Goal: Information Seeking & Learning: Check status

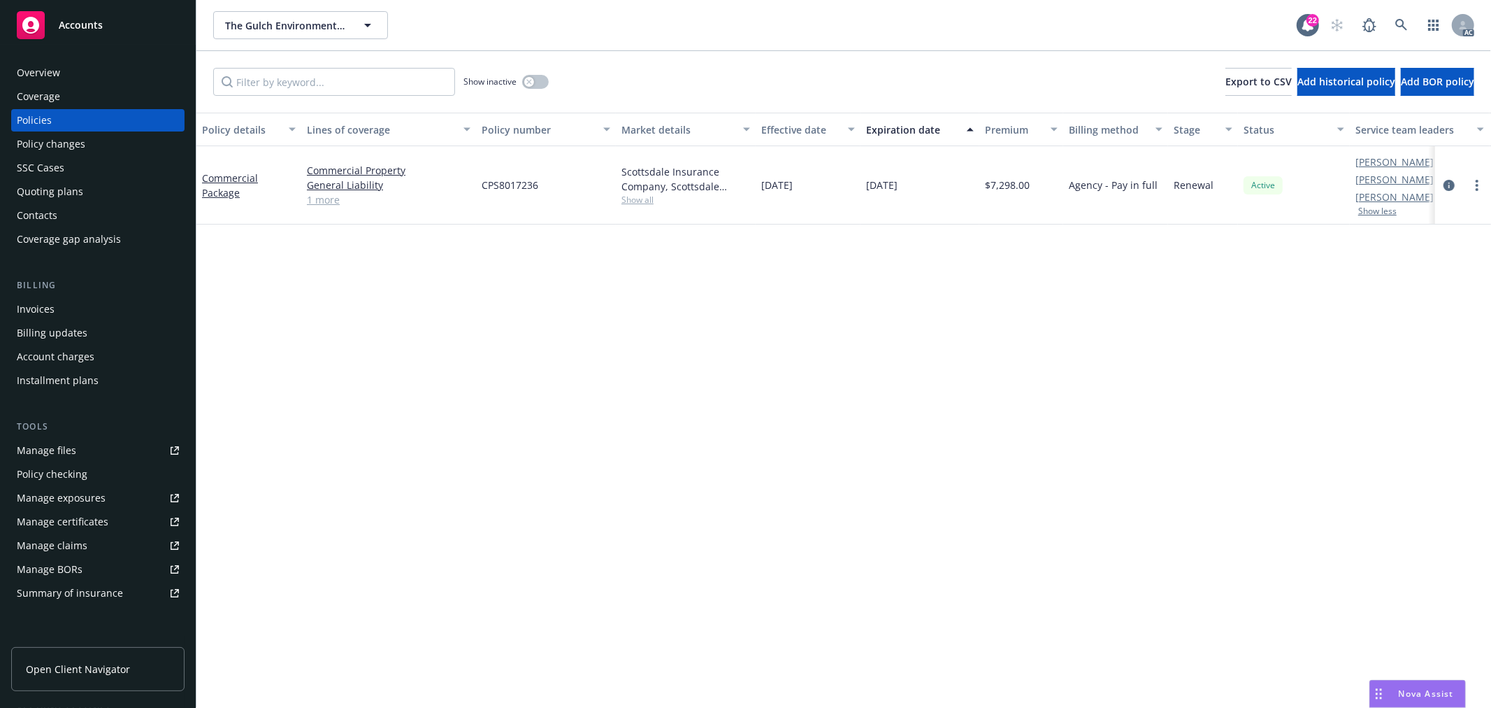
click at [1412, 693] on span "Nova Assist" at bounding box center [1426, 693] width 55 height 12
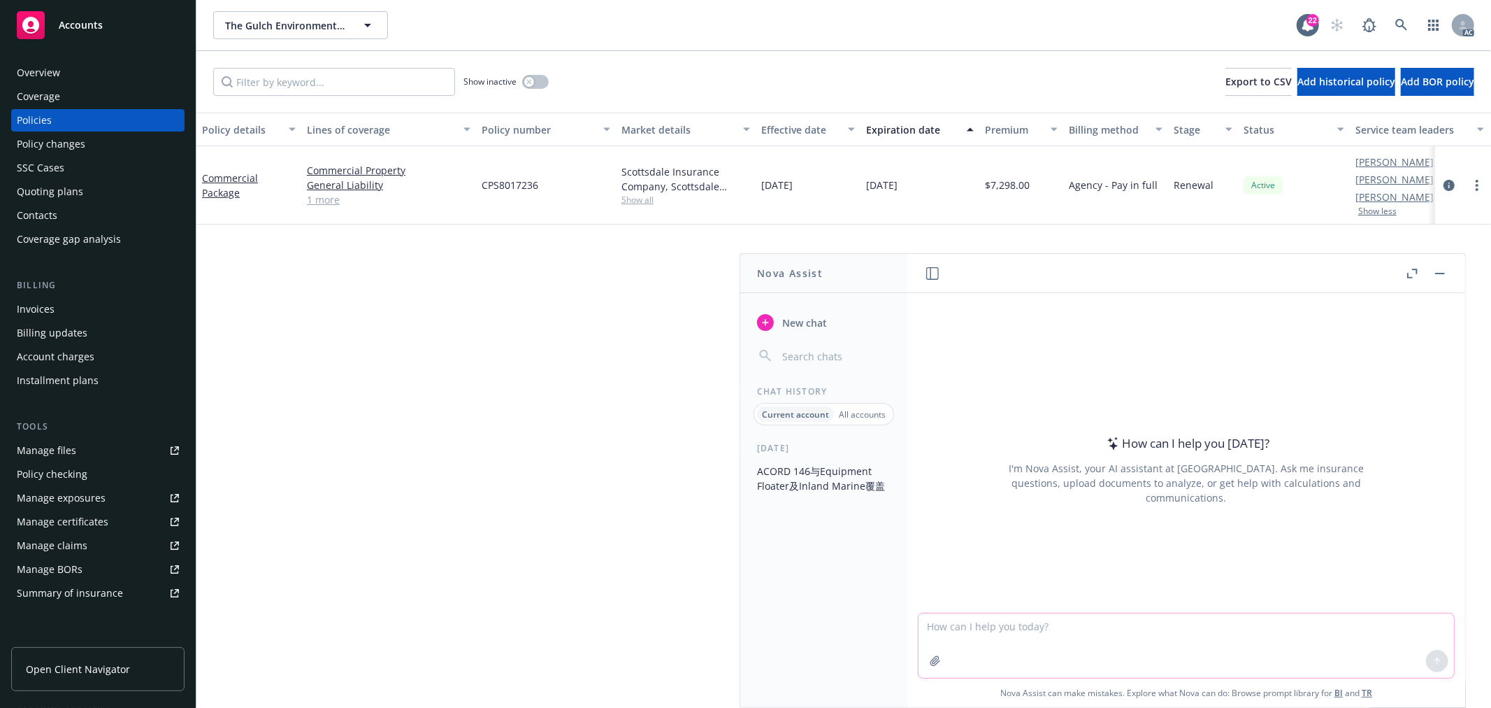
click at [1205, 624] on textarea at bounding box center [1187, 645] width 536 height 64
paste textarea "I noticed you have sent the Acords to AM and Producer. If they did not response…"
type textarea "check grammar:I noticed you have sent the Acords to AM and Producer. If they di…"
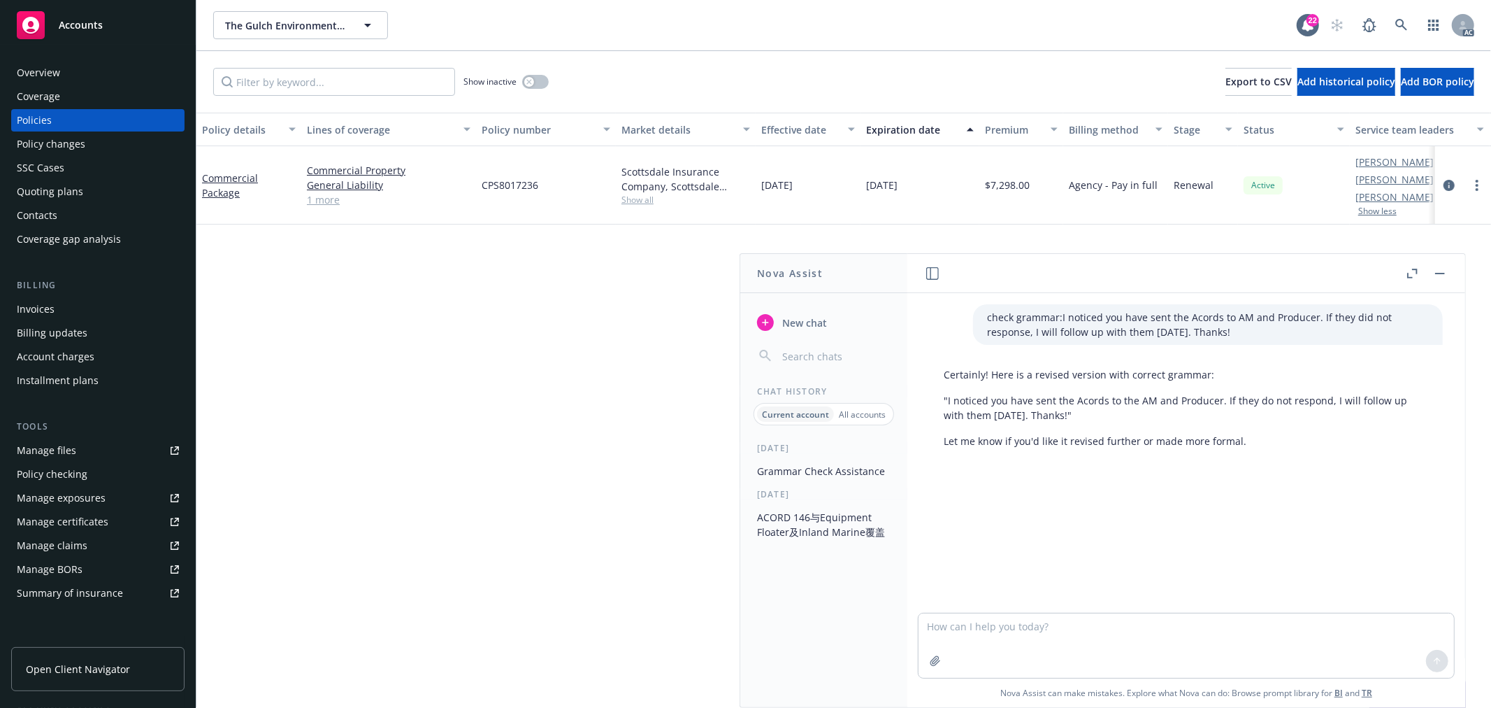
drag, startPoint x: 1057, startPoint y: 413, endPoint x: 947, endPoint y: 403, distance: 110.2
click at [947, 403] on p ""I noticed you have sent the Acords to the AM and Producer. If they do not resp…" at bounding box center [1186, 407] width 485 height 29
copy p "I noticed you have sent the Acords to the AM and Producer. If they do not respo…"
click at [1073, 613] on textarea at bounding box center [1187, 645] width 536 height 64
click at [1073, 637] on textarea at bounding box center [1187, 645] width 536 height 64
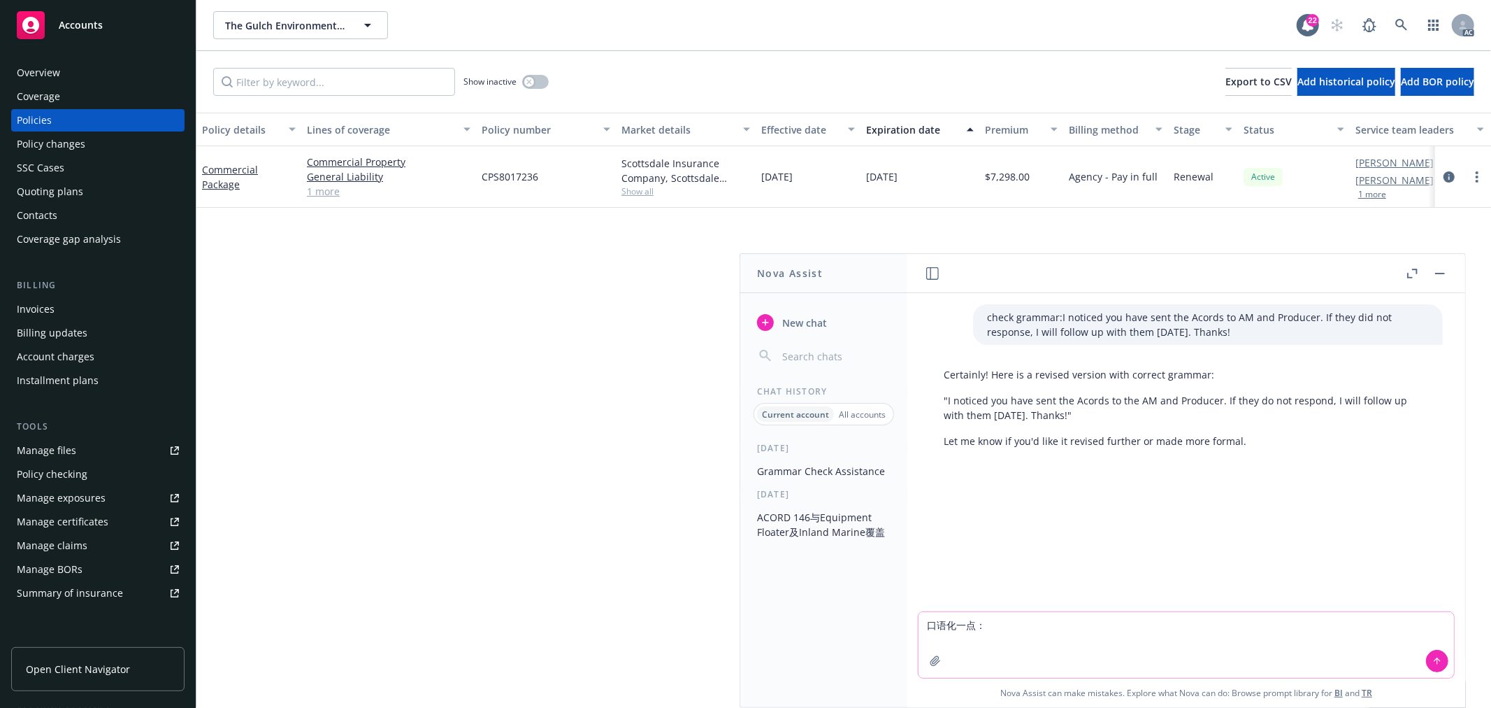
paste textarea "I hope you had a good weekend. Just checking in on final terms on GL and XS, an…"
type textarea "口语化一点：I hope you had a good weekend. Just checking in on final terms on GL and …"
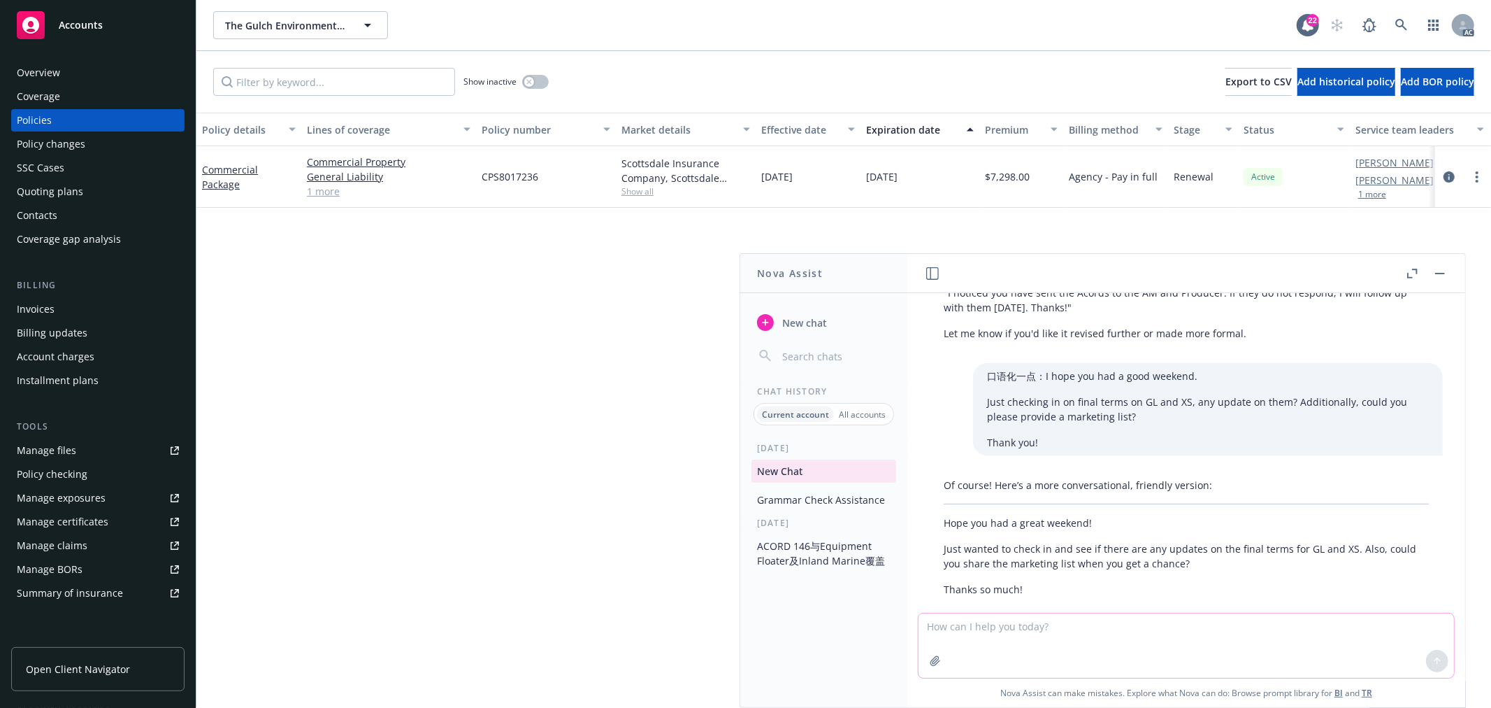
scroll to position [130, 0]
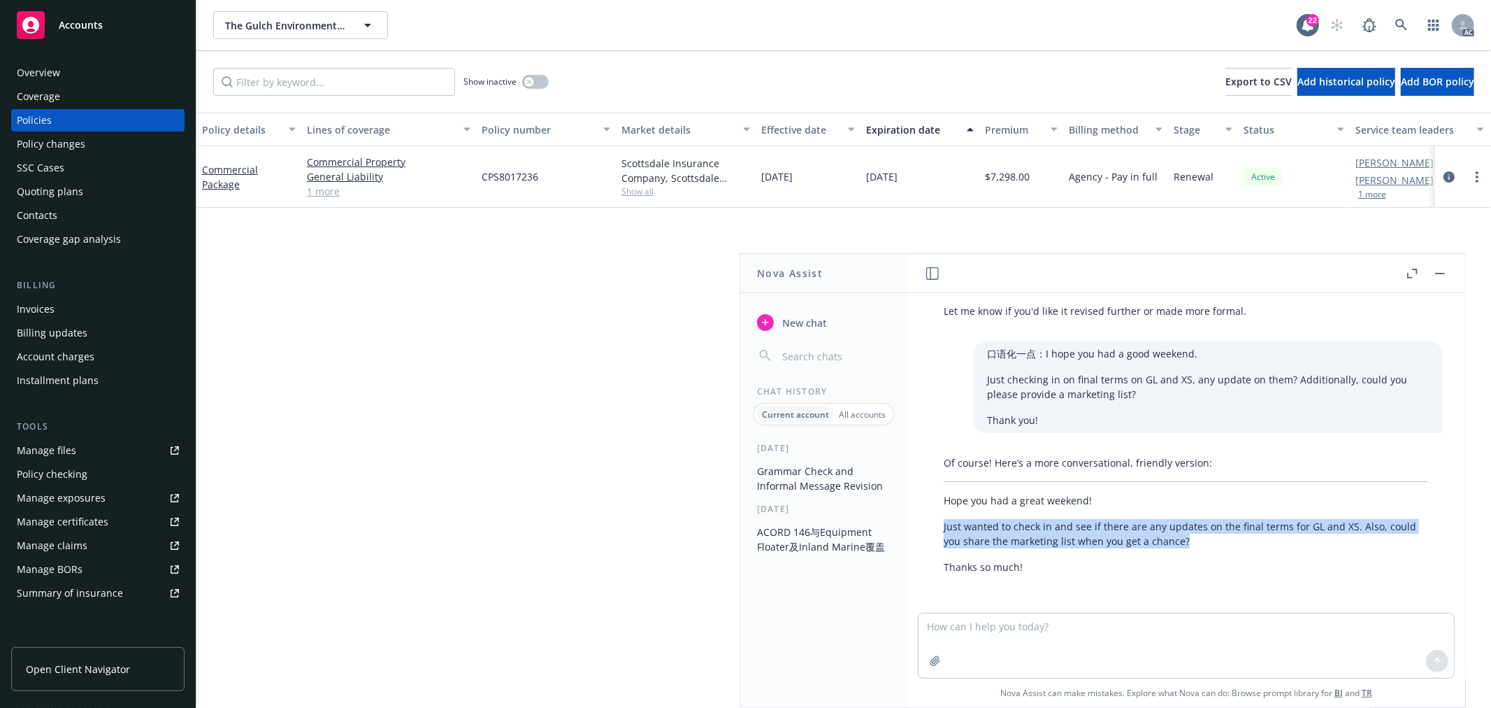
drag, startPoint x: 944, startPoint y: 520, endPoint x: 1193, endPoint y: 540, distance: 249.7
click at [1193, 540] on p "Just wanted to check in and see if there are any updates on the final terms for…" at bounding box center [1186, 533] width 485 height 29
copy p "Just wanted to check in and see if there are any updates on the final terms for…"
click at [1026, 568] on p "Thanks so much!" at bounding box center [1186, 566] width 485 height 15
copy div "Just wanted to check in and see if there are any updates on the final terms for…"
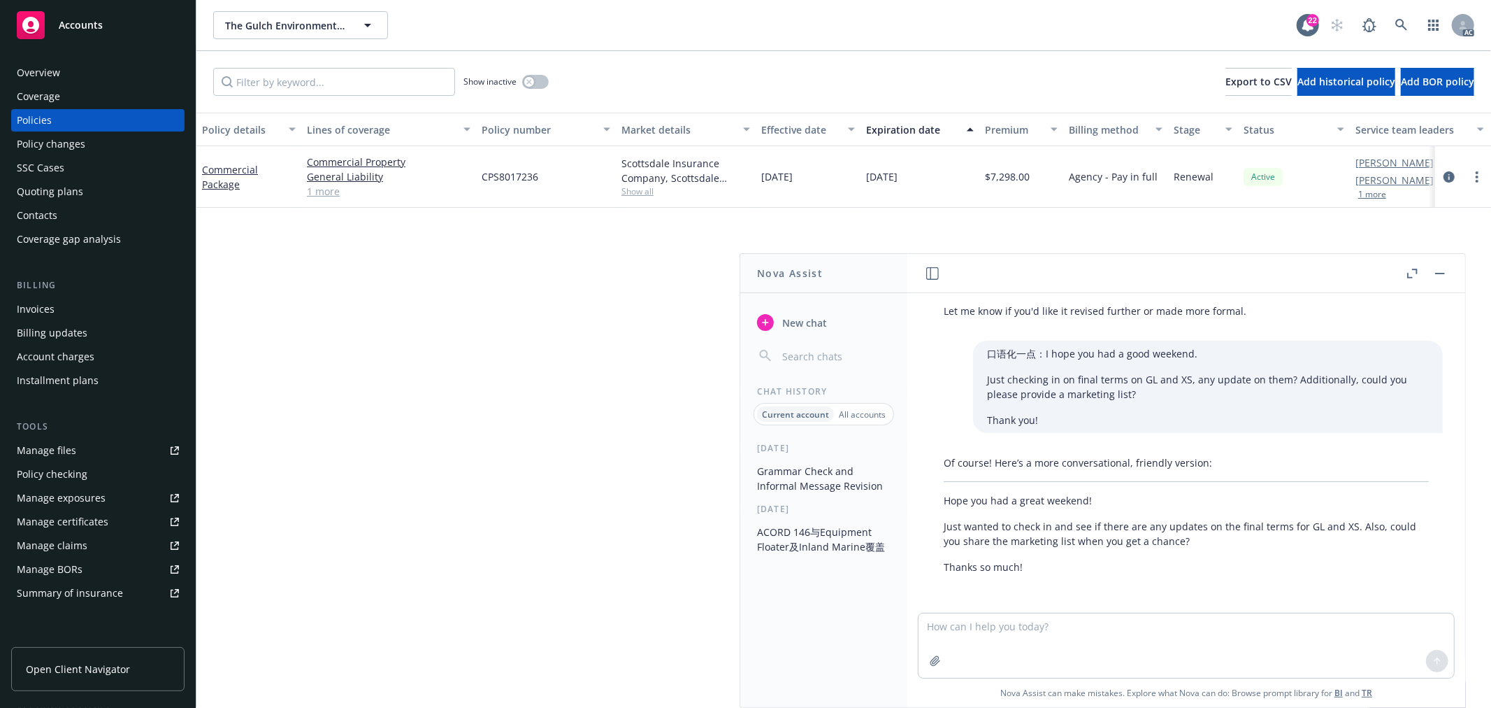
drag, startPoint x: 1081, startPoint y: 492, endPoint x: 1084, endPoint y: 499, distance: 8.4
click at [1081, 492] on div "Of course! Here’s a more conversational, friendly version: Hope you had a great…" at bounding box center [1186, 515] width 513 height 130
click at [1045, 634] on textarea at bounding box center [1187, 645] width 536 height 64
type textarea "f"
paste textarea "we need them sooner, could you please request the uw send the terms on an urgen…"
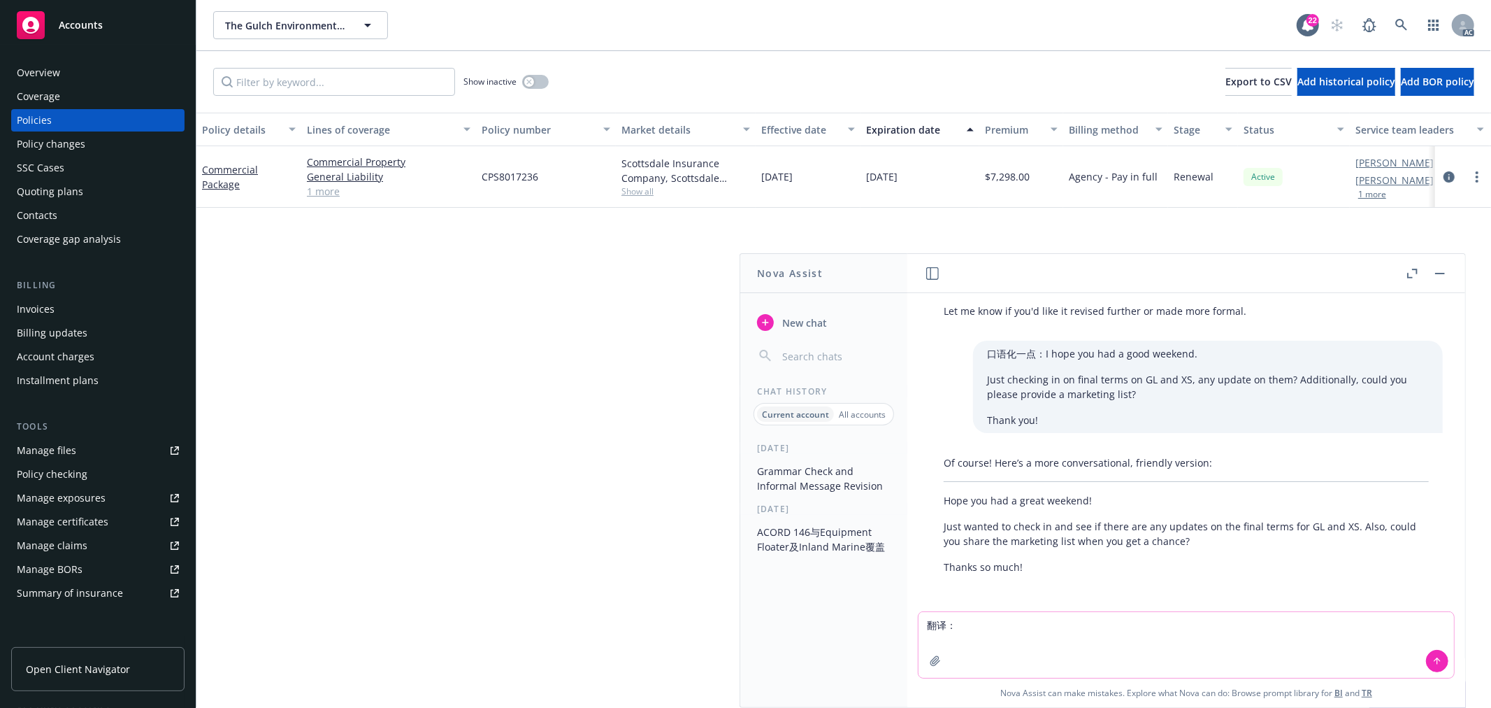
type textarea "翻译：we need them sooner, could you please request the uw send the terms on an ur…"
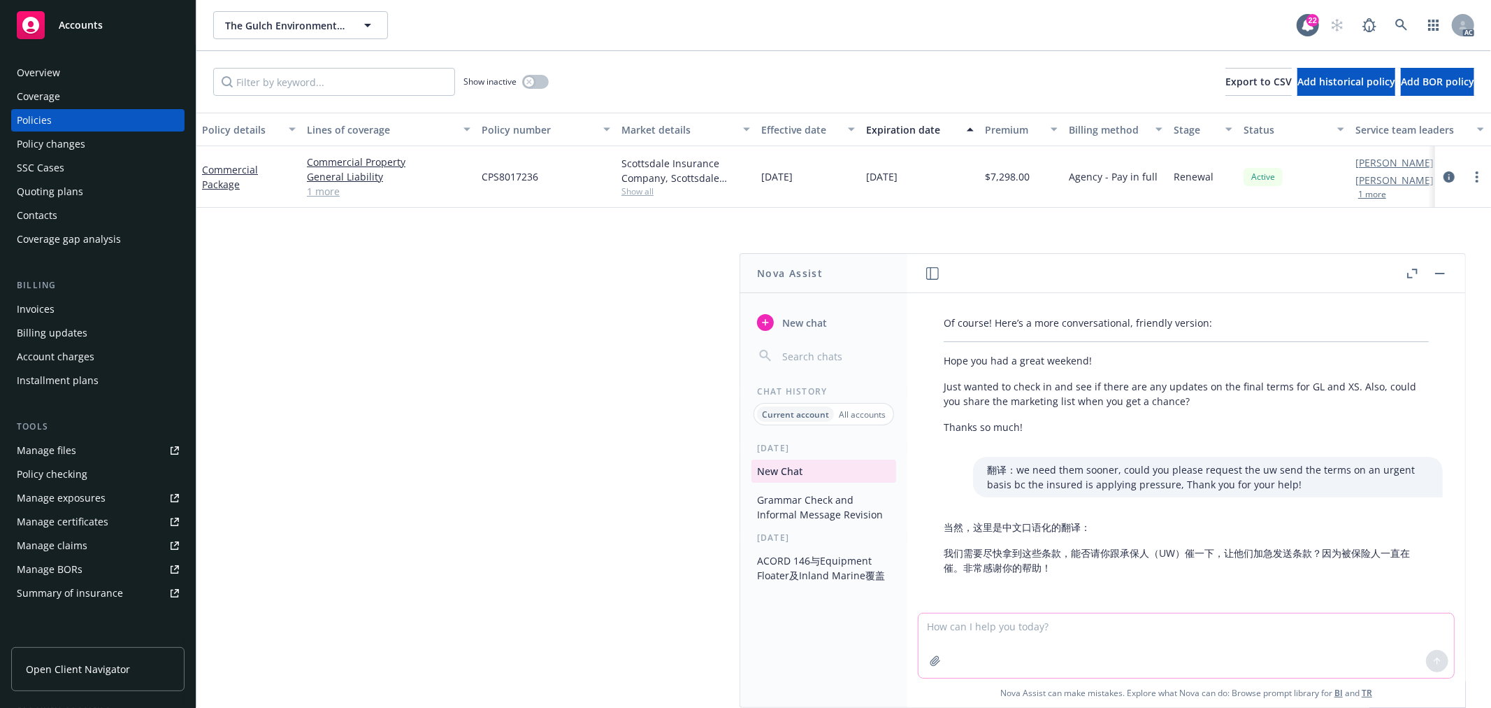
scroll to position [271, 0]
click at [1030, 634] on textarea at bounding box center [1187, 645] width 536 height 64
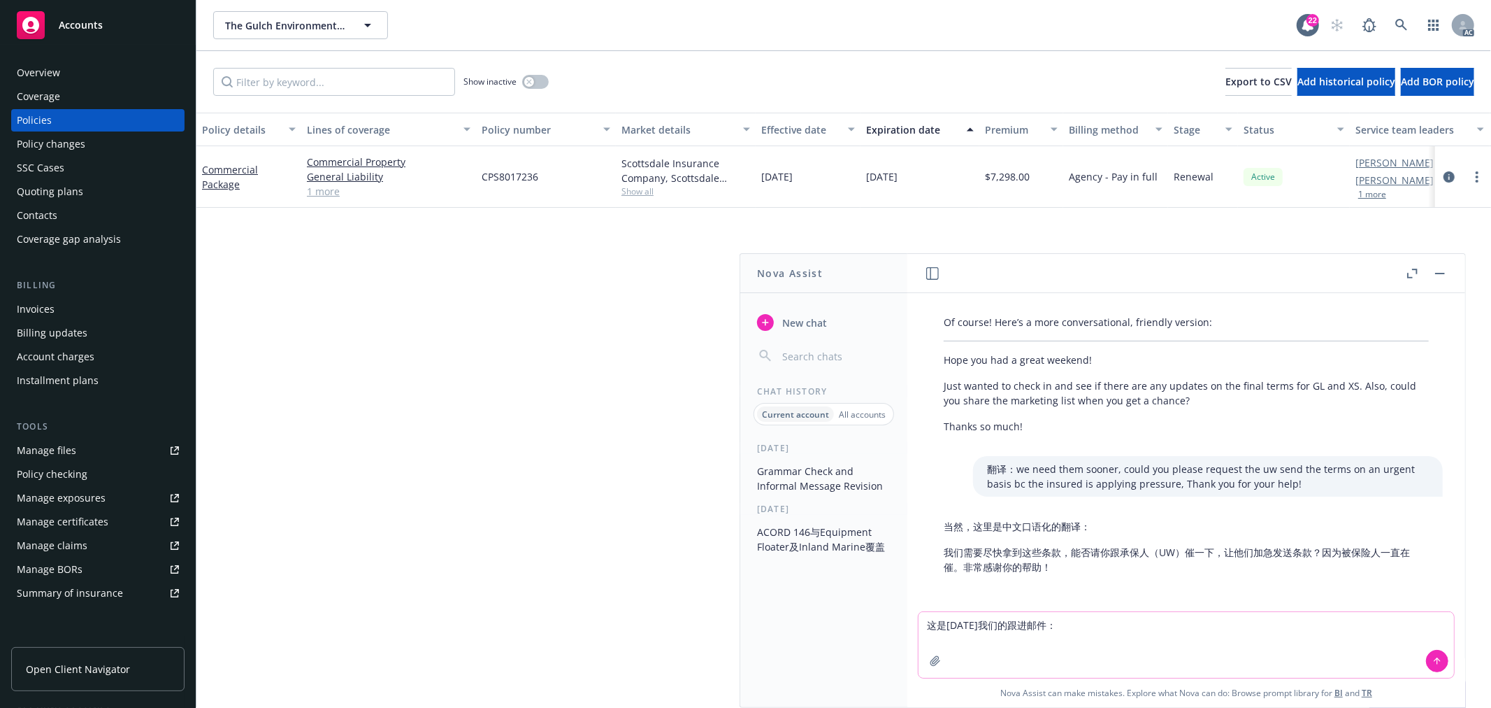
paste textarea "Hi Homer, Friendly follow up on the below submission. Please let us know if you…"
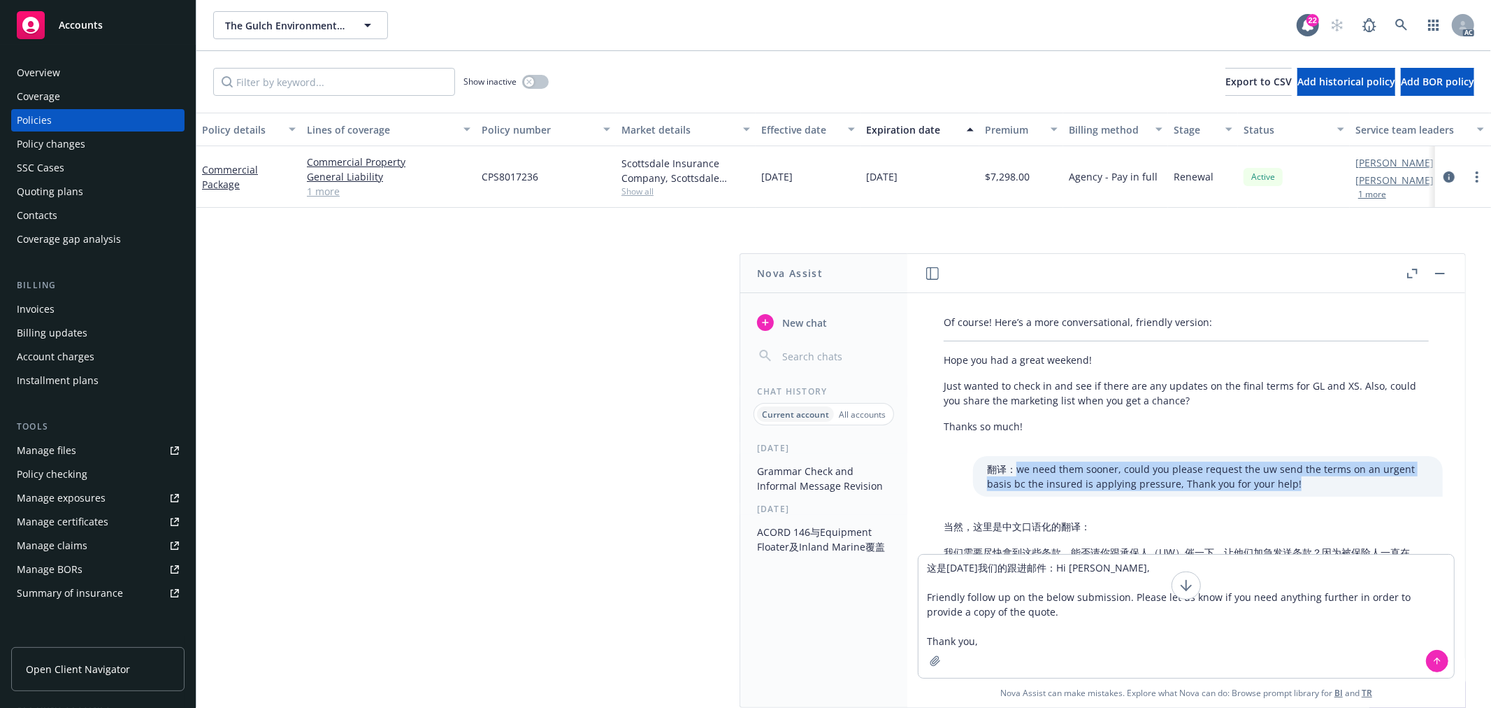
drag, startPoint x: 1252, startPoint y: 480, endPoint x: 997, endPoint y: 493, distance: 254.8
click at [993, 469] on p "翻译：we need them sooner, could you please request the uw send the terms on an ur…" at bounding box center [1208, 475] width 442 height 29
copy p "we need them sooner, could you please request the uw send the terms on an urgen…"
click at [1026, 634] on textarea "这是昨天我们的跟进邮件：Hi Homer, Friendly follow up on the below submission. Please let us…" at bounding box center [1187, 615] width 536 height 123
paste textarea "we need them sooner, could you please request the uw send the terms on an urgen…"
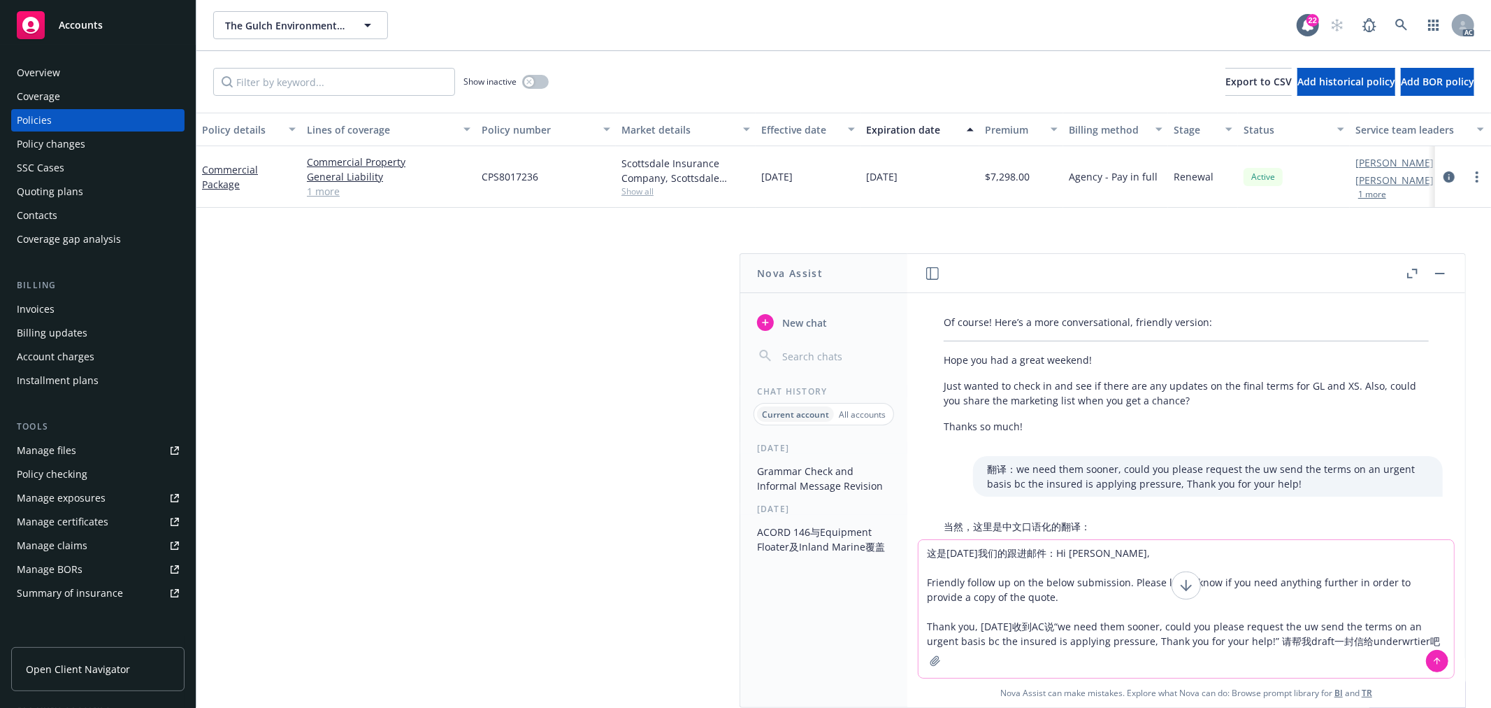
click at [994, 550] on textarea "这是昨天我们的跟进邮件：Hi Homer, Friendly follow up on the below submission. Please let us…" at bounding box center [1187, 609] width 536 height 138
type textarea "这是昨天我们的给underwrtier跟进邮件：Hi Homer, Friendly follow up on the below submission. P…"
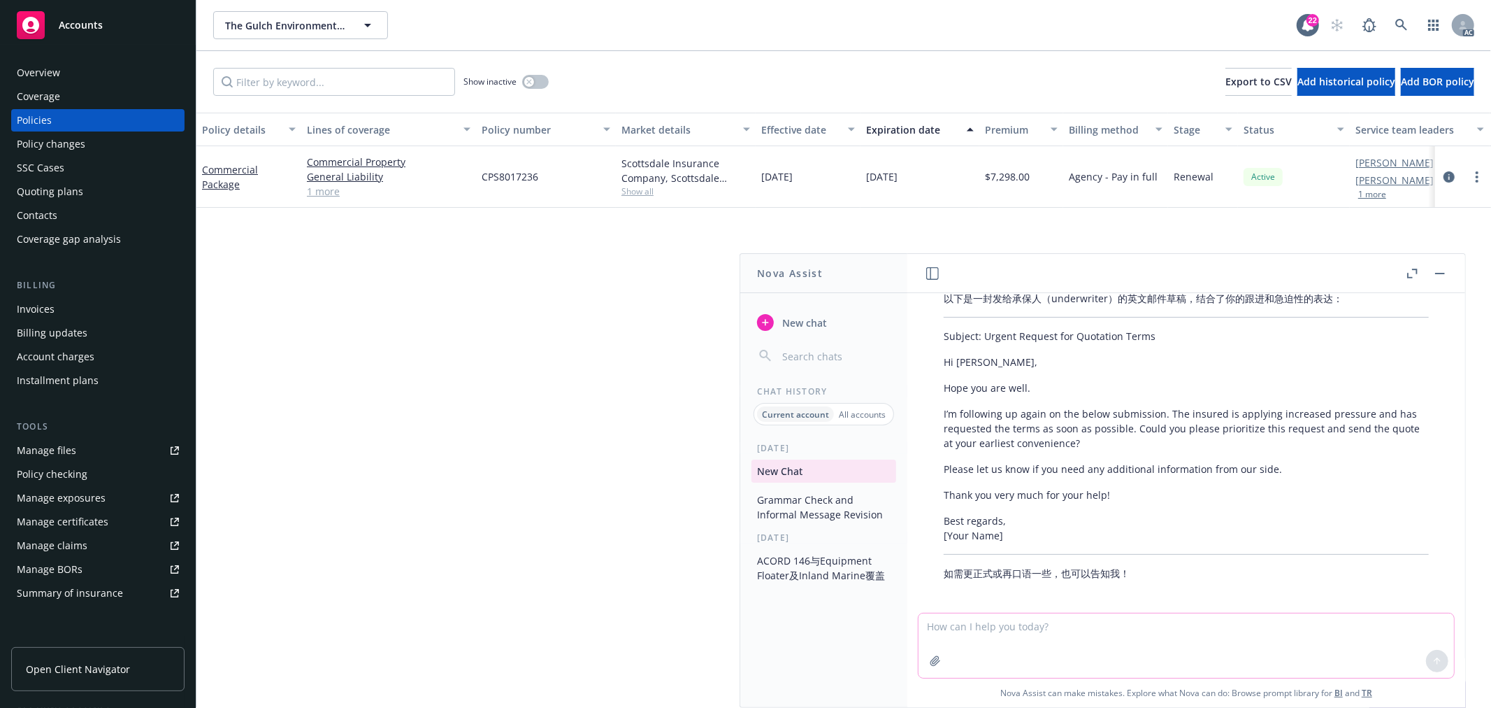
scroll to position [727, 0]
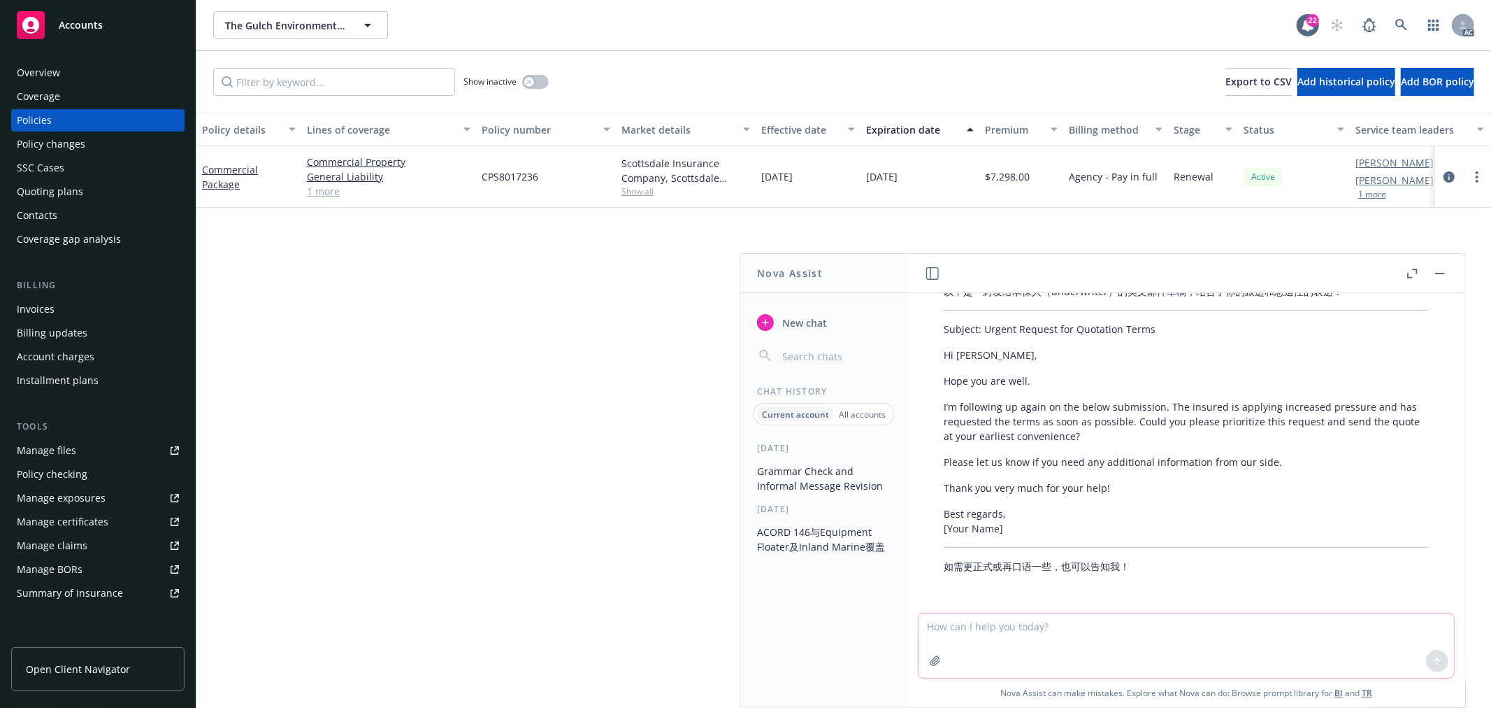
click at [1036, 645] on textarea at bounding box center [1187, 645] width 536 height 64
type textarea "不要提insured了，就说这个有点急"
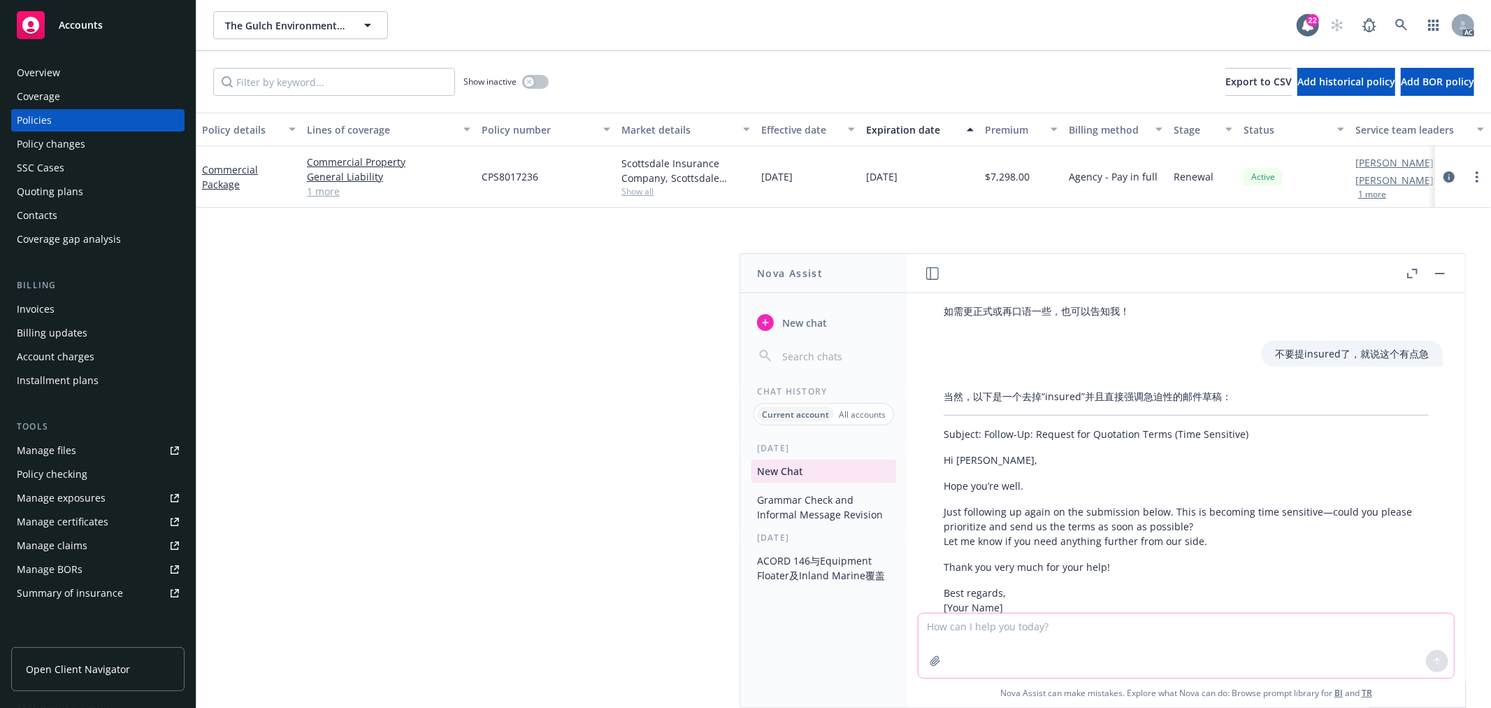
scroll to position [1036, 0]
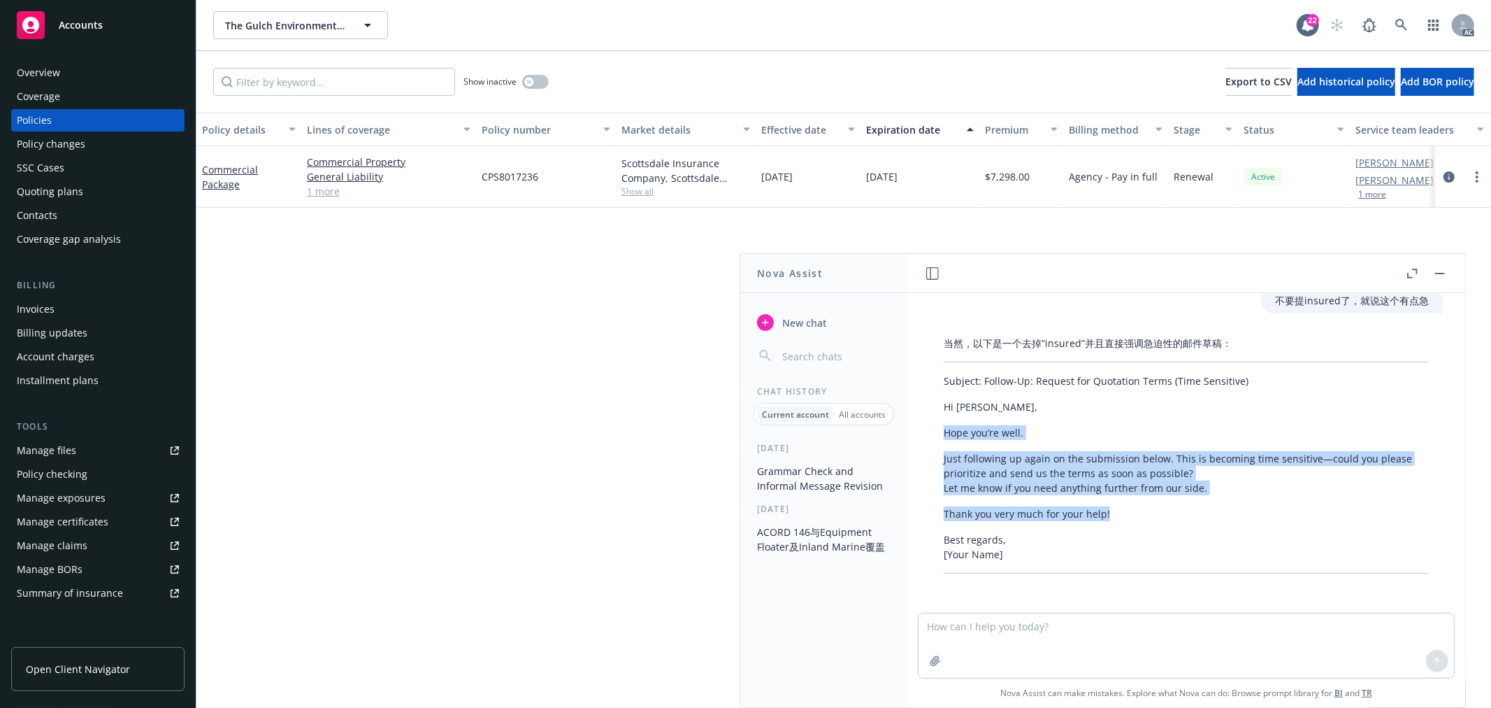
drag, startPoint x: 1107, startPoint y: 510, endPoint x: 945, endPoint y: 428, distance: 182.0
click at [945, 428] on div "当然，以下是一个去掉“insured”并且直接强调急迫性的邮件草稿： Subject: Follow-Up: Request for Quotation Te…" at bounding box center [1186, 454] width 513 height 249
copy div "Hope you’re well. Just following up again on the submission below. This is beco…"
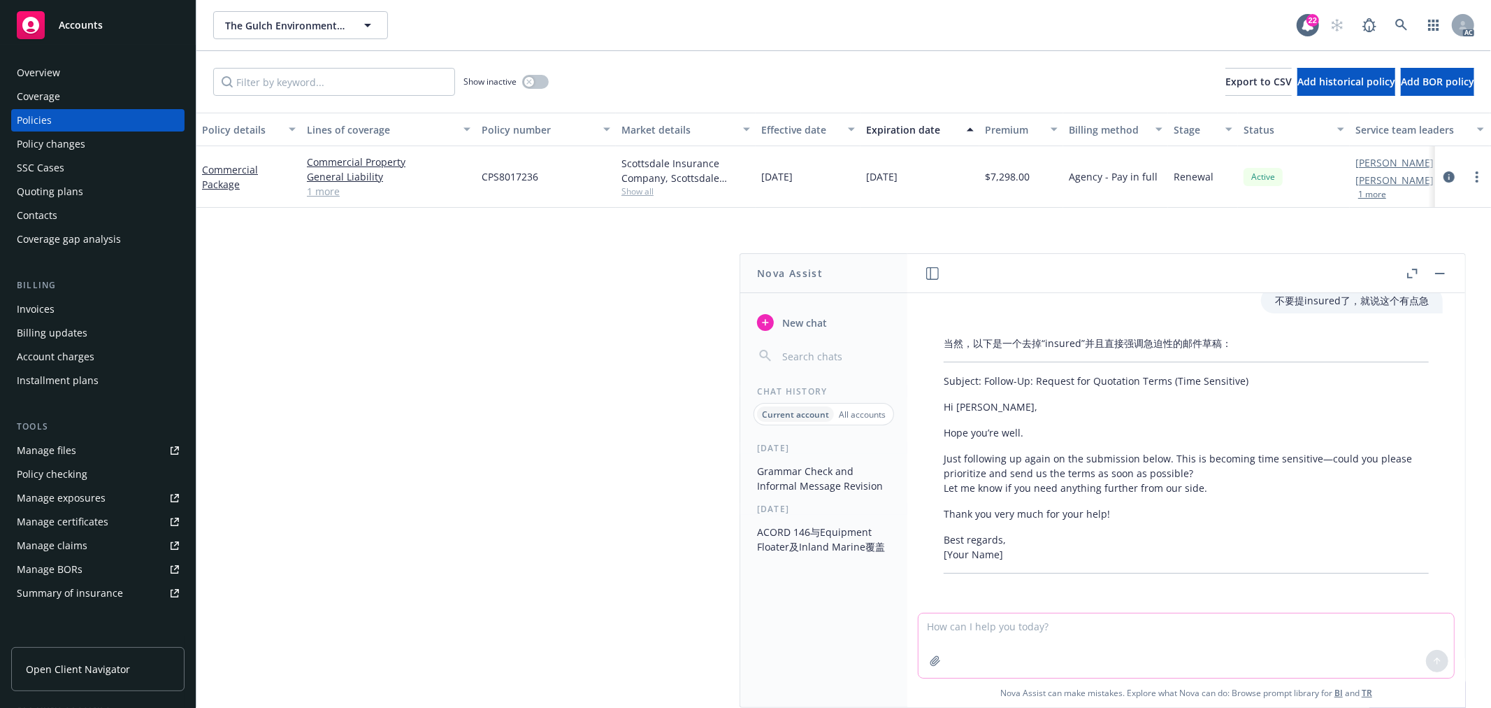
click at [1053, 627] on textarea at bounding box center [1187, 645] width 536 height 64
paste textarea "I just sent an email to push them. I will follow up with them every two days. O…"
type textarea "check grammar： I just sent an email to push them. I will follow up with them ev…"
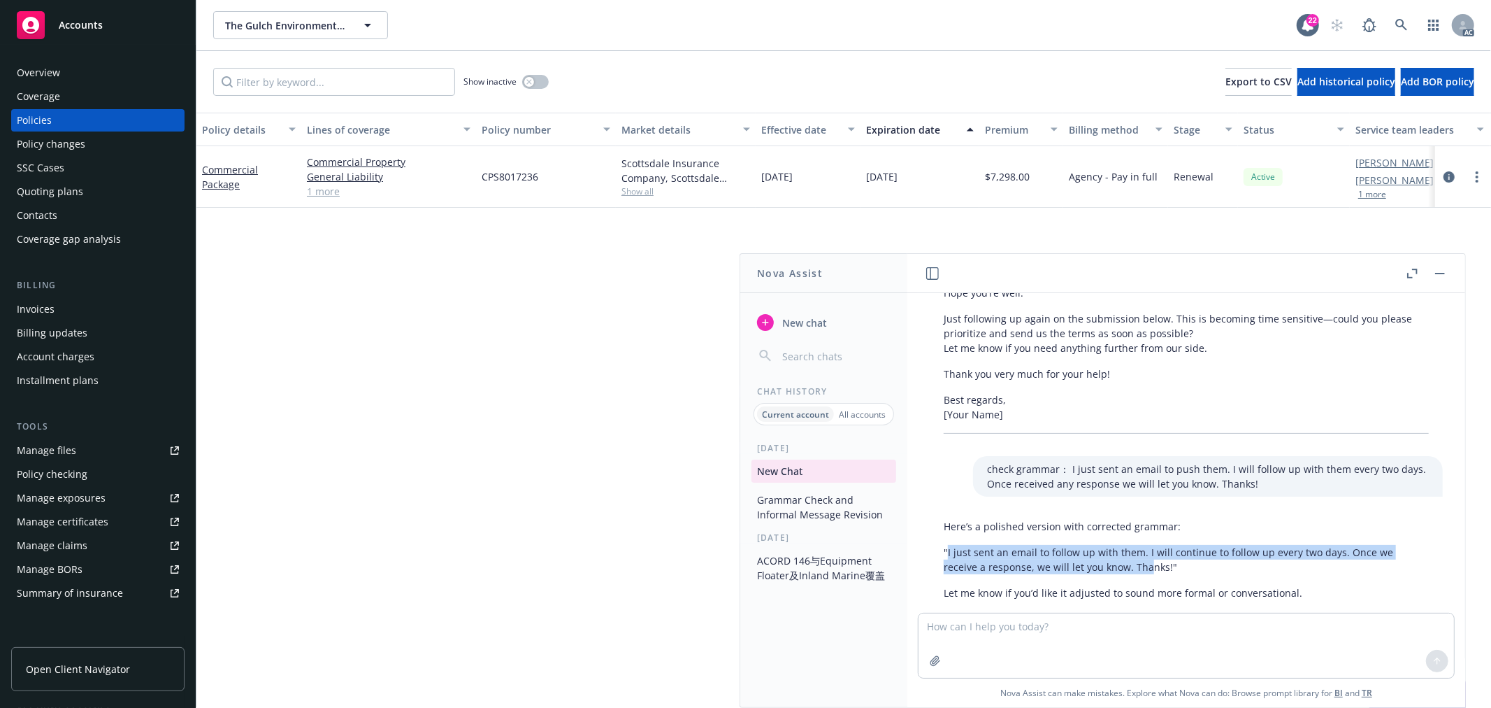
scroll to position [1201, 0]
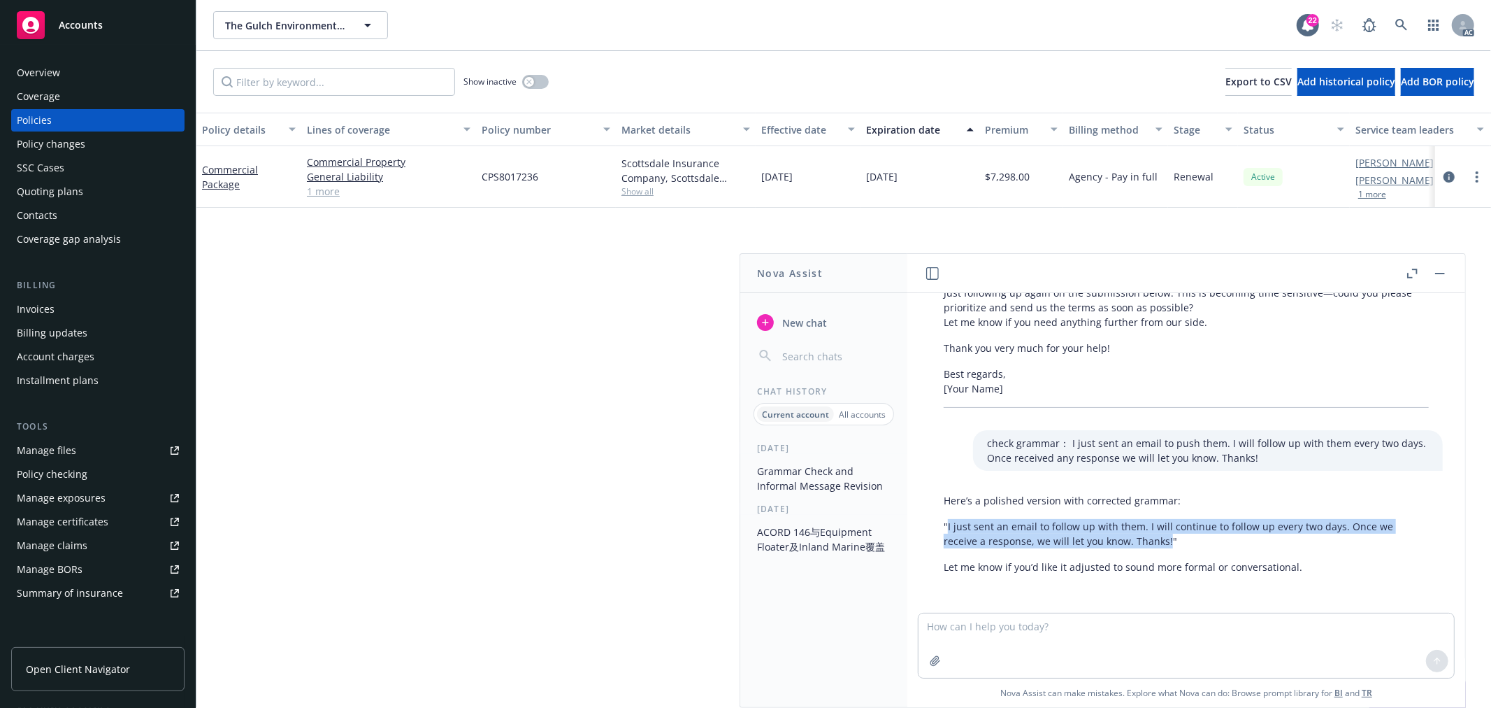
drag, startPoint x: 948, startPoint y: 554, endPoint x: 1168, endPoint y: 544, distance: 219.8
click at [1168, 544] on p ""I just sent an email to follow up with them. I will continue to follow up ever…" at bounding box center [1186, 533] width 485 height 29
copy p "I just sent an email to follow up with them. I will continue to follow up every…"
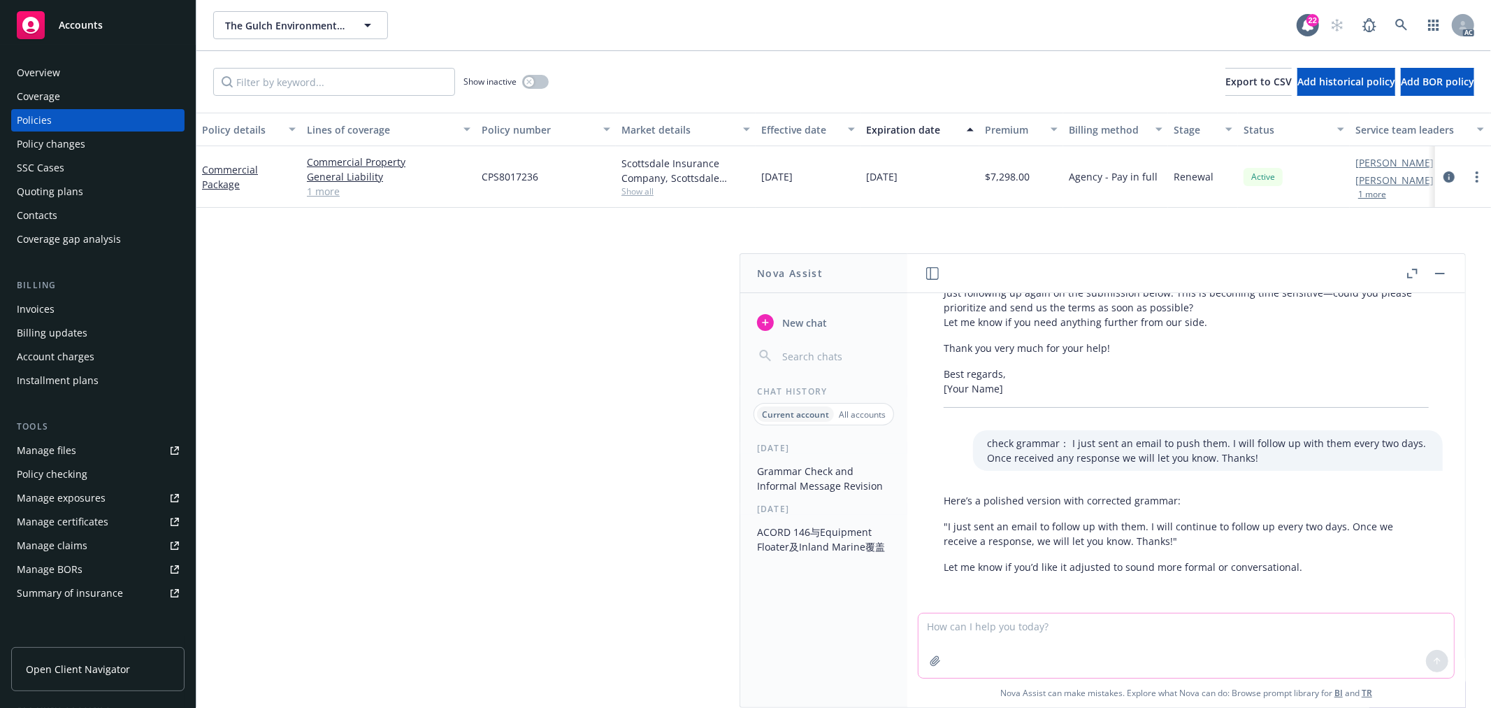
click at [1093, 620] on textarea at bounding box center [1187, 645] width 536 height 64
paste textarea "I just sent an email to follow up with them. I will continue to follow up every…"
drag, startPoint x: 1010, startPoint y: 623, endPoint x: 1110, endPoint y: 619, distance: 99.3
click at [1110, 619] on textarea "I just sent an email to follow up with them. I will continue to follow up every…" at bounding box center [1187, 645] width 536 height 66
type textarea "翻译英文：I just sent an email 让他们加急. I will continue to follow up every two days. O…"
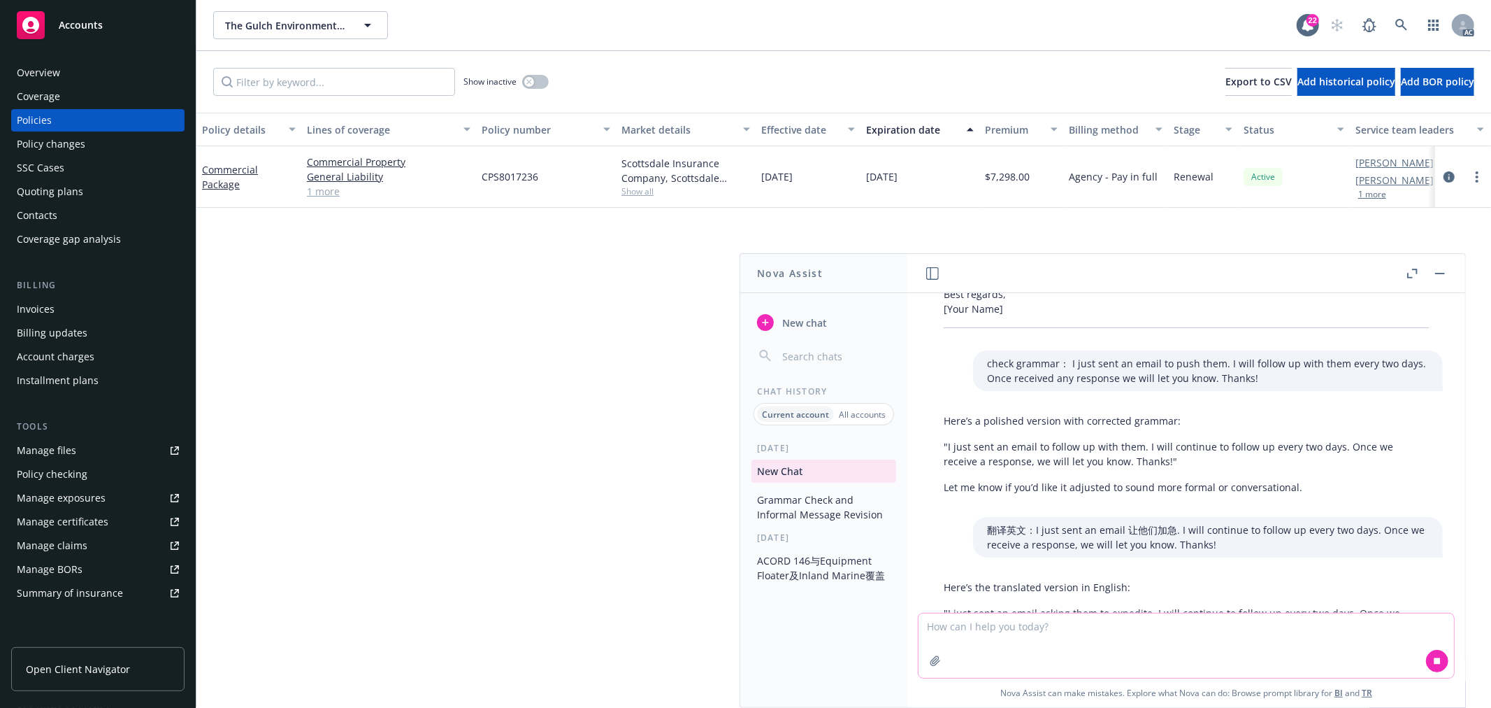
scroll to position [1341, 0]
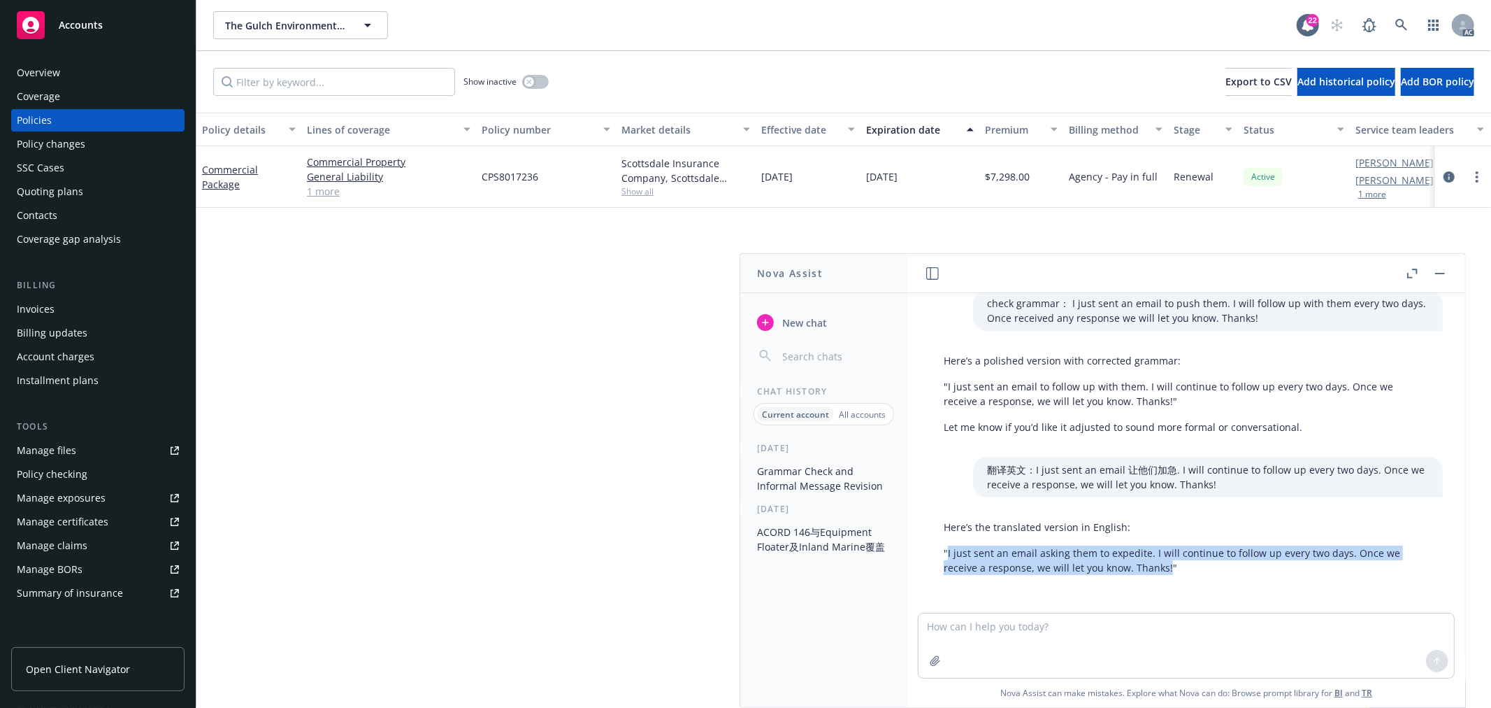
drag, startPoint x: 1166, startPoint y: 568, endPoint x: 948, endPoint y: 555, distance: 218.6
click at [948, 555] on p ""I just sent an email asking them to expedite. I will continue to follow up eve…" at bounding box center [1186, 559] width 485 height 29
copy p "I just sent an email asking them to expedite. I will continue to follow up ever…"
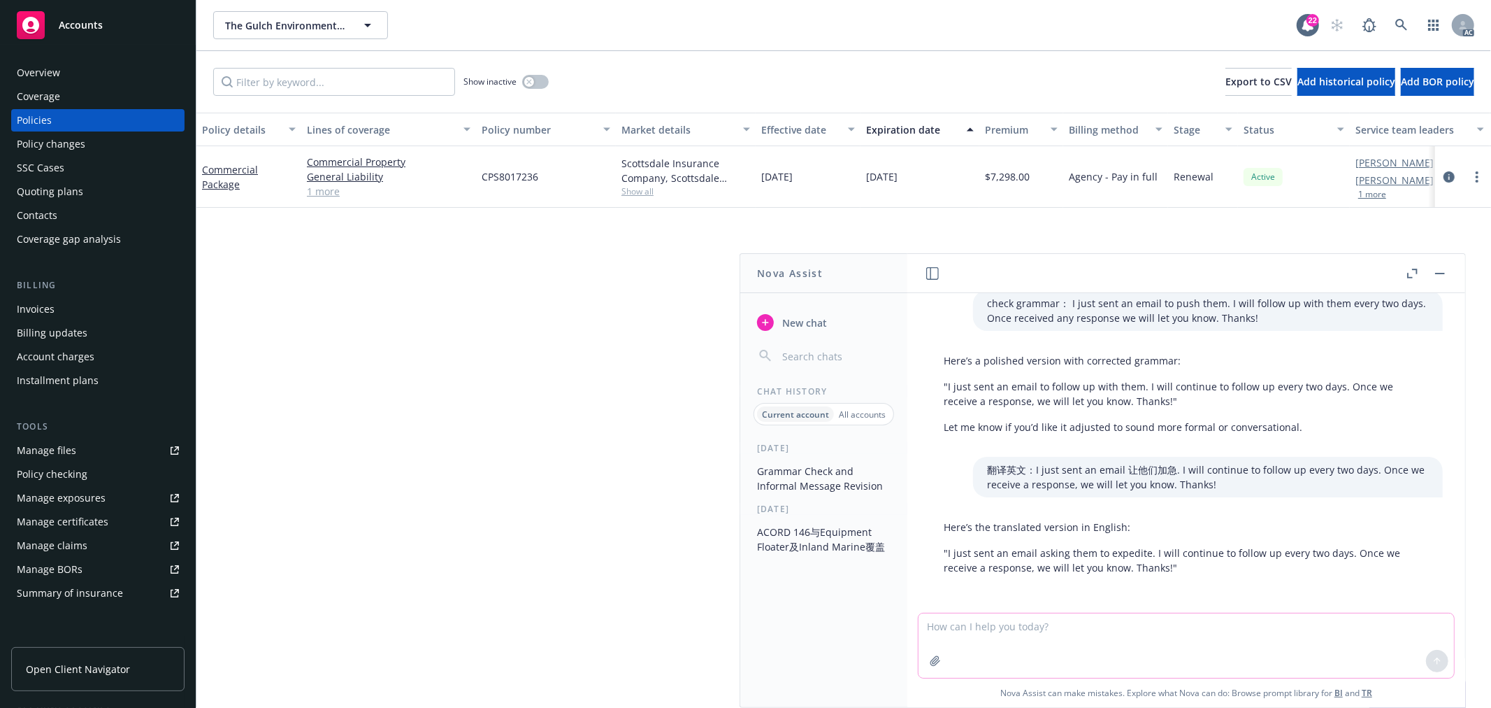
click at [1077, 634] on textarea at bounding box center [1187, 645] width 536 height 64
paste textarea "the proposal can not be modified as it has been published. @[Nic Tallichet]​ , …"
type textarea "check grammar: the proposal can not be modified as it has been published. @[Nic…"
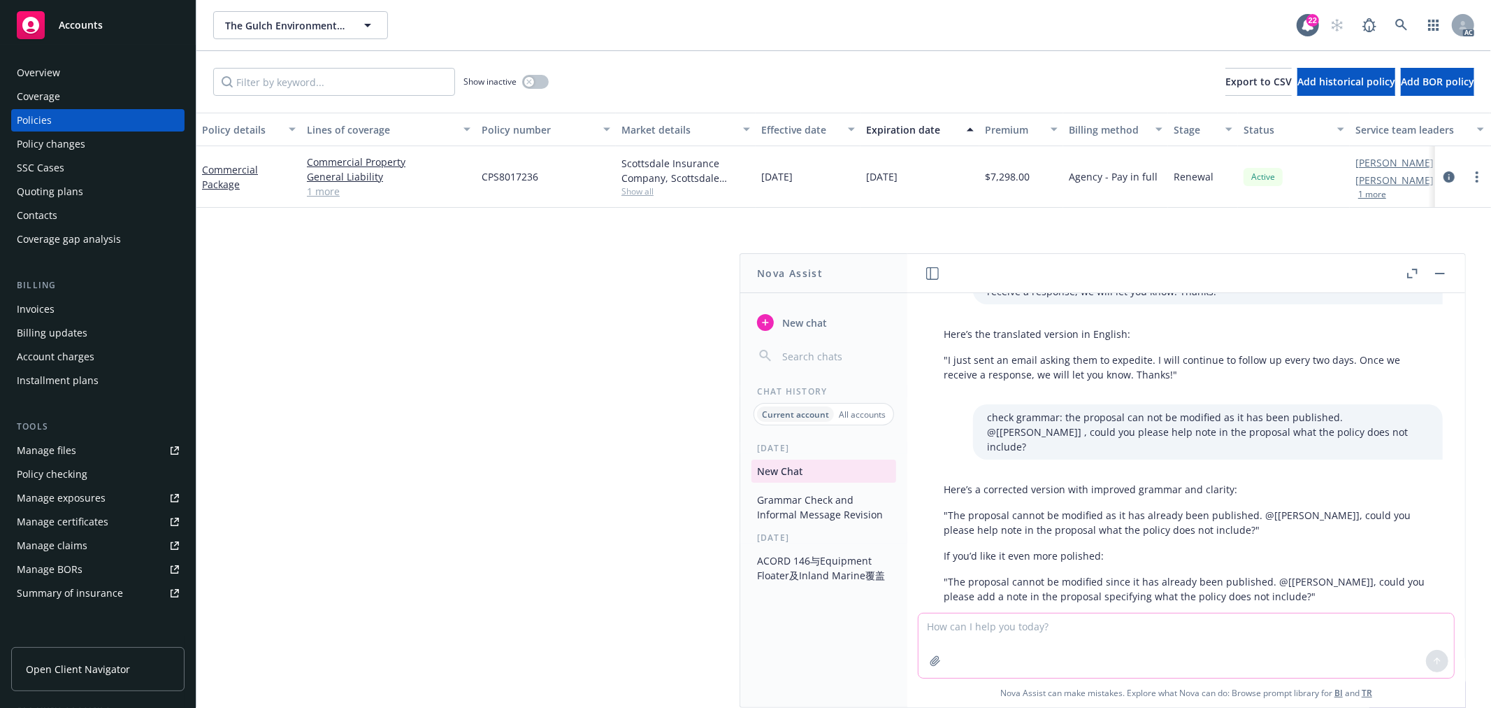
scroll to position [1575, 0]
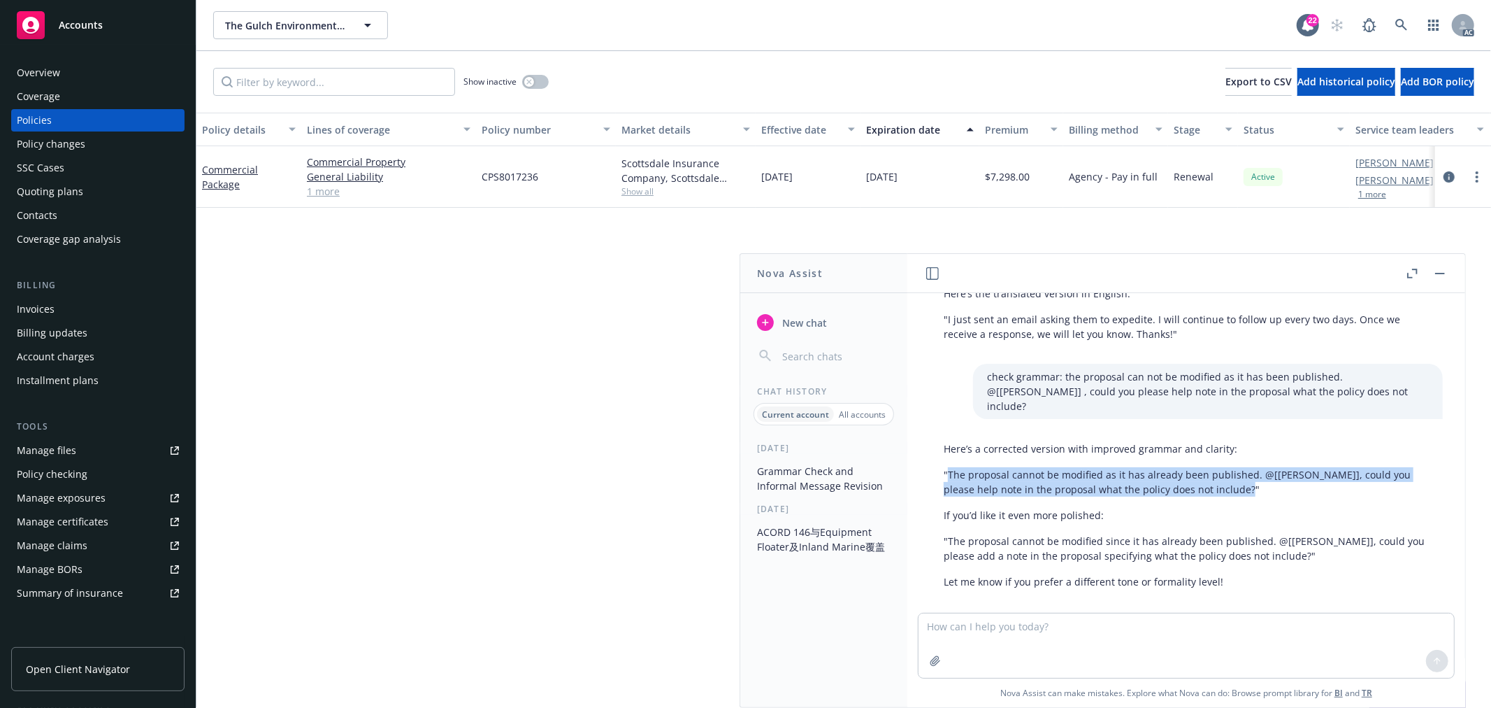
drag, startPoint x: 949, startPoint y: 459, endPoint x: 1211, endPoint y: 471, distance: 262.5
click at [1211, 471] on p ""The proposal cannot be modified as it has already been published. @[Nic Tallic…" at bounding box center [1186, 481] width 485 height 29
copy p "The proposal cannot be modified as it has already been published. @[Nic Tallich…"
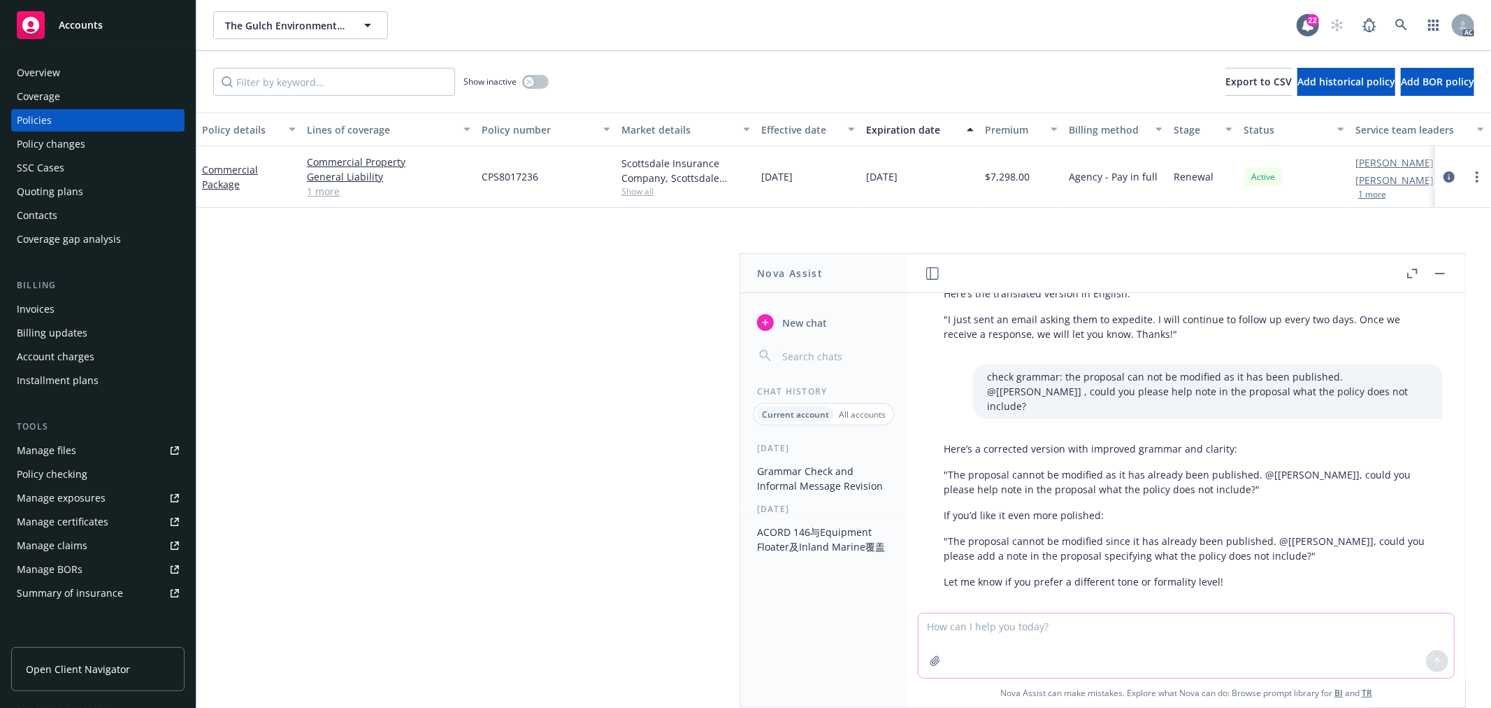
click at [1095, 630] on textarea at bounding box center [1187, 645] width 536 height 64
paste textarea "The proposal cannot be modified as it has already been published. @[Nic Tallich…"
type textarea "check grammar : The proposal cannot be modified as it has already been publishe…"
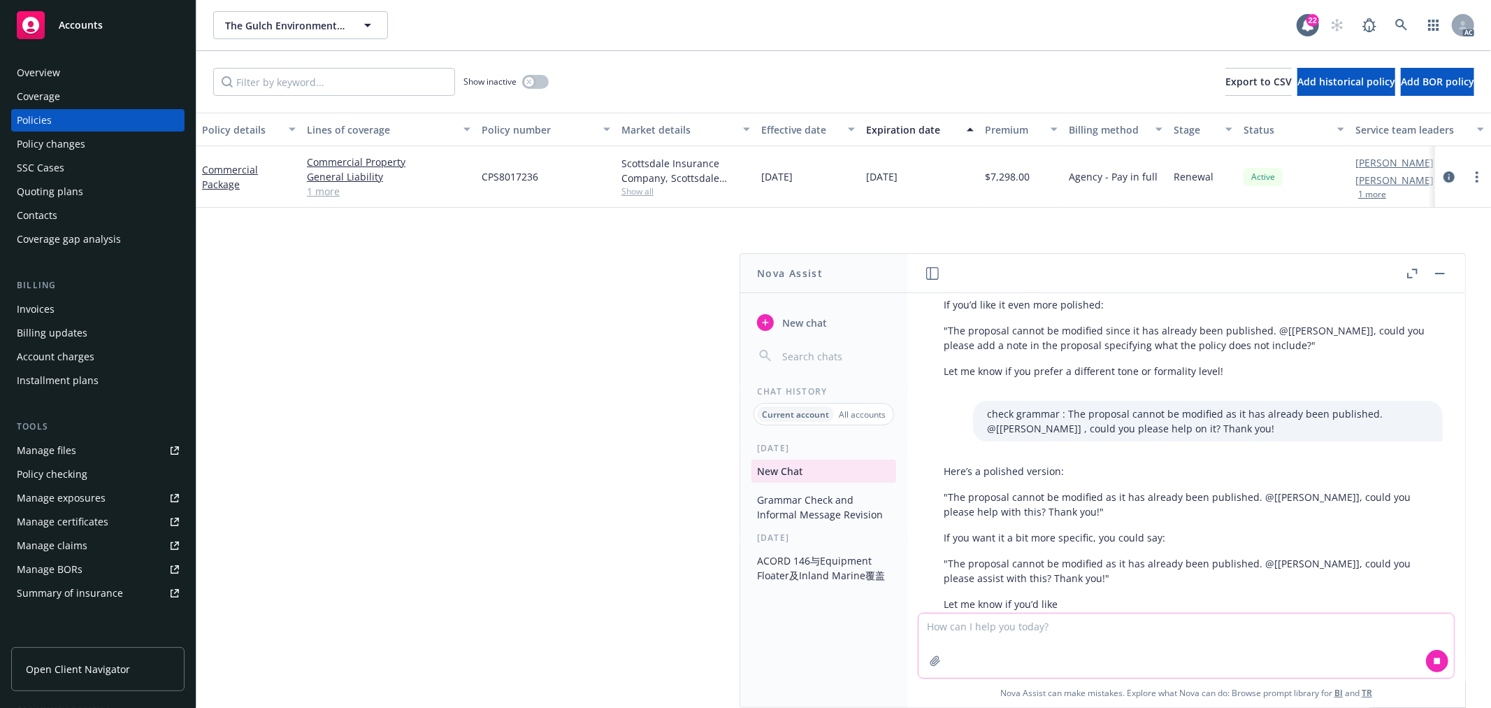
scroll to position [1807, 0]
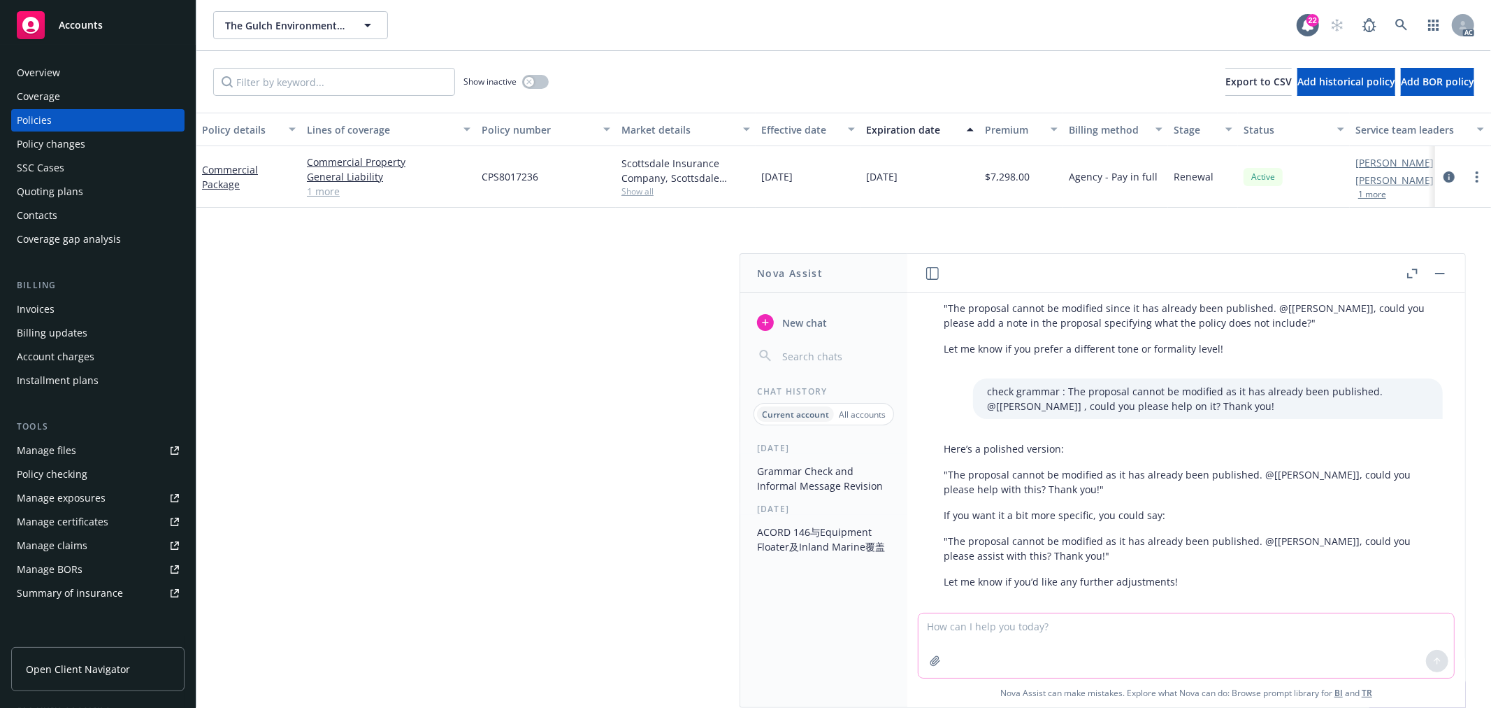
click at [1015, 631] on textarea at bounding box center [1187, 645] width 536 height 64
paste textarea "Note CG2144 Premises Limitation form will be added to the policy at renewal. We…"
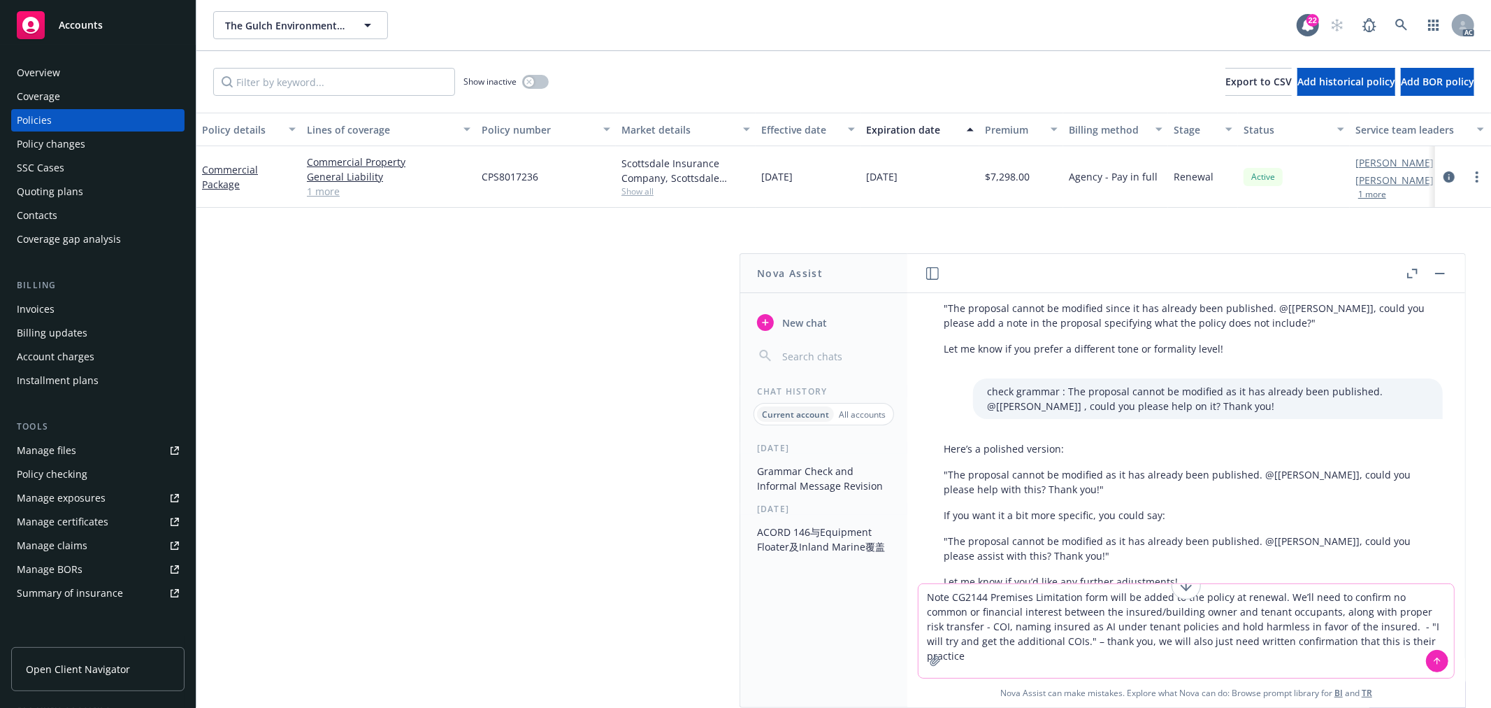
click at [922, 595] on textarea "Note CG2144 Premises Limitation form will be added to the policy at renewal. We…" at bounding box center [1187, 631] width 536 height 94
click at [1049, 601] on textarea "Note CG2144 Premises Limitation form will be added to the policy at renewal. We…" at bounding box center [1187, 631] width 536 height 94
click at [921, 596] on textarea "Note CG2144 Premises Limitation form will be added to the policy at renewal. We…" at bounding box center [1187, 631] width 536 height 94
drag, startPoint x: 1387, startPoint y: 625, endPoint x: 1447, endPoint y: 686, distance: 85.5
click at [1387, 626] on textarea "uw问Note CG2144 Premises Limitation form will be added to the policy at renewal.…" at bounding box center [1187, 631] width 536 height 94
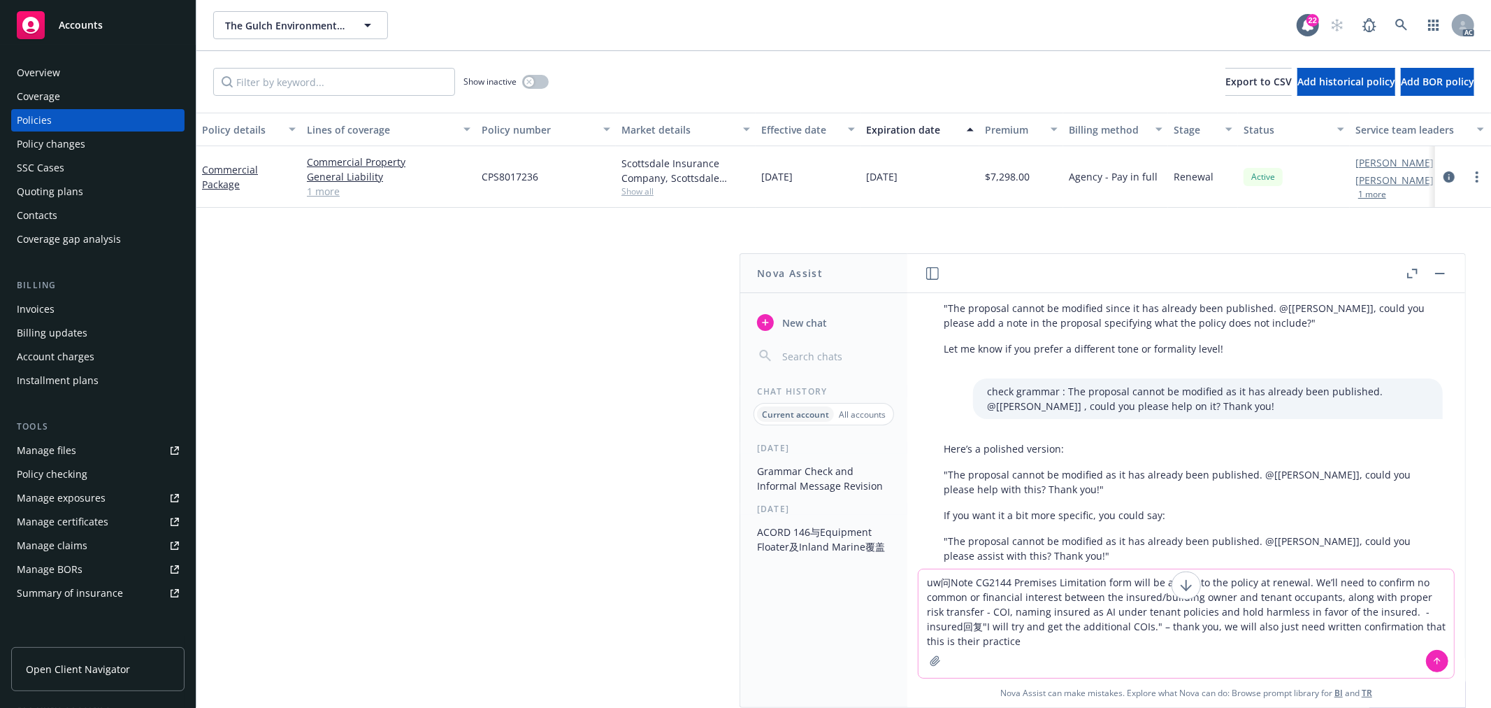
click at [1115, 624] on textarea "uw问Note CG2144 Premises Limitation form will be added to the policy at renewal.…" at bounding box center [1187, 623] width 536 height 108
type textarea "uw问Note CG2144 Premises Limitation form will be added to the policy at renewal.…"
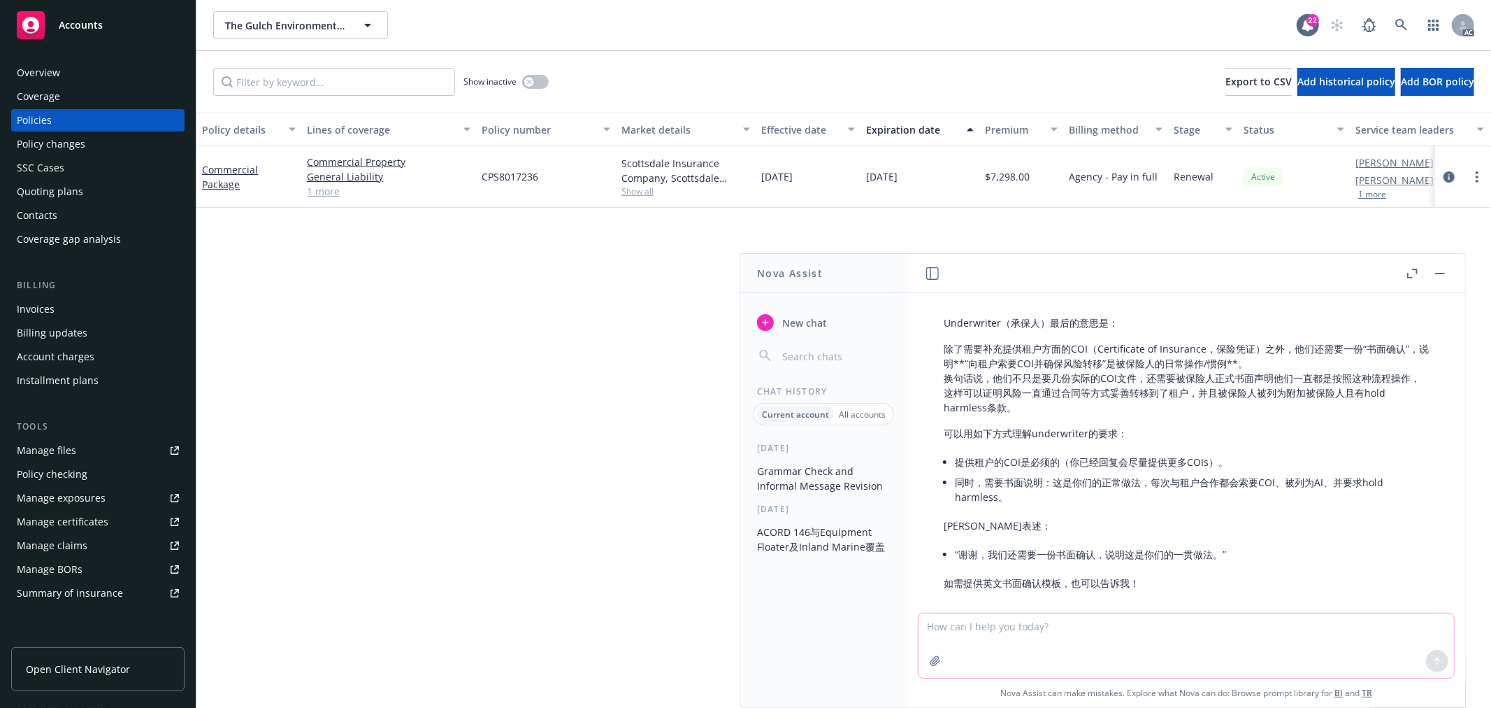
scroll to position [2226, 0]
click at [1126, 617] on textarea at bounding box center [1187, 645] width 536 height 64
type textarea "书面确认是什么样的，email就行吗"
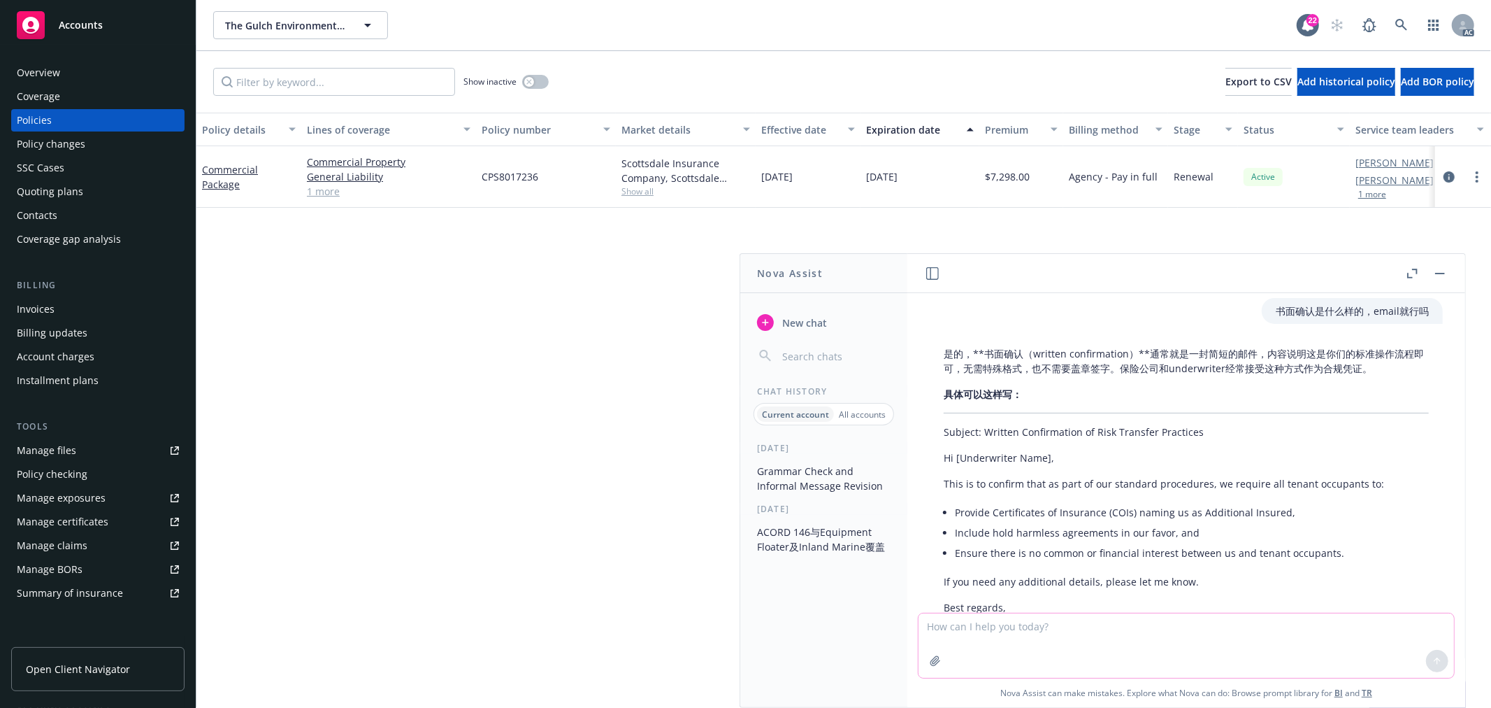
scroll to position [2617, 0]
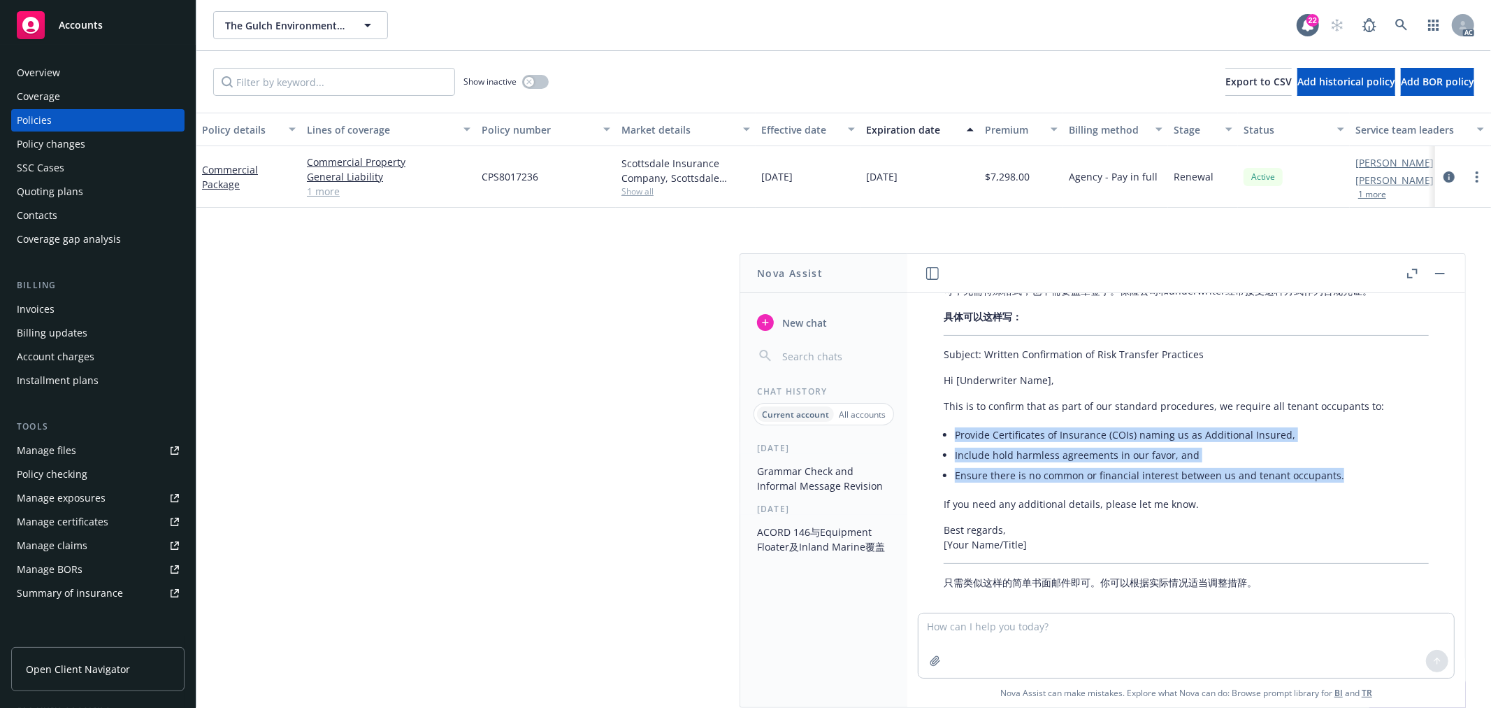
drag, startPoint x: 1338, startPoint y: 458, endPoint x: 947, endPoint y: 415, distance: 393.3
click at [947, 415] on div "是的，**书面确认（written confirmation）**通常就是一封简短的邮件，内容说明这是你们的标准操作流程即可，无需特殊格式，也不需要盖章签字。…" at bounding box center [1186, 429] width 513 height 332
copy ul "Provide Certificates of Insurance (COIs) naming us as Additional Insured, Inclu…"
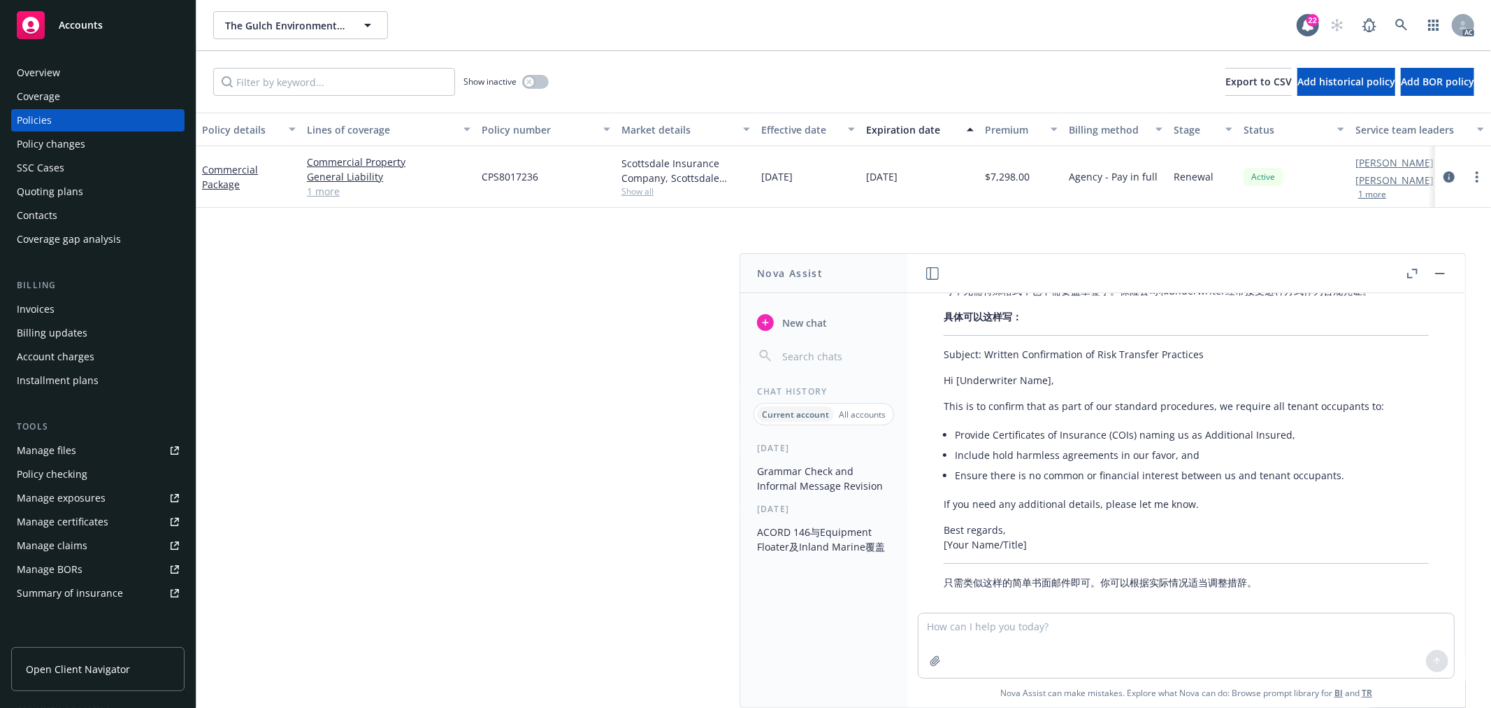
click at [1087, 522] on p "Best regards, [Your Name/Title]" at bounding box center [1186, 536] width 485 height 29
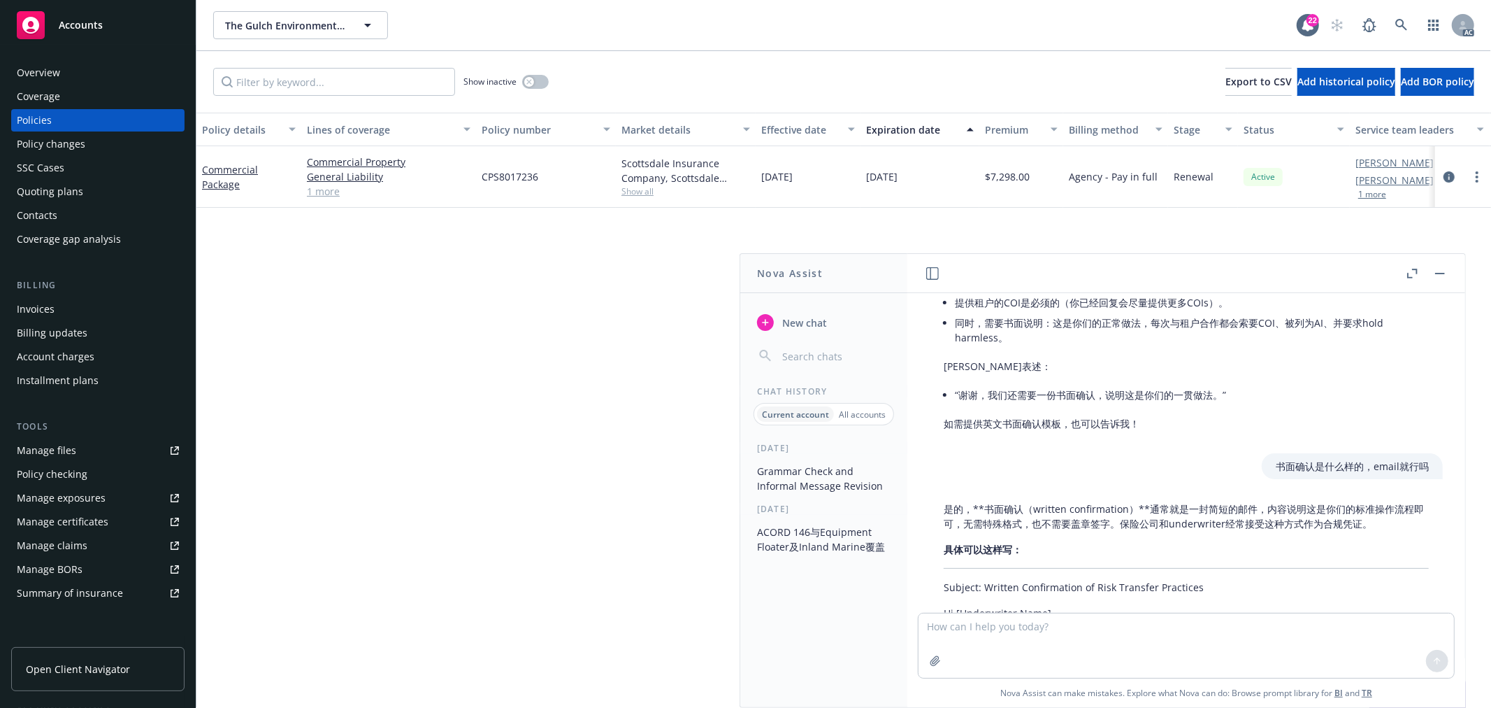
scroll to position [2228, 0]
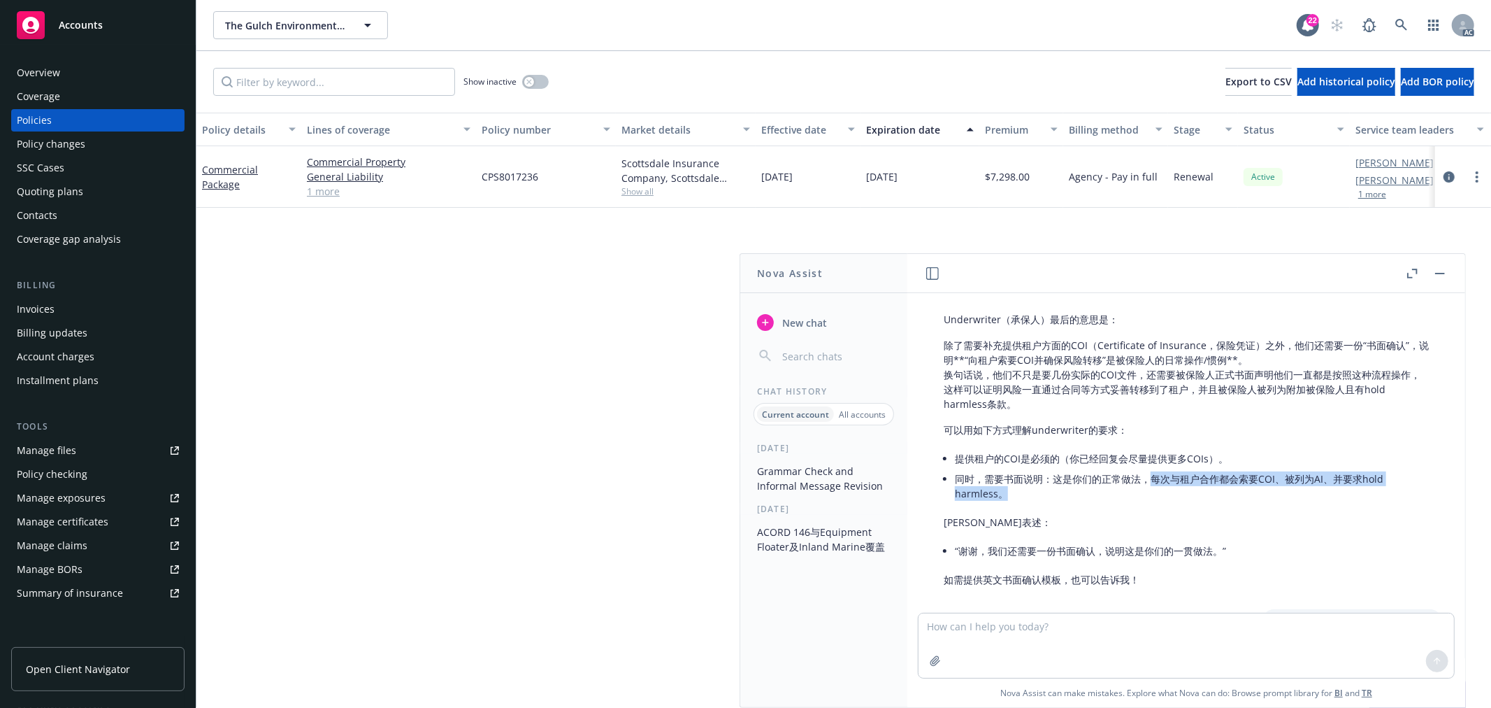
drag, startPoint x: 1149, startPoint y: 464, endPoint x: 1341, endPoint y: 473, distance: 192.5
click at [1341, 473] on li "同时，需要书面说明：这是你们的正常做法，每次与租户合作都会索要COI、被列为AI、并要求hold harmless。" at bounding box center [1192, 485] width 474 height 35
click at [1184, 632] on textarea at bounding box center [1187, 645] width 536 height 64
paste textarea "Thank you for the loss runs! Could you please help review the above underwriter…"
type textarea "check grammar: Thank you for the loss runs! Could you please help review the ab…"
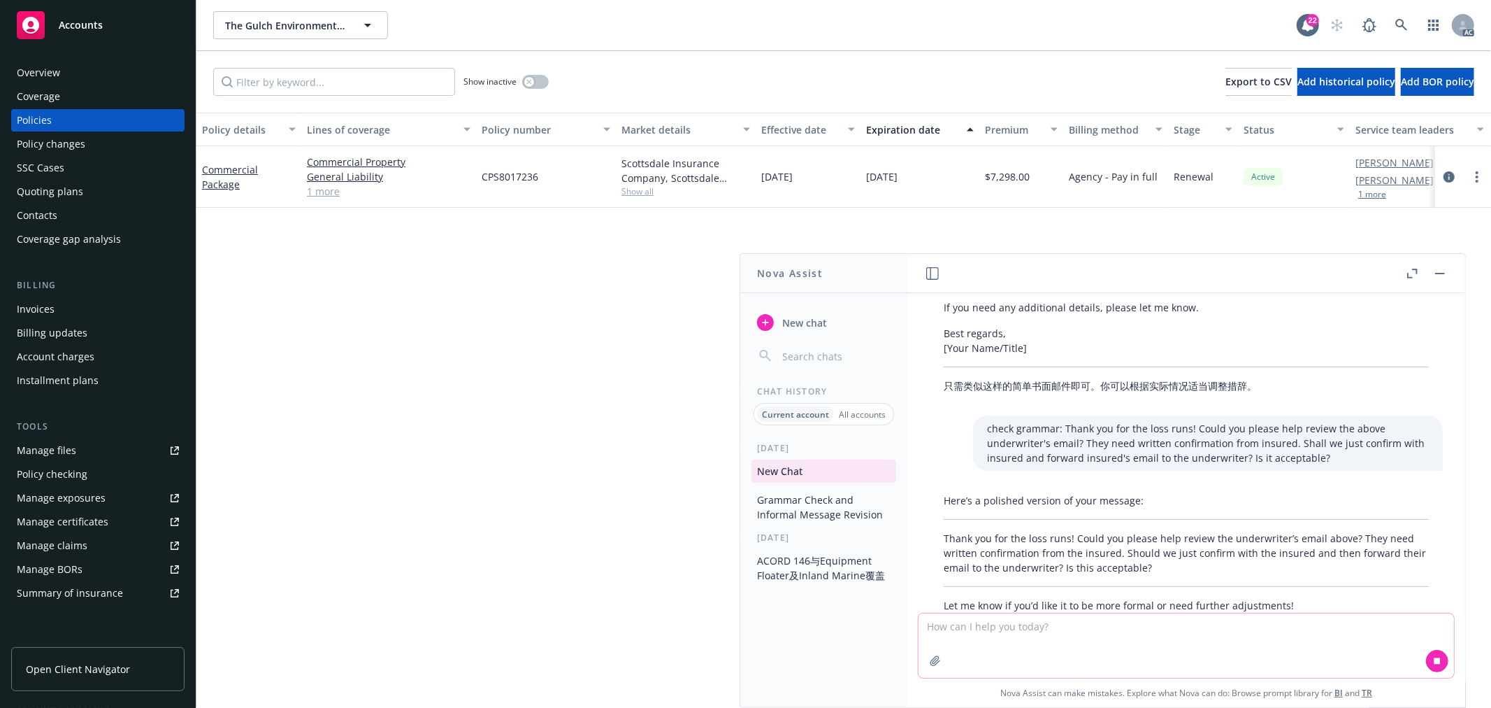
scroll to position [2837, 0]
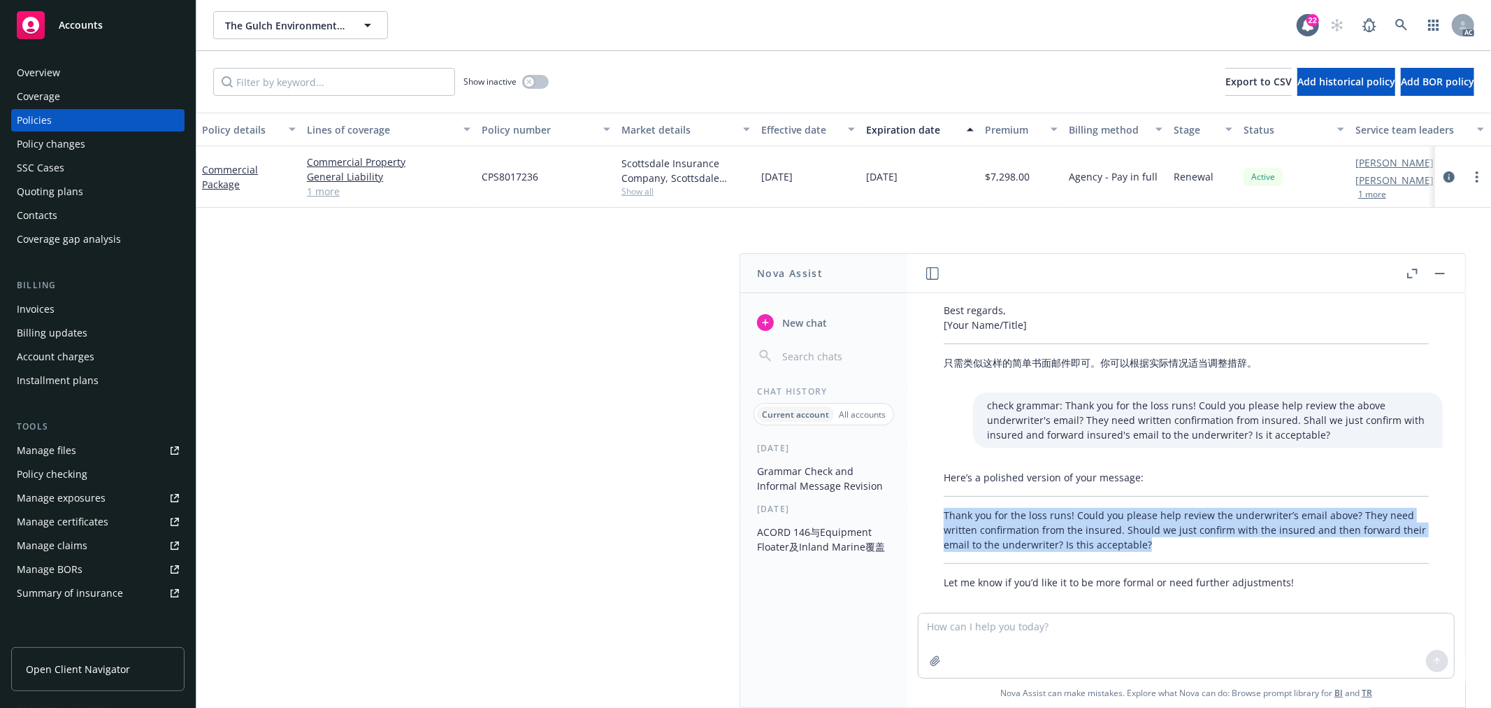
drag, startPoint x: 1182, startPoint y: 522, endPoint x: 940, endPoint y: 496, distance: 243.9
click at [940, 496] on div "Here’s a polished version of your message: Thank you for the loss runs! Could y…" at bounding box center [1186, 529] width 513 height 131
copy p "Thank you for the loss runs! Could you please help review the underwriter’s ema…"
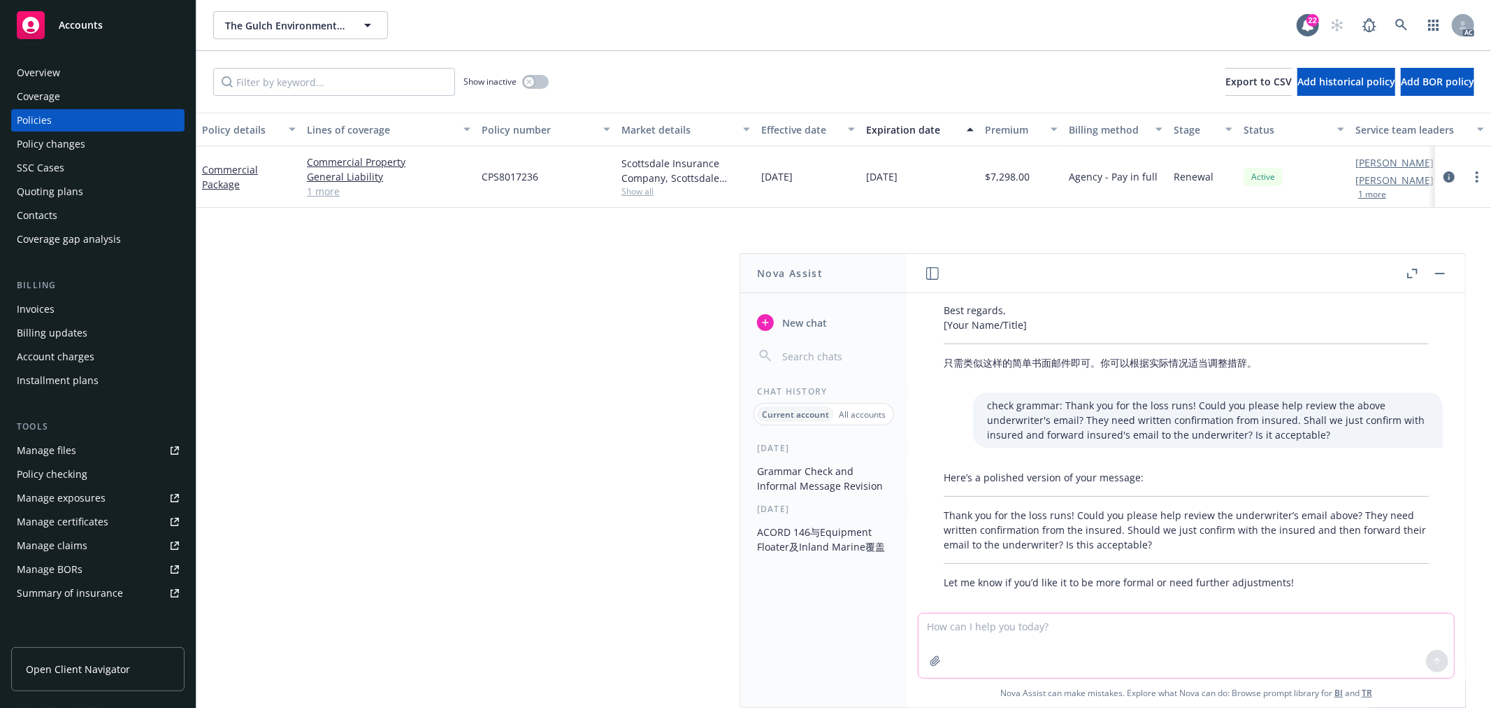
click at [1148, 646] on textarea at bounding box center [1187, 645] width 536 height 64
paste textarea "Could you please help review the underwriter’s comments below with underlined? …"
type textarea "check grammar:Could you please help review the underwriter’s comments below wit…"
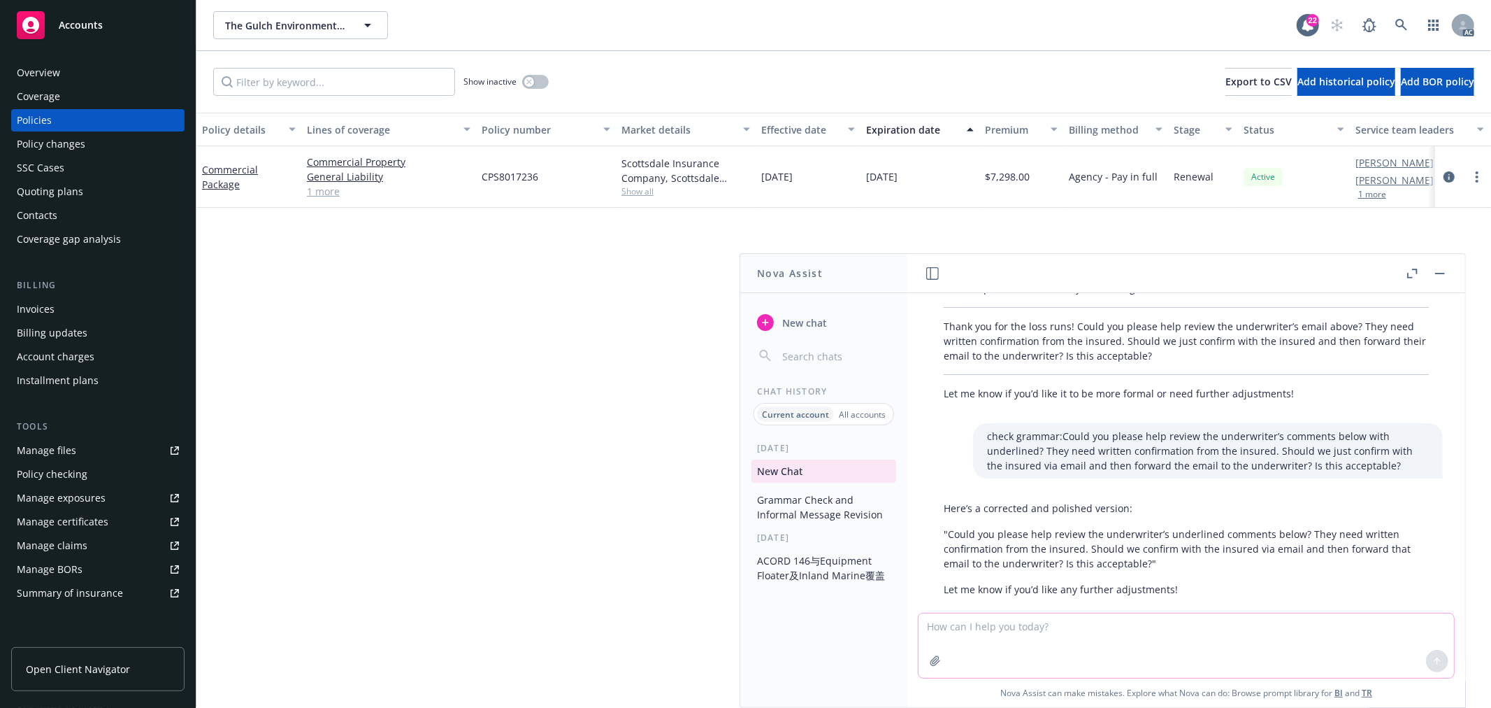
scroll to position [3032, 0]
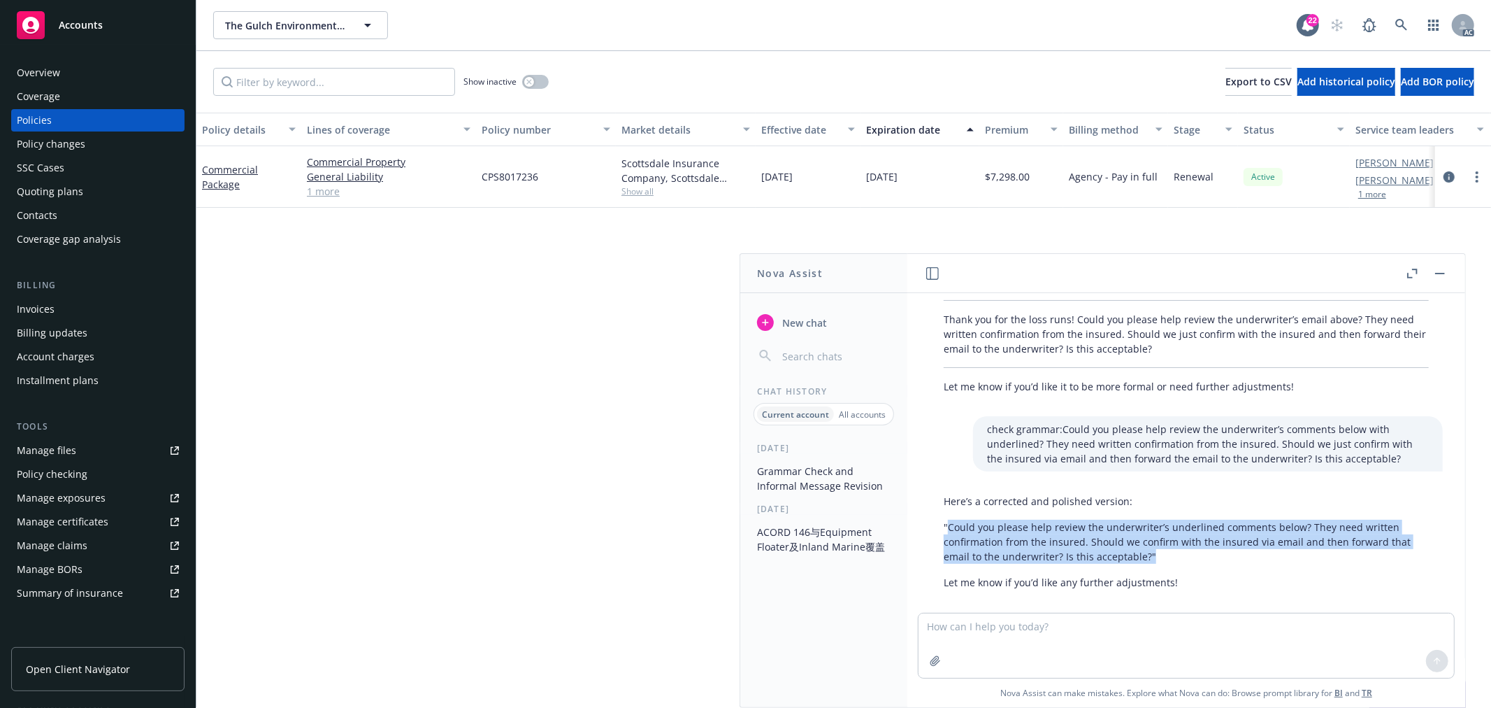
drag, startPoint x: 1152, startPoint y: 539, endPoint x: 949, endPoint y: 515, distance: 204.9
click at [949, 520] on p ""Could you please help review the underwriter’s underlined comments below? They…" at bounding box center [1186, 542] width 485 height 44
click at [1131, 640] on textarea at bounding box center [1187, 645] width 536 height 64
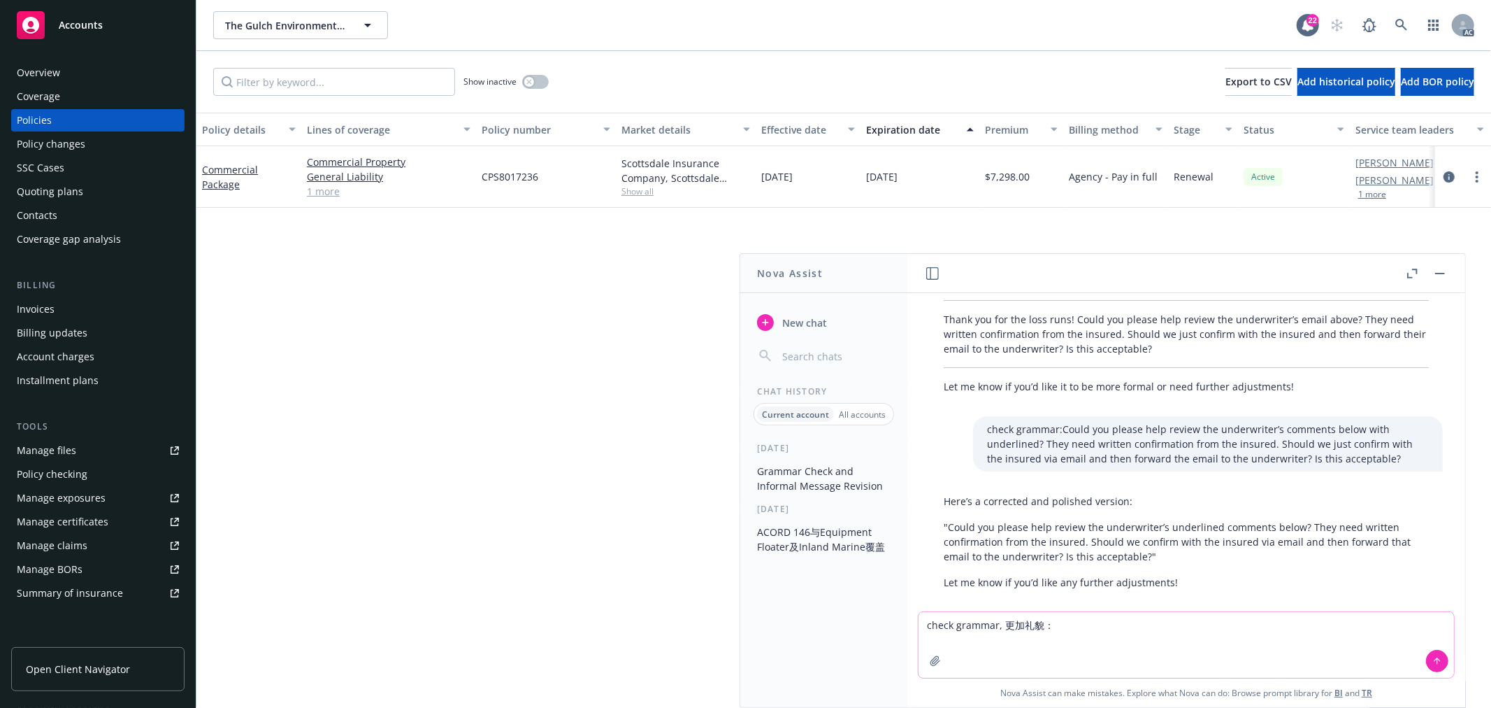
paste textarea "Thank you for reaching out! I noticed that most answers are No, so there no add…"
type textarea "check grammar, 更加礼貌：Thank you for reaching out! I noticed that most answers are…"
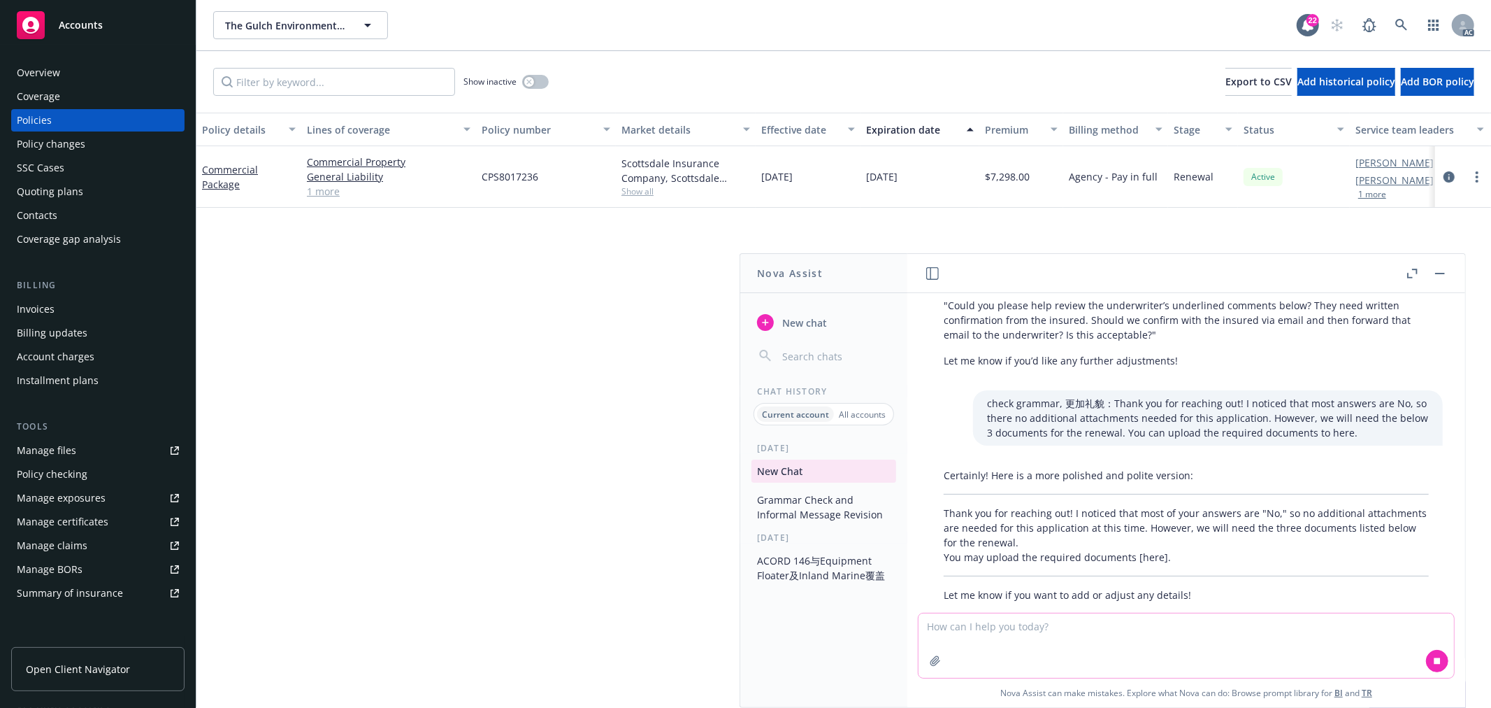
scroll to position [3267, 0]
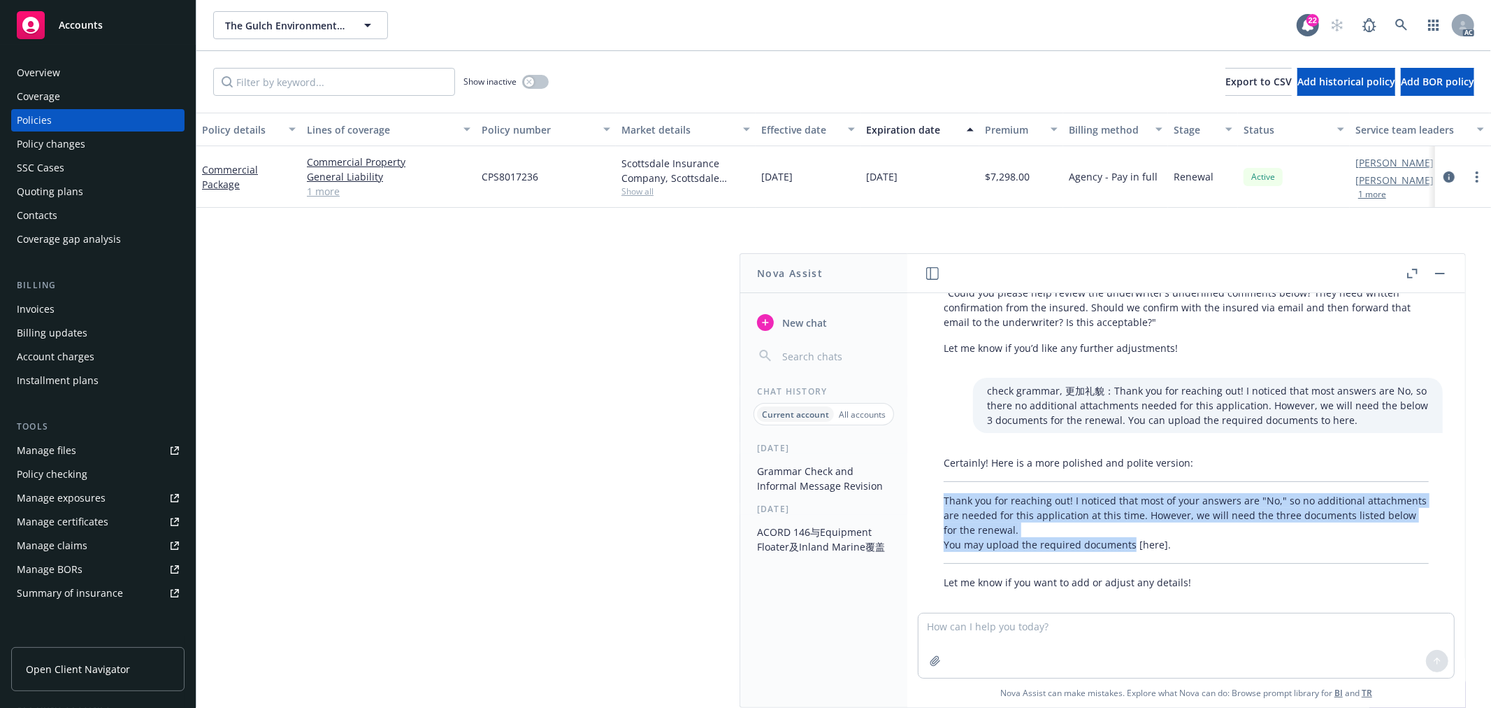
drag, startPoint x: 1131, startPoint y: 525, endPoint x: 946, endPoint y: 485, distance: 189.0
click at [946, 493] on p "Thank you for reaching out! I noticed that most of your answers are "No," so no…" at bounding box center [1186, 522] width 485 height 59
click at [1186, 630] on textarea at bounding box center [1187, 645] width 536 height 64
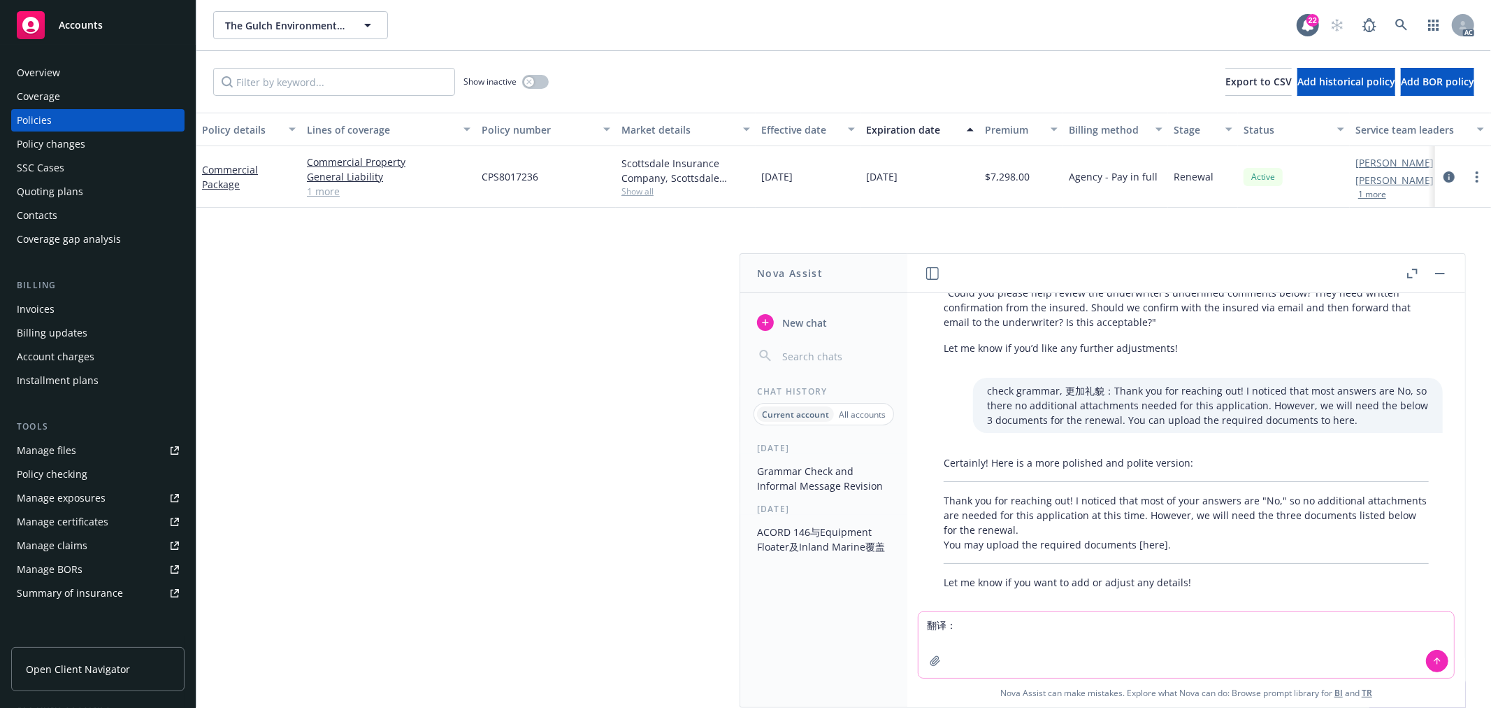
paste textarea "apps are completed in Indio. Will you send the submission over. Also, will you …"
type textarea "翻译：apps are completed in Indio. Will you send the submission over. Also, will y…"
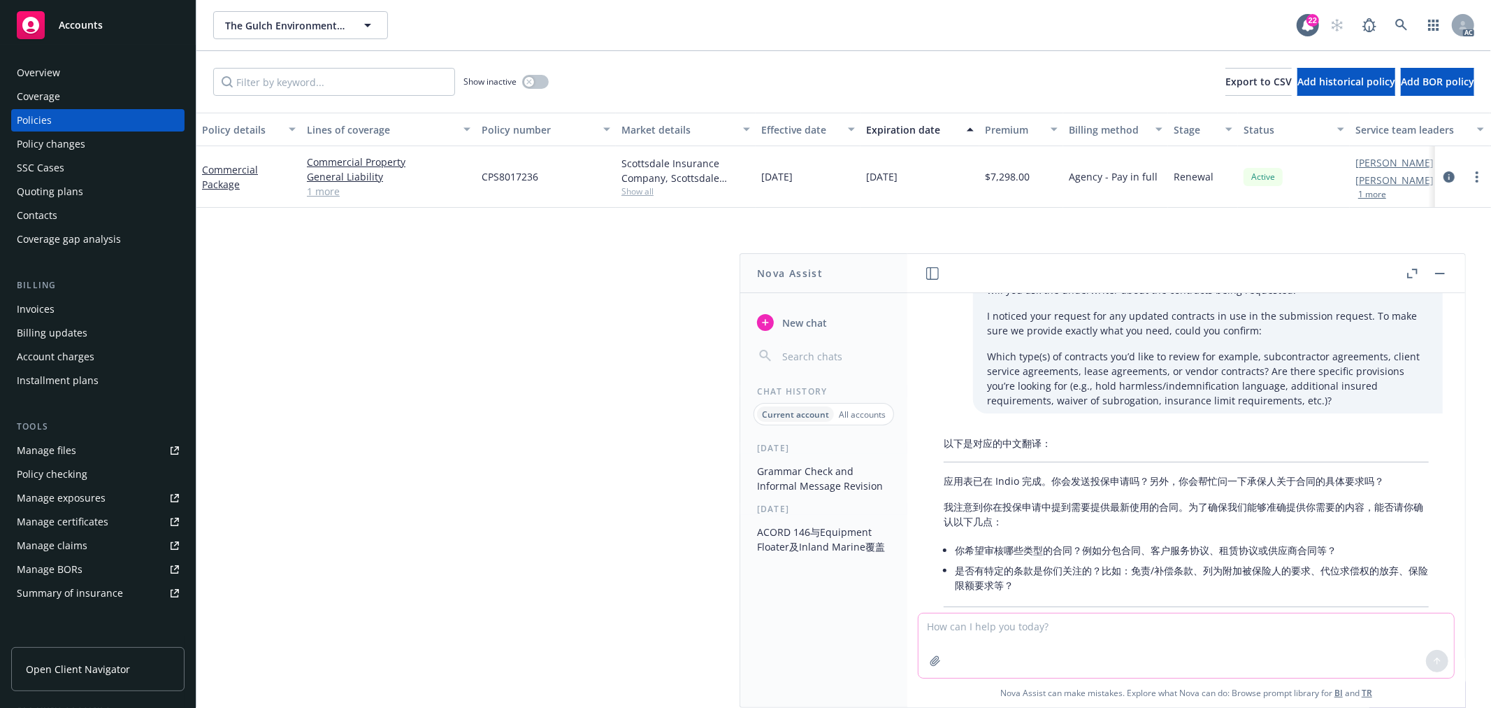
scroll to position [3634, 0]
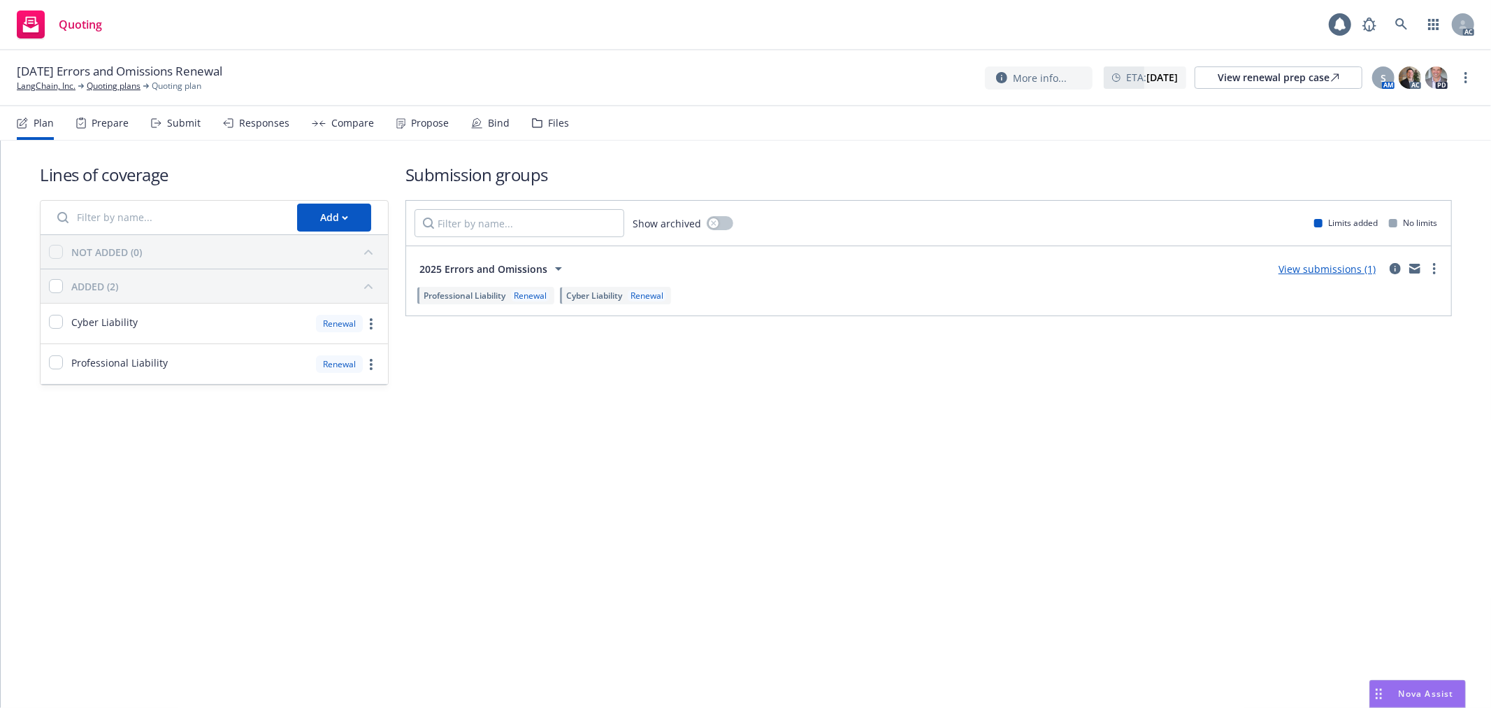
click at [264, 126] on div "Responses" at bounding box center [264, 122] width 50 height 11
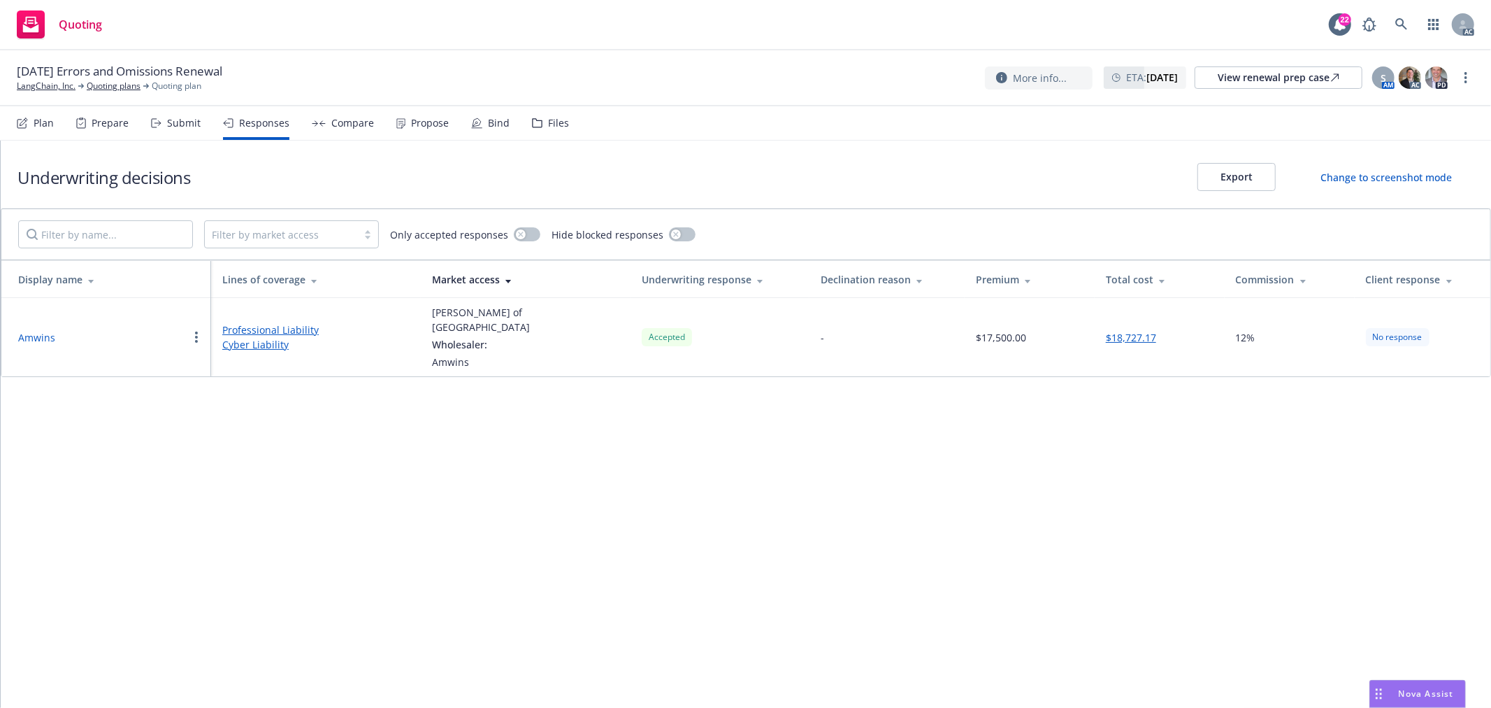
click at [429, 122] on div "Propose" at bounding box center [430, 122] width 38 height 11
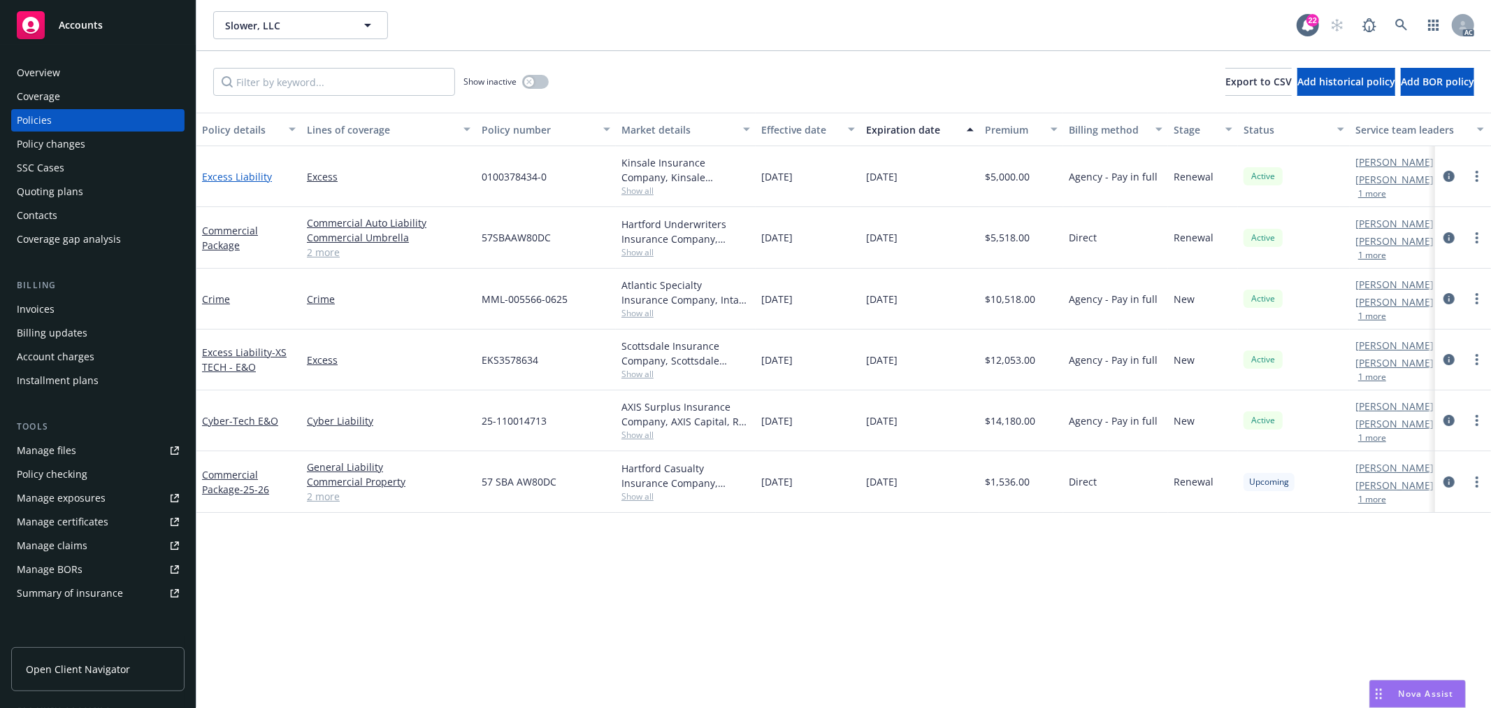
click at [250, 172] on link "Excess Liability" at bounding box center [237, 176] width 70 height 13
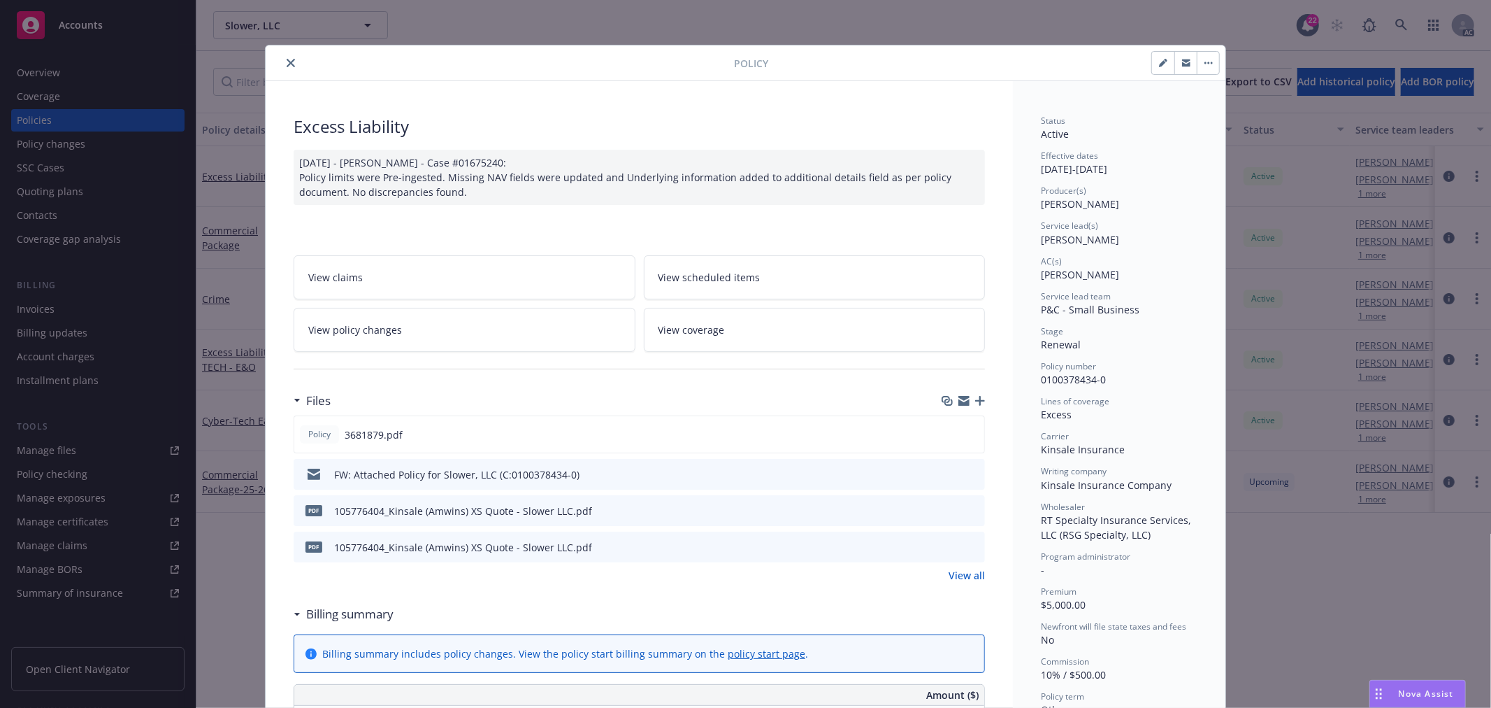
click at [482, 338] on link "View policy changes" at bounding box center [465, 330] width 342 height 44
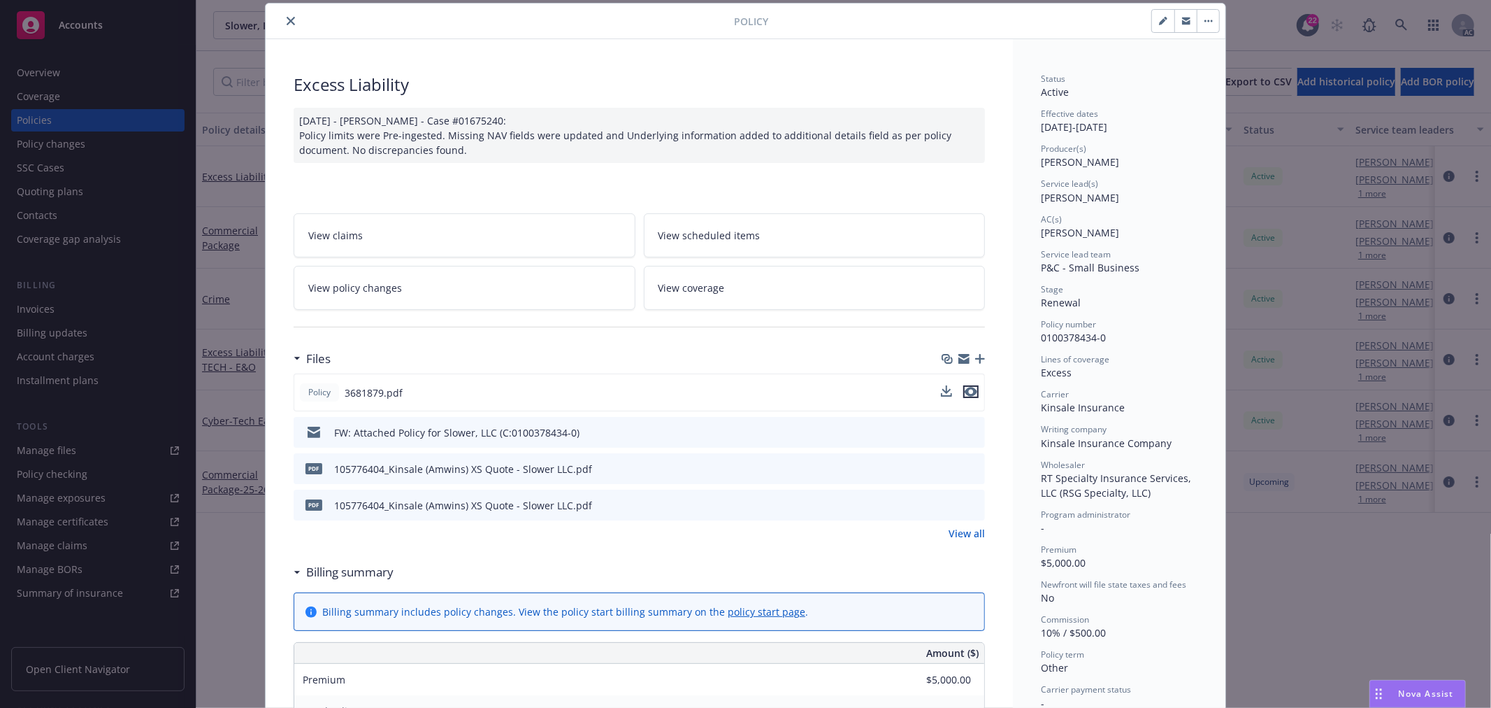
click at [966, 392] on icon "preview file" at bounding box center [971, 392] width 13 height 10
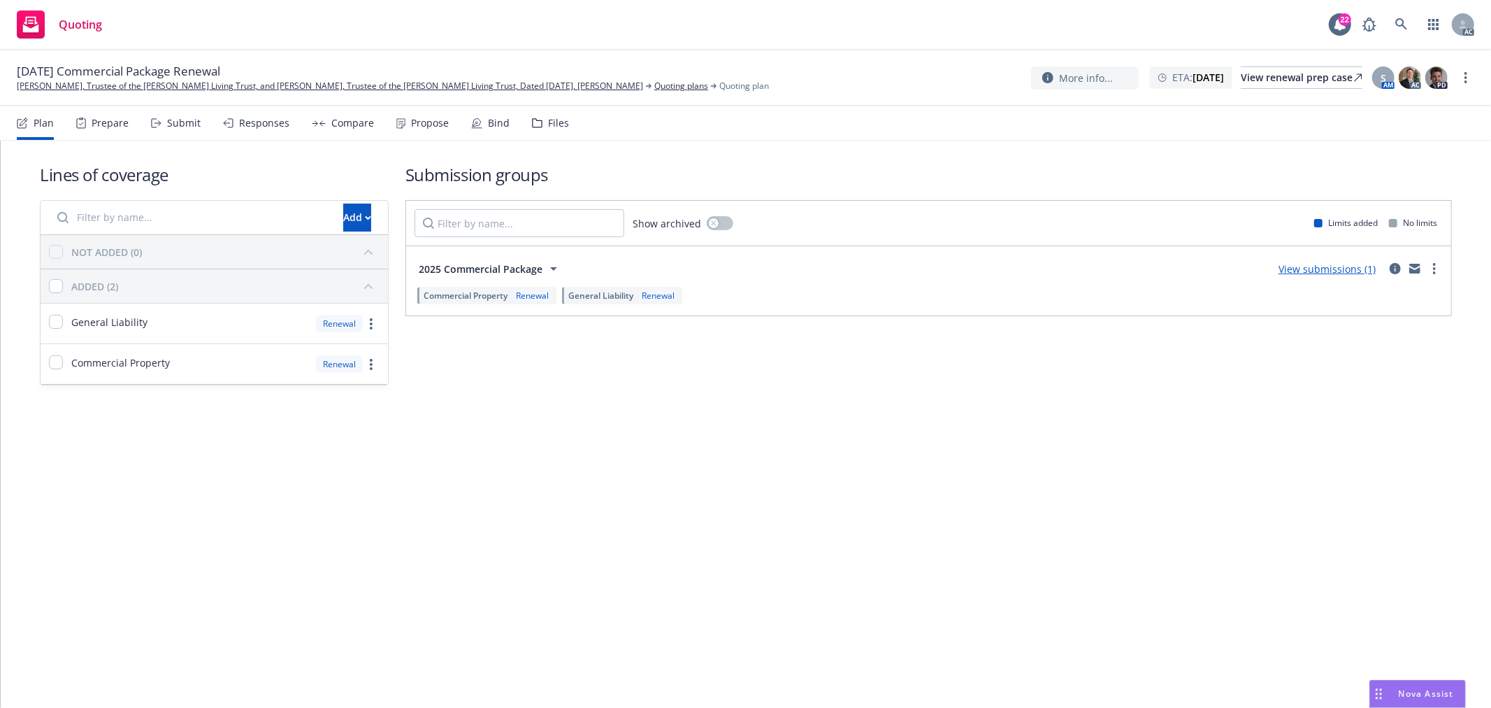
drag, startPoint x: 173, startPoint y: 124, endPoint x: 164, endPoint y: 159, distance: 36.3
click at [173, 124] on div "Submit" at bounding box center [184, 122] width 34 height 11
click at [176, 130] on div "Submit" at bounding box center [176, 123] width 50 height 34
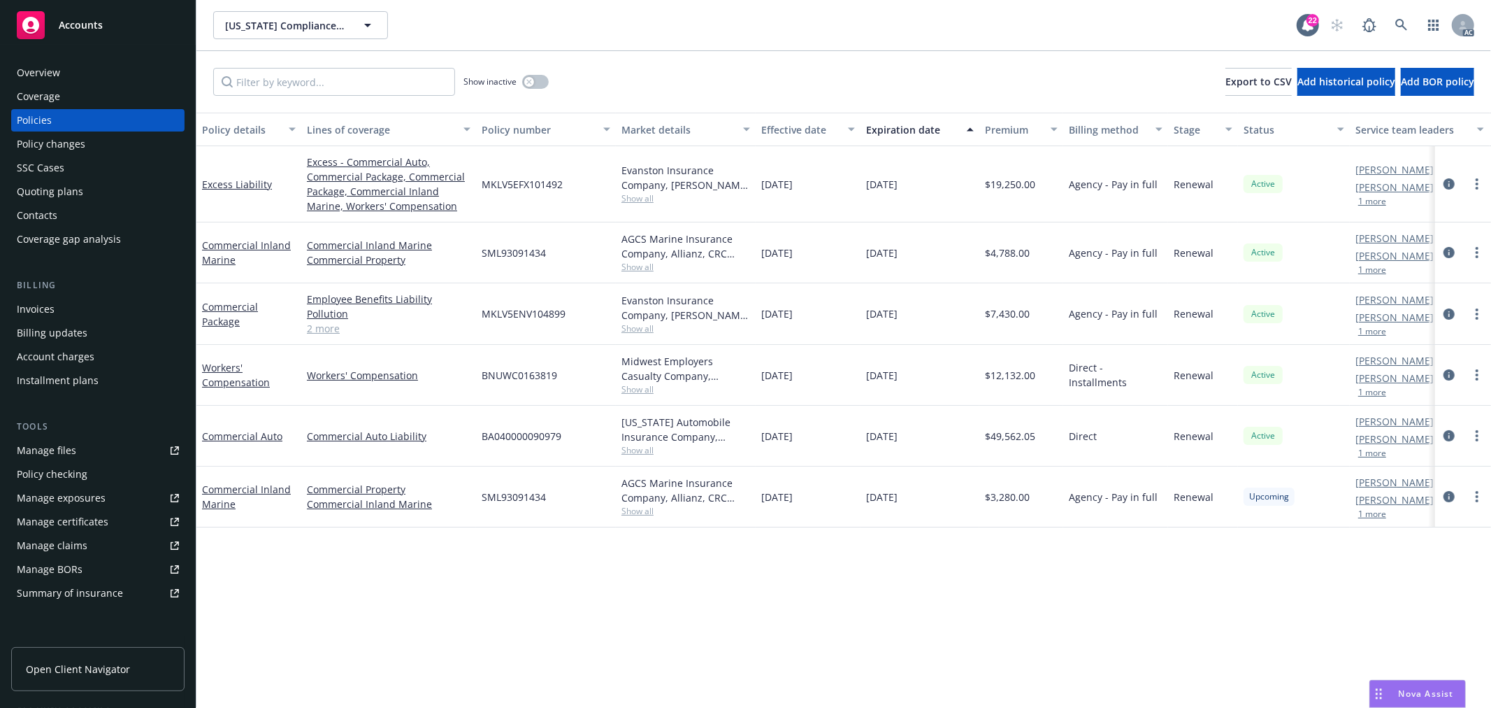
click at [639, 451] on span "Show all" at bounding box center [686, 450] width 129 height 12
click at [864, 569] on div "Policy details Lines of coverage Policy number Market details Effective date Ex…" at bounding box center [843, 410] width 1295 height 595
click at [633, 452] on span "Show all" at bounding box center [686, 450] width 129 height 12
click at [636, 383] on span "Show all" at bounding box center [686, 389] width 129 height 12
click at [638, 329] on span "Show all" at bounding box center [686, 328] width 129 height 12
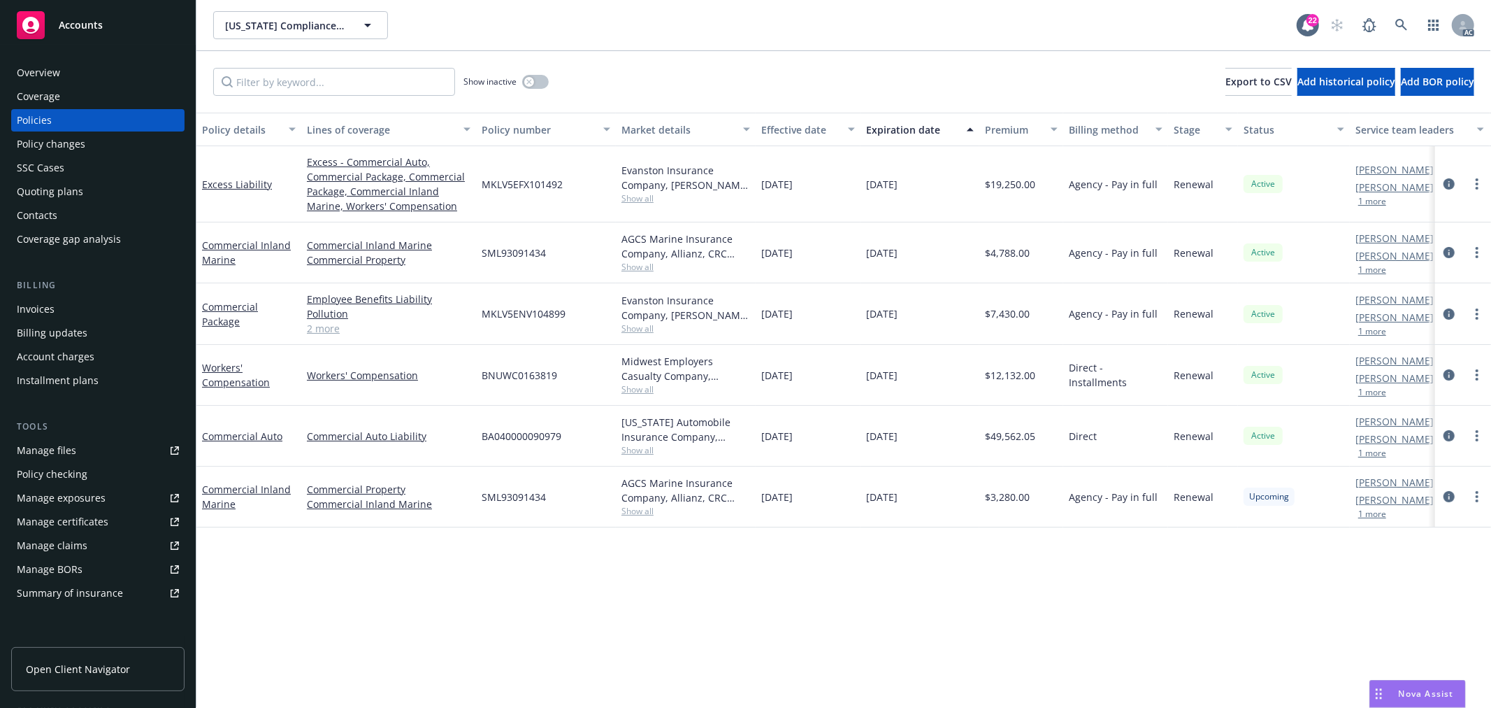
click at [645, 263] on span "Show all" at bounding box center [686, 267] width 129 height 12
click at [642, 197] on span "Show all" at bounding box center [686, 198] width 129 height 12
click at [798, 623] on div "Policy details Lines of coverage Policy number Market details Effective date Ex…" at bounding box center [843, 410] width 1295 height 595
click at [639, 264] on span "Show all" at bounding box center [686, 267] width 129 height 12
click at [857, 617] on div "Policy details Lines of coverage Policy number Market details Effective date Ex…" at bounding box center [843, 410] width 1295 height 595
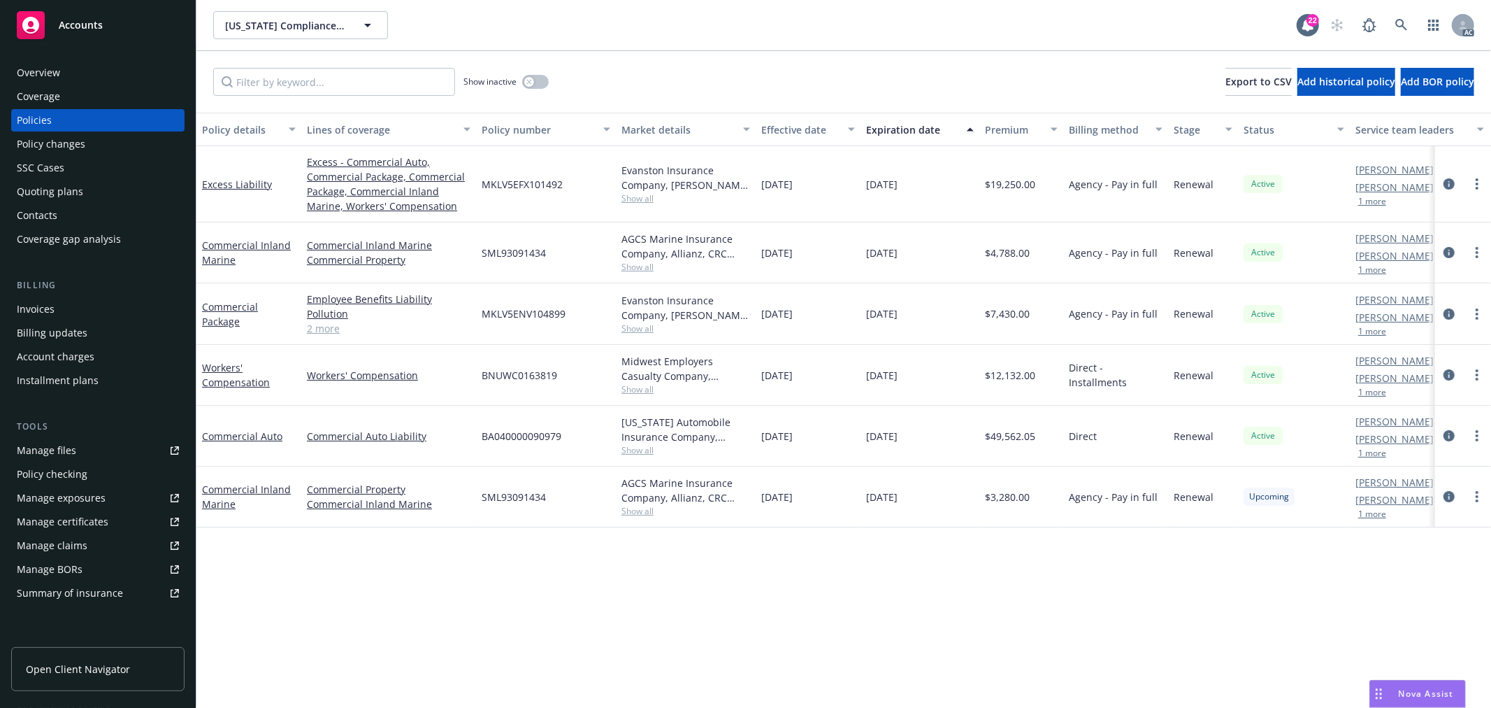
click at [641, 329] on span "Show all" at bounding box center [686, 328] width 129 height 12
click at [805, 570] on div "Policy details Lines of coverage Policy number Market details Effective date Ex…" at bounding box center [843, 410] width 1295 height 595
click at [641, 386] on span "Show all" at bounding box center [686, 389] width 129 height 12
click at [843, 575] on div "Policy details Lines of coverage Policy number Market details Effective date Ex…" at bounding box center [843, 410] width 1295 height 595
click at [641, 449] on span "Show all" at bounding box center [686, 450] width 129 height 12
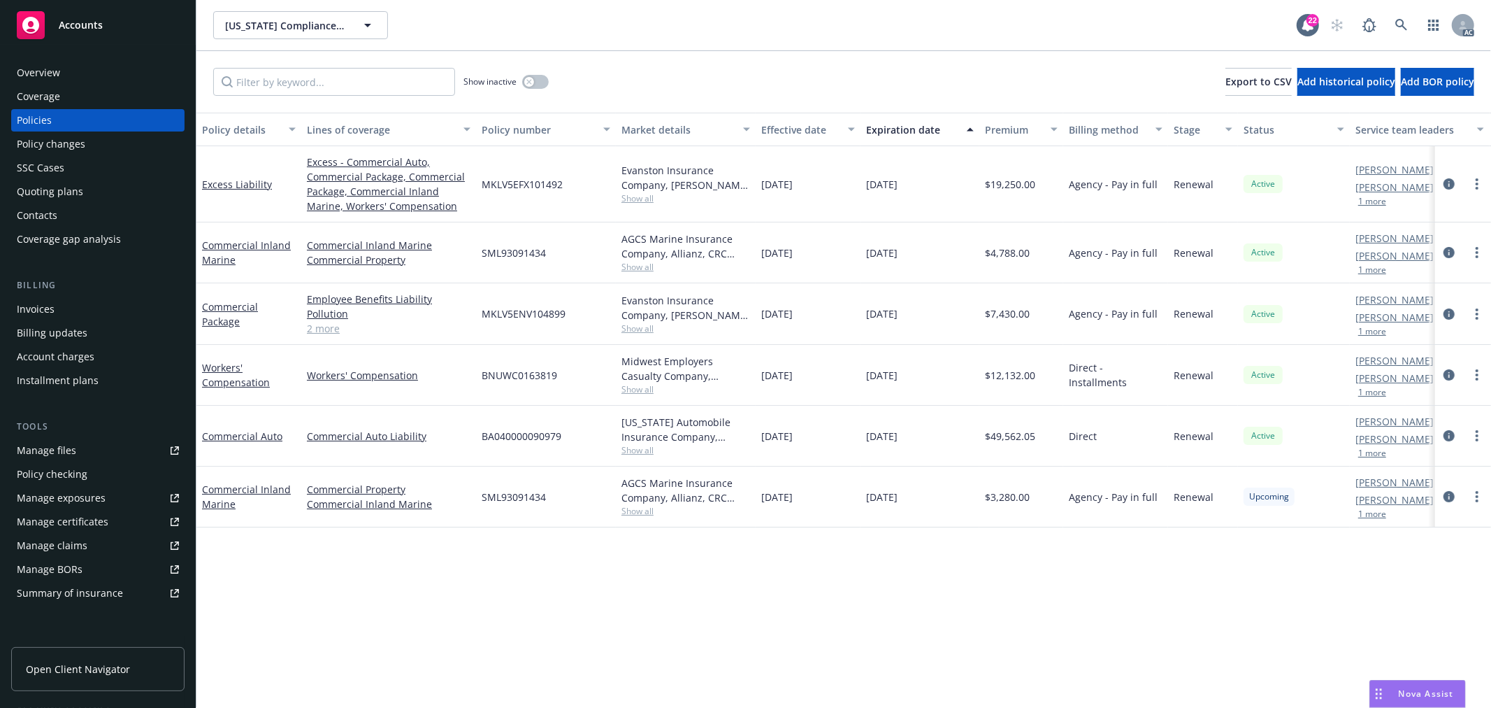
click at [850, 640] on div "Policy details Lines of coverage Policy number Market details Effective date Ex…" at bounding box center [843, 410] width 1295 height 595
click at [334, 327] on link "2 more" at bounding box center [389, 328] width 164 height 15
click at [533, 81] on div "button" at bounding box center [529, 82] width 10 height 10
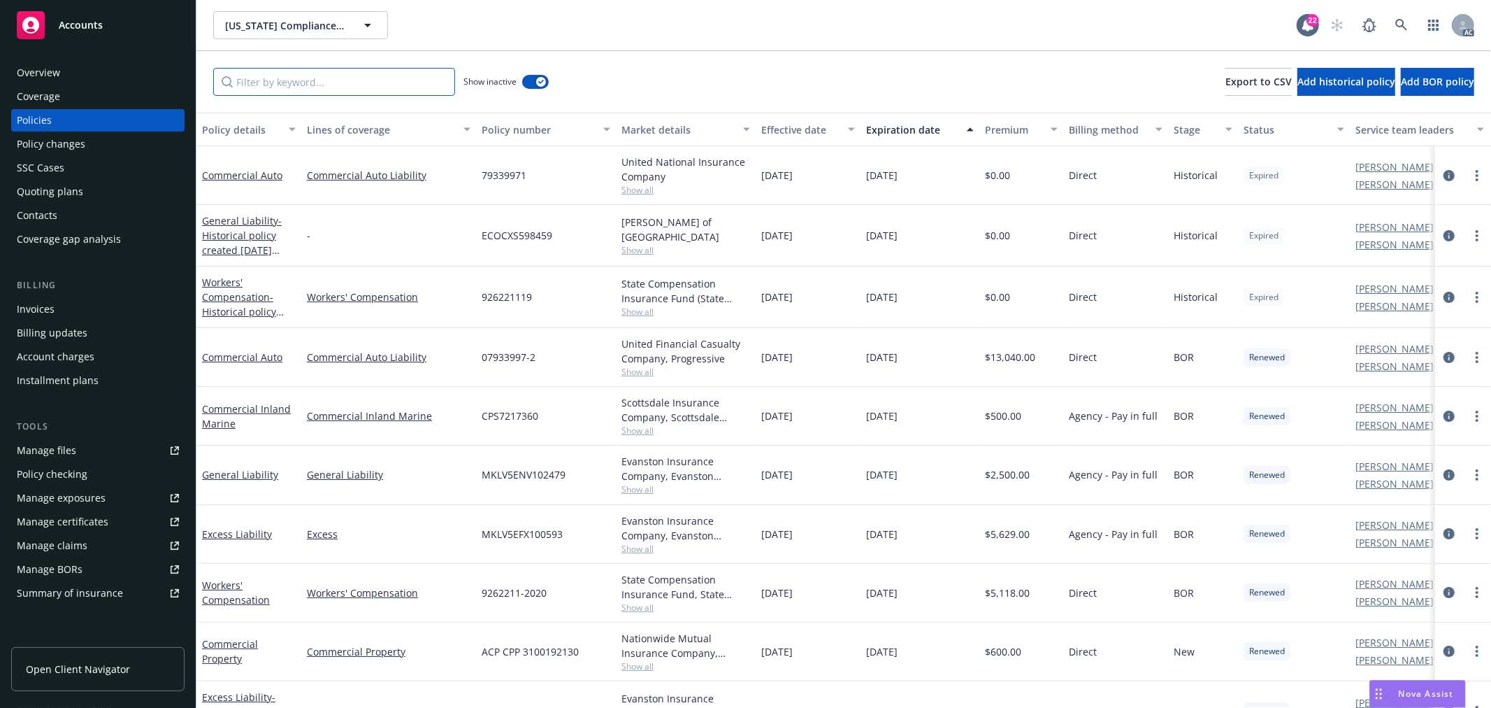
click at [352, 75] on input "Filter by keyword..." at bounding box center [334, 82] width 242 height 28
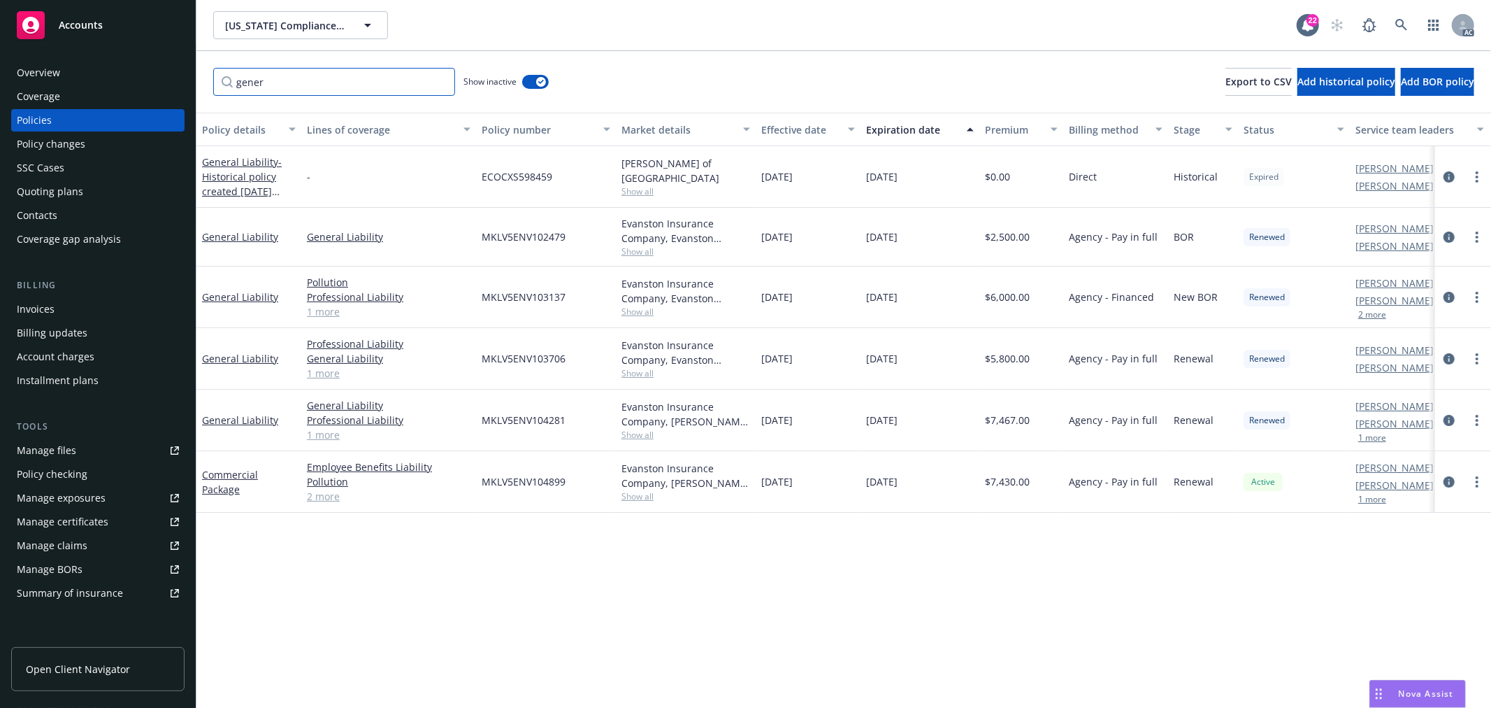
type input "gener"
click at [651, 256] on span "Show all" at bounding box center [686, 251] width 129 height 12
click at [847, 576] on div "Policy details Lines of coverage Policy number Market details Effective date Ex…" at bounding box center [843, 410] width 1295 height 595
click at [639, 500] on span "Show all" at bounding box center [686, 496] width 129 height 12
click at [801, 551] on div "Policy details Lines of coverage Policy number Market details Effective date Ex…" at bounding box center [843, 410] width 1295 height 595
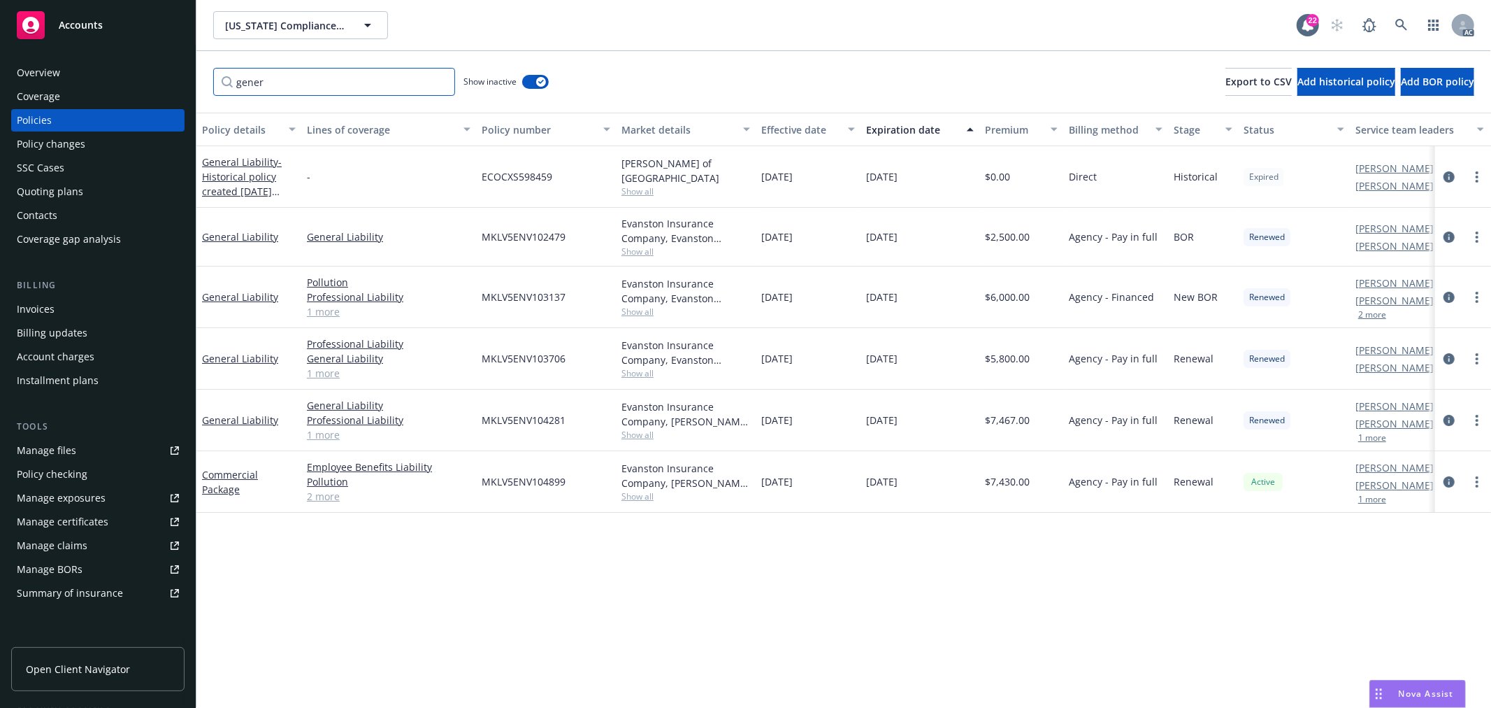
click at [441, 82] on input "gener" at bounding box center [334, 82] width 242 height 28
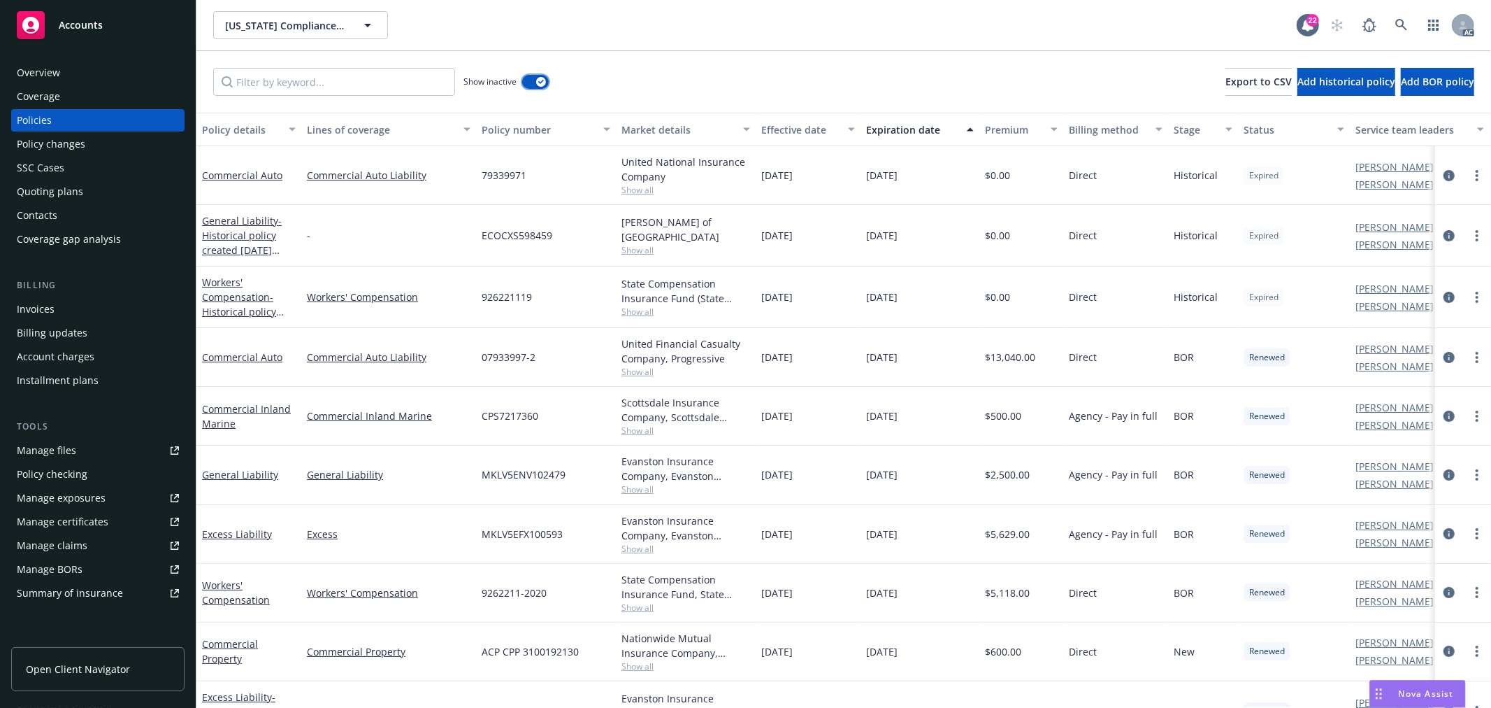
click at [541, 85] on div "button" at bounding box center [541, 82] width 10 height 10
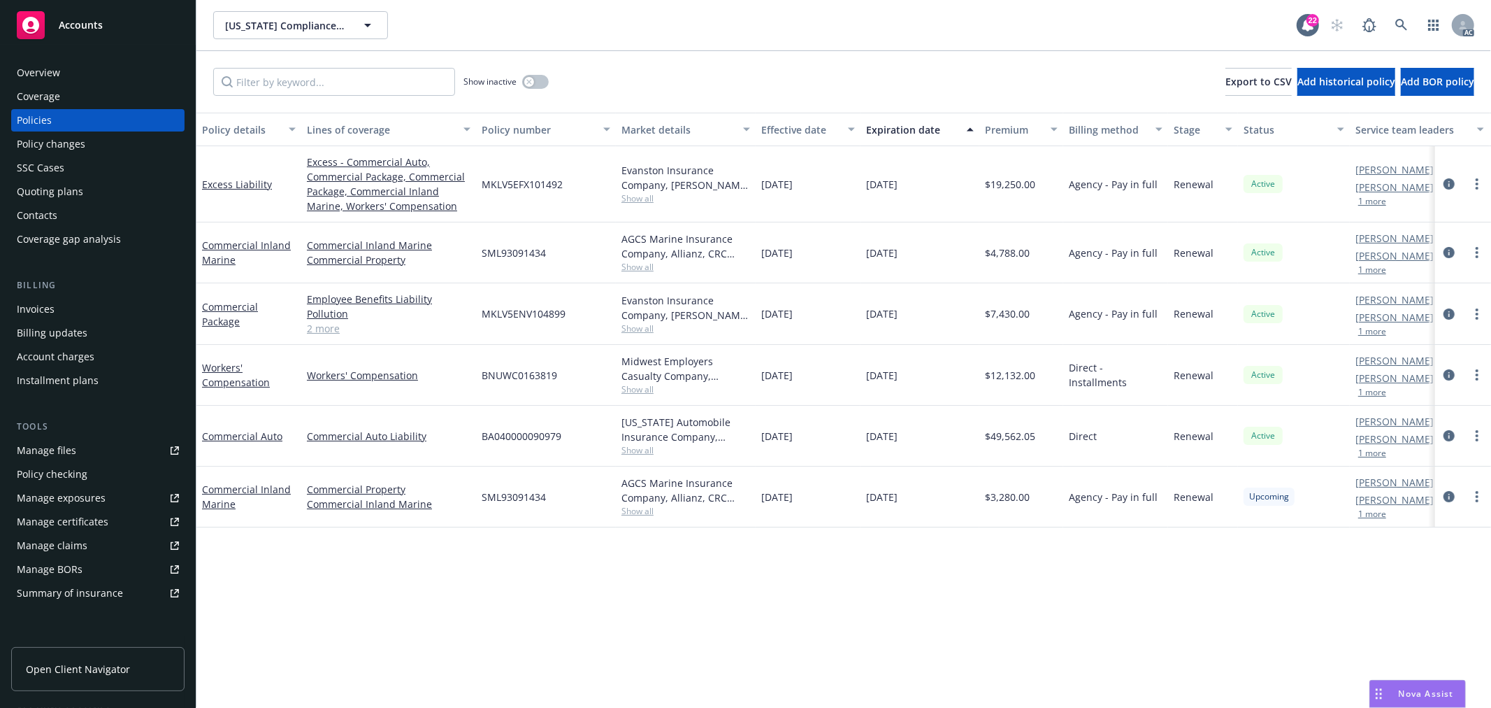
click at [334, 326] on link "2 more" at bounding box center [389, 328] width 164 height 15
click at [640, 199] on span "Show all" at bounding box center [686, 198] width 129 height 12
drag, startPoint x: 829, startPoint y: 568, endPoint x: 815, endPoint y: 545, distance: 27.0
click at [828, 563] on div "Policy details Lines of coverage Policy number Market details Effective date Ex…" at bounding box center [843, 410] width 1295 height 595
click at [638, 268] on span "Show all" at bounding box center [686, 267] width 129 height 12
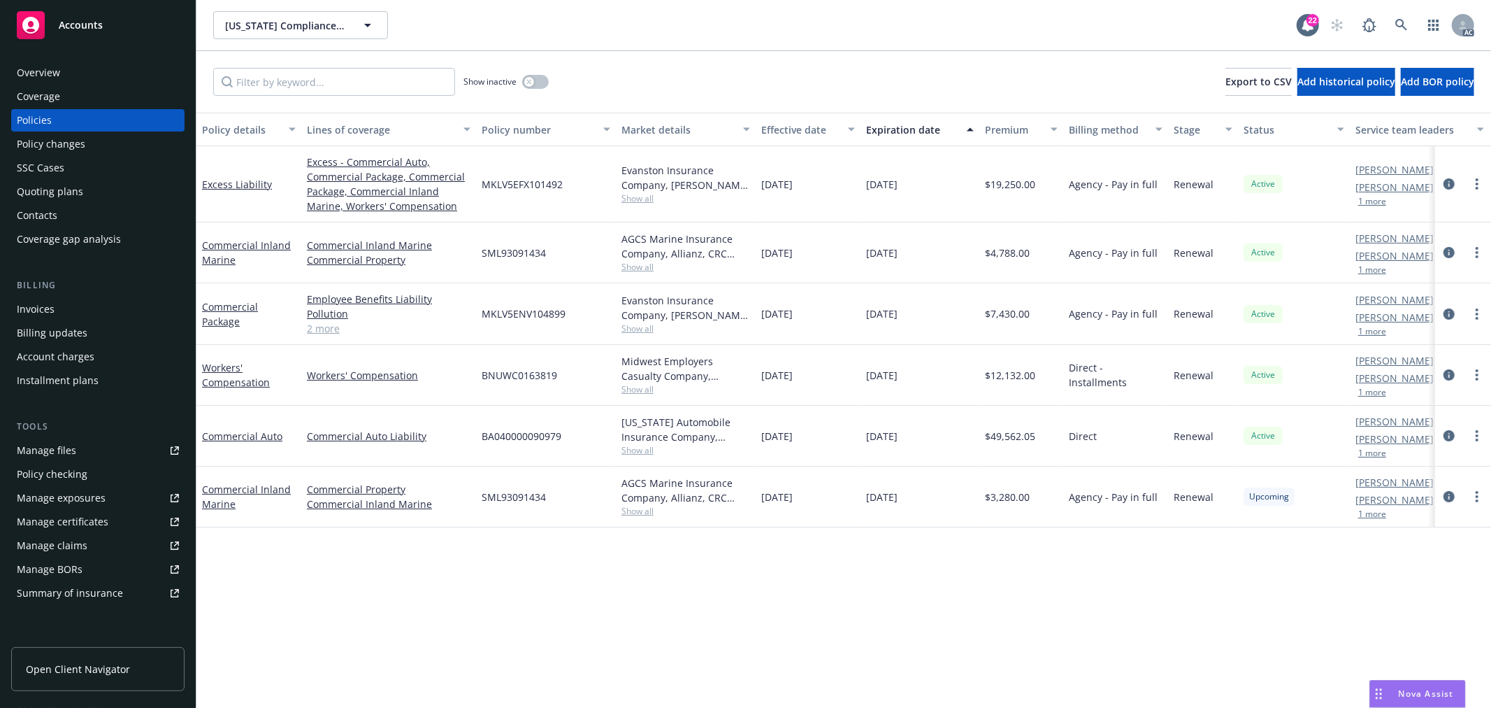
click at [809, 576] on div "Policy details Lines of coverage Policy number Market details Effective date Ex…" at bounding box center [843, 410] width 1295 height 595
click at [641, 329] on span "Show all" at bounding box center [686, 328] width 129 height 12
click at [806, 602] on div "Policy details Lines of coverage Policy number Market details Effective date Ex…" at bounding box center [843, 410] width 1295 height 595
click at [638, 388] on span "Show all" at bounding box center [686, 389] width 129 height 12
click at [813, 623] on div "Policy details Lines of coverage Policy number Market details Effective date Ex…" at bounding box center [843, 410] width 1295 height 595
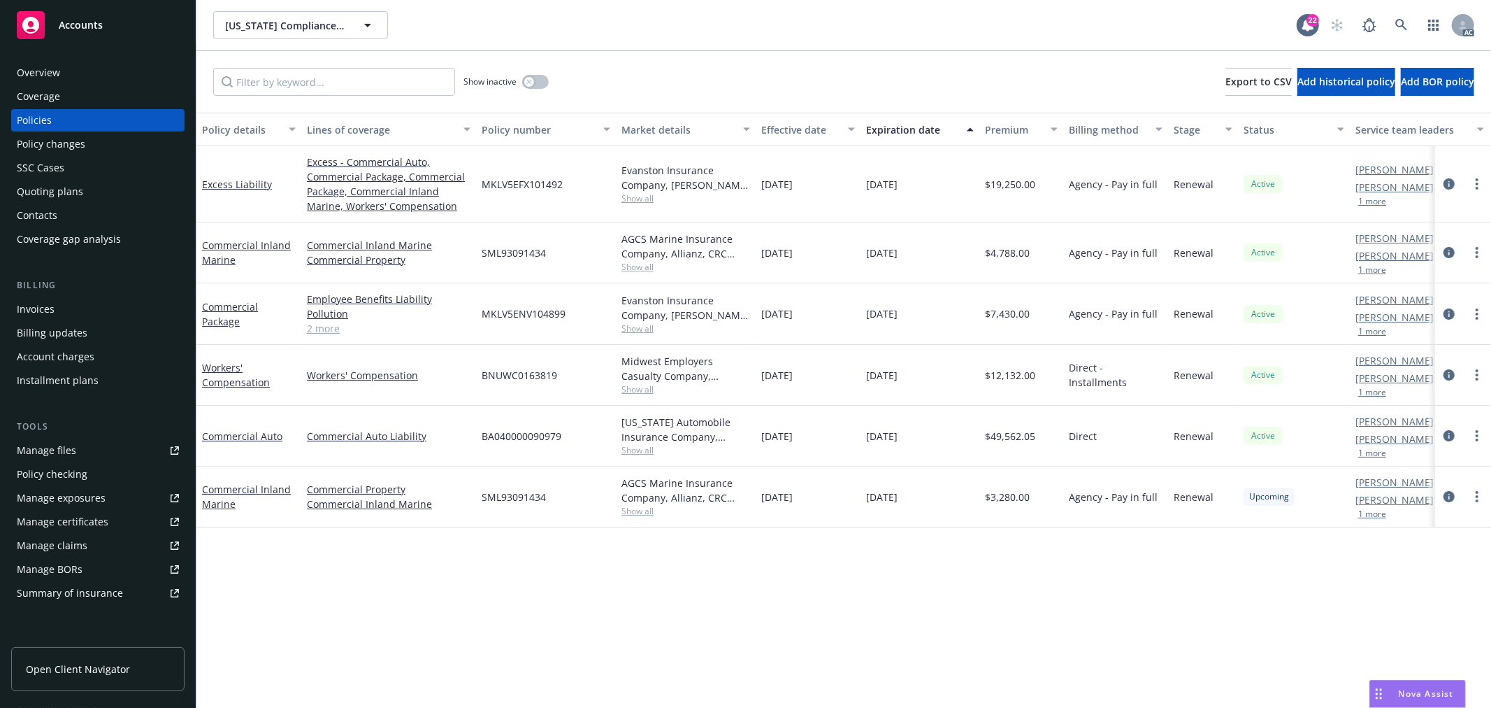
click at [635, 445] on span "Show all" at bounding box center [686, 450] width 129 height 12
drag, startPoint x: 807, startPoint y: 602, endPoint x: 797, endPoint y: 595, distance: 12.0
click at [808, 602] on div "Policy details Lines of coverage Policy number Market details Effective date Ex…" at bounding box center [843, 410] width 1295 height 595
click at [638, 512] on span "Show all" at bounding box center [686, 511] width 129 height 12
click at [858, 592] on div "Policy details Lines of coverage Policy number Market details Effective date Ex…" at bounding box center [843, 410] width 1295 height 595
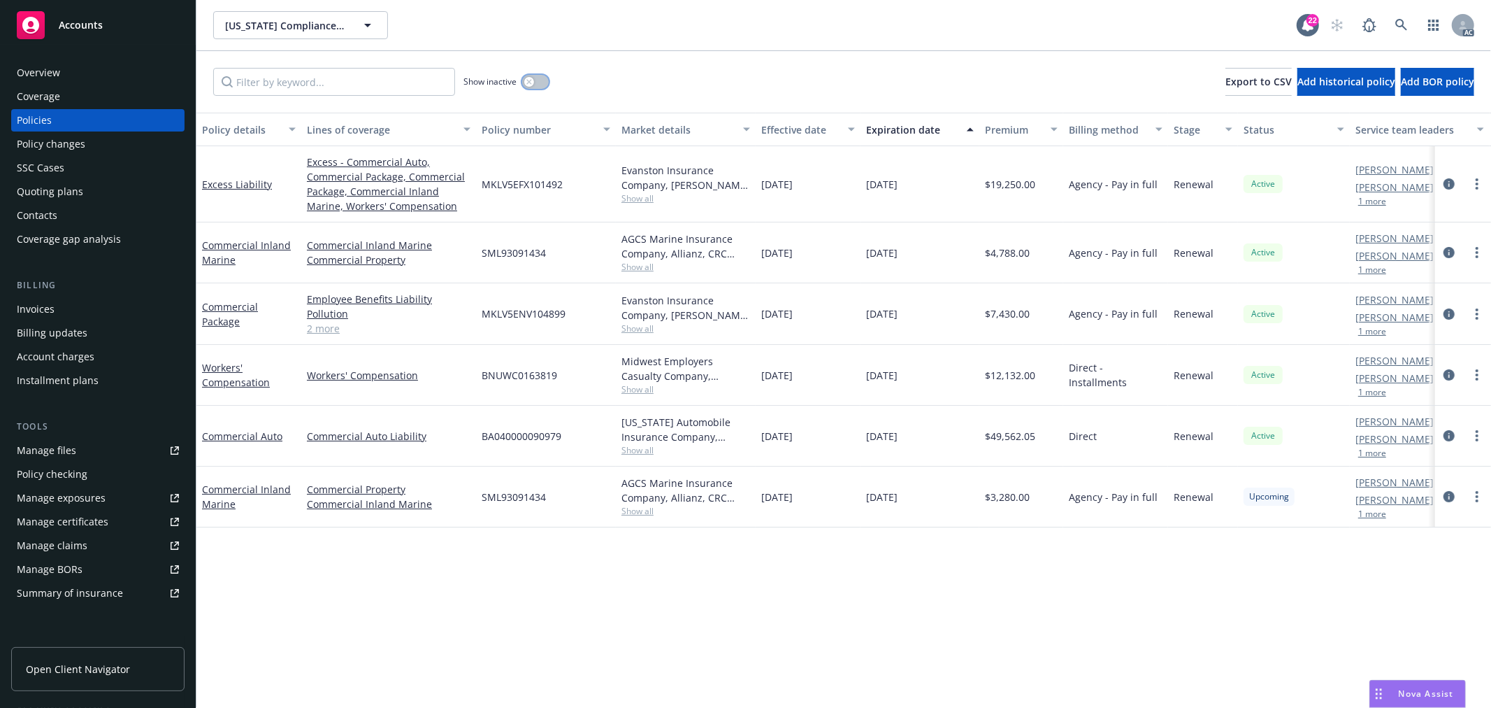
click at [538, 82] on button "button" at bounding box center [535, 82] width 27 height 14
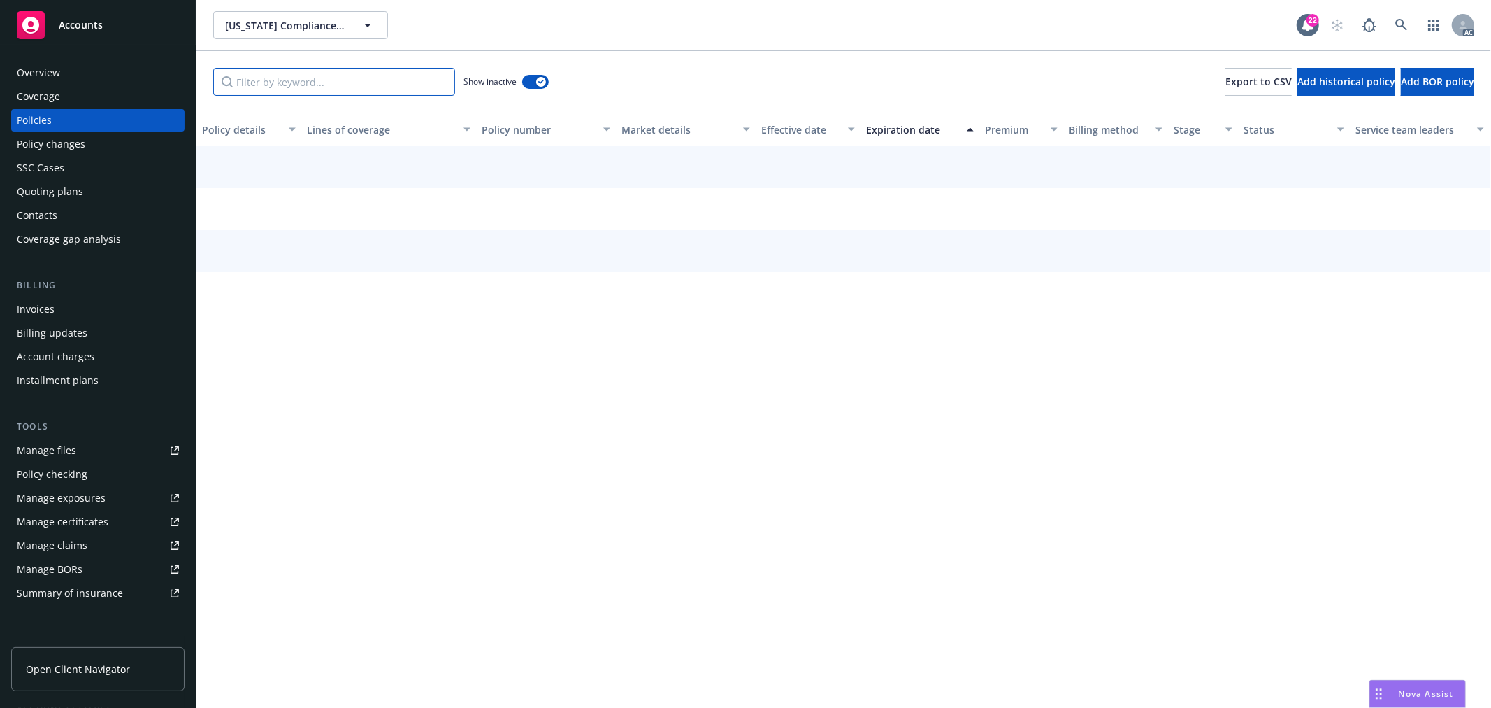
click at [371, 77] on input "Filter by keyword..." at bounding box center [334, 82] width 242 height 28
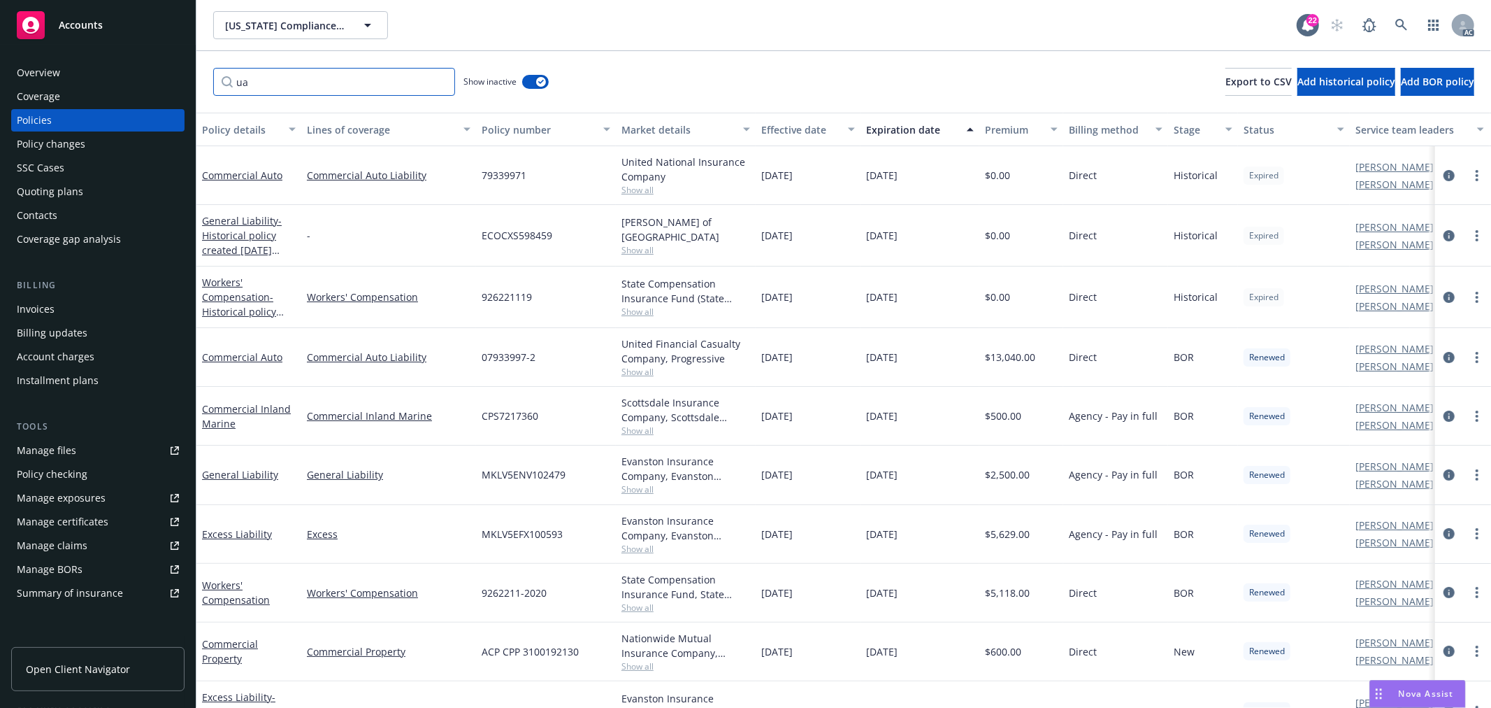
type input "u"
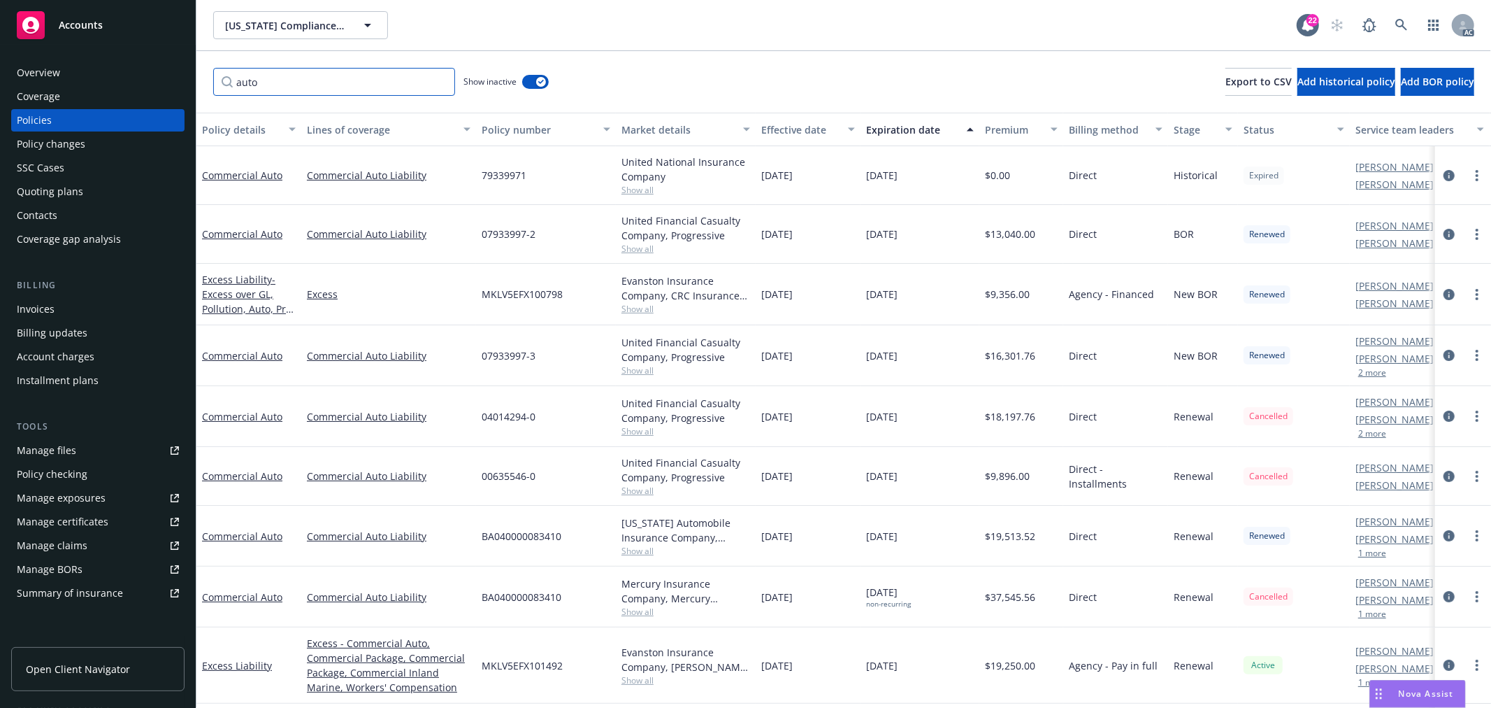
type input "auto"
click at [638, 430] on span "Show all" at bounding box center [686, 431] width 129 height 12
click at [575, 413] on div "04014294-0" at bounding box center [546, 416] width 140 height 61
click at [539, 82] on icon "button" at bounding box center [541, 82] width 6 height 4
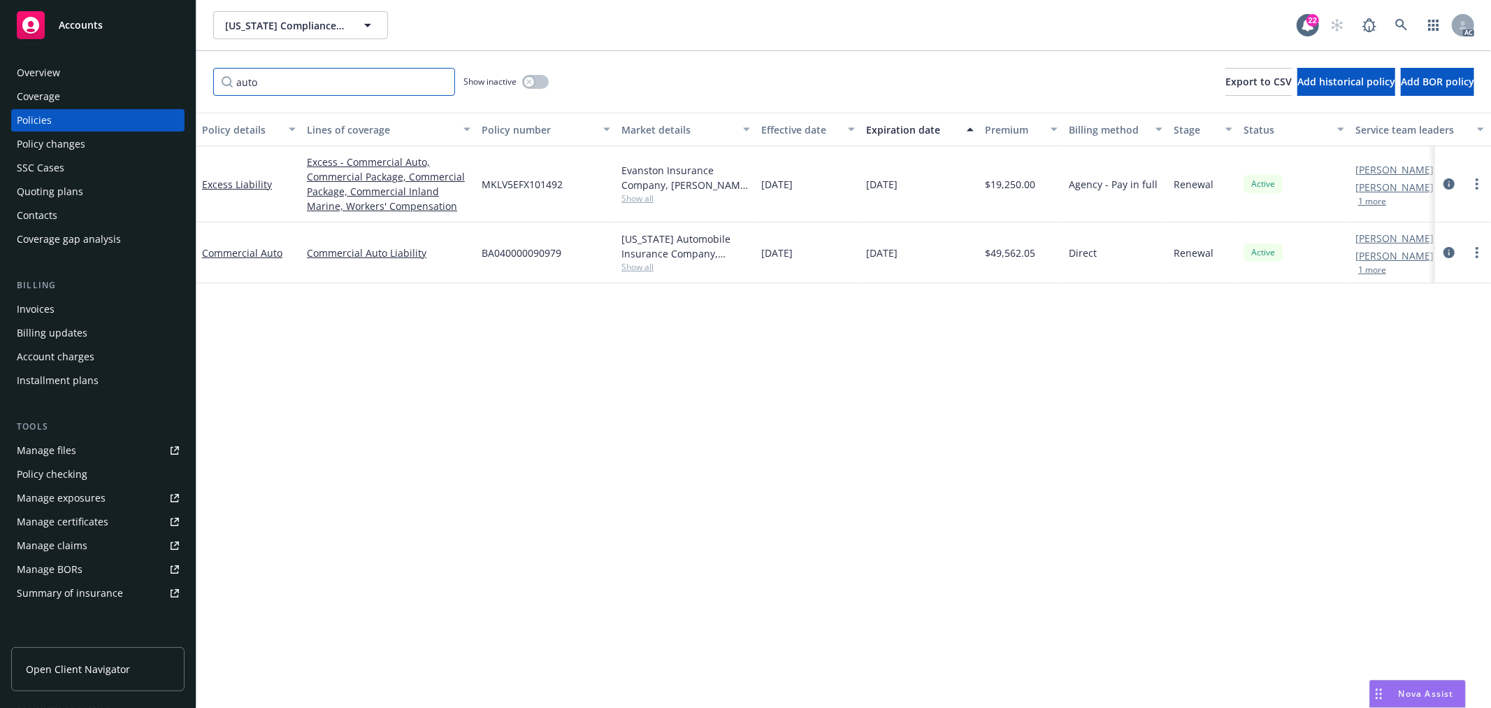
click at [441, 86] on input "auto" at bounding box center [334, 82] width 242 height 28
click at [441, 80] on input "auto" at bounding box center [334, 82] width 242 height 28
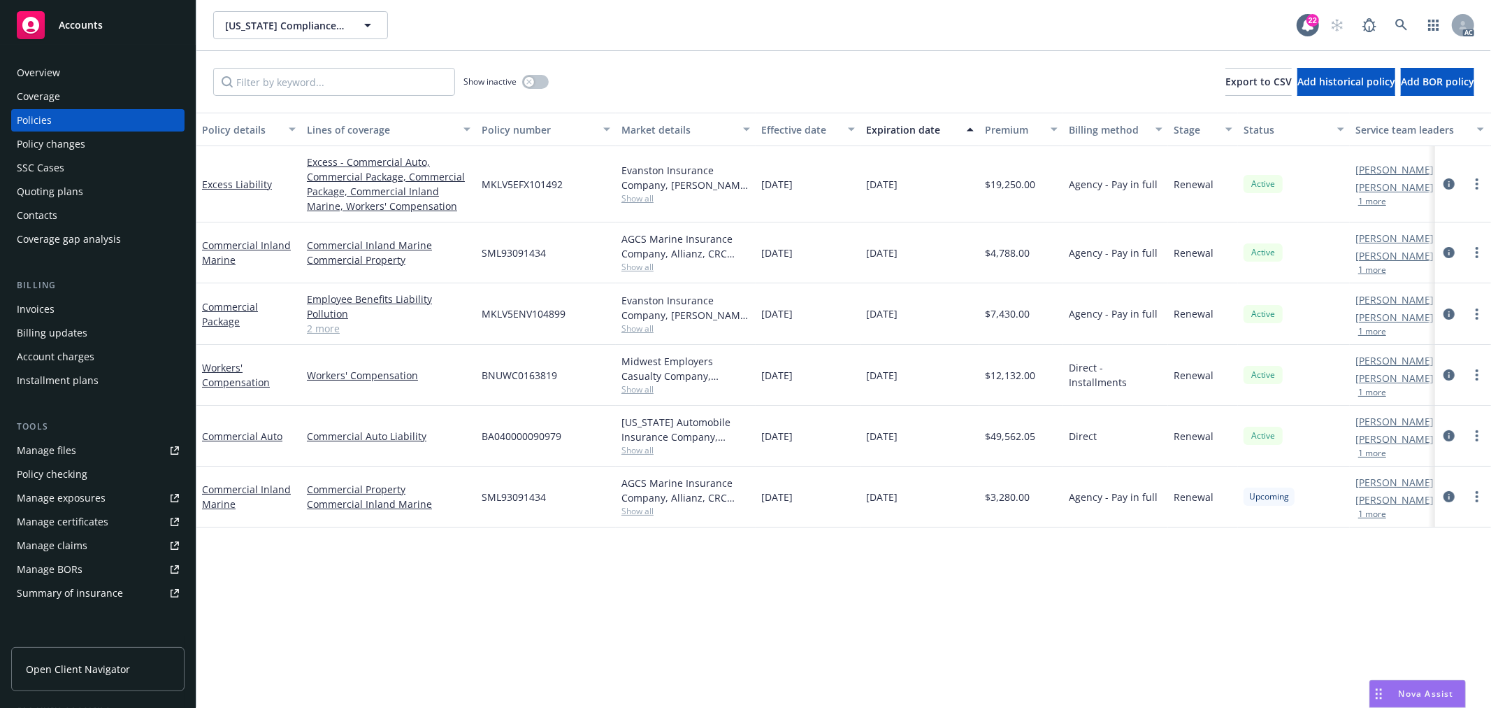
click at [322, 336] on link "2 more" at bounding box center [389, 328] width 164 height 15
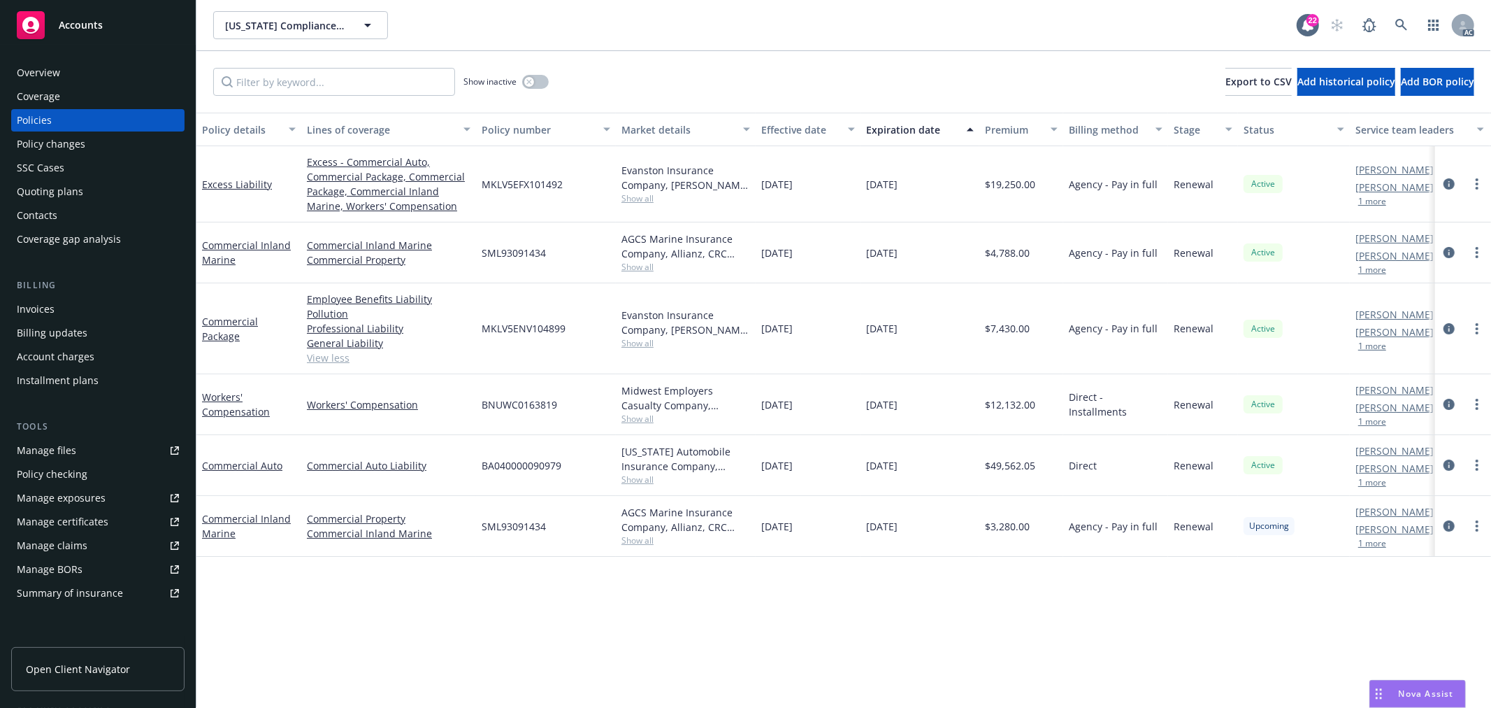
click at [1364, 203] on button "1 more" at bounding box center [1373, 201] width 28 height 8
drag, startPoint x: 1364, startPoint y: 196, endPoint x: 1407, endPoint y: 194, distance: 42.7
click at [1407, 194] on div "Josh Young PD" at bounding box center [1405, 196] width 98 height 15
drag, startPoint x: 1350, startPoint y: 201, endPoint x: 1402, endPoint y: 196, distance: 52.0
click at [1402, 196] on div "Elliot Ivins AC Ashley Mack AM Josh Young PD Show less" at bounding box center [1420, 185] width 140 height 78
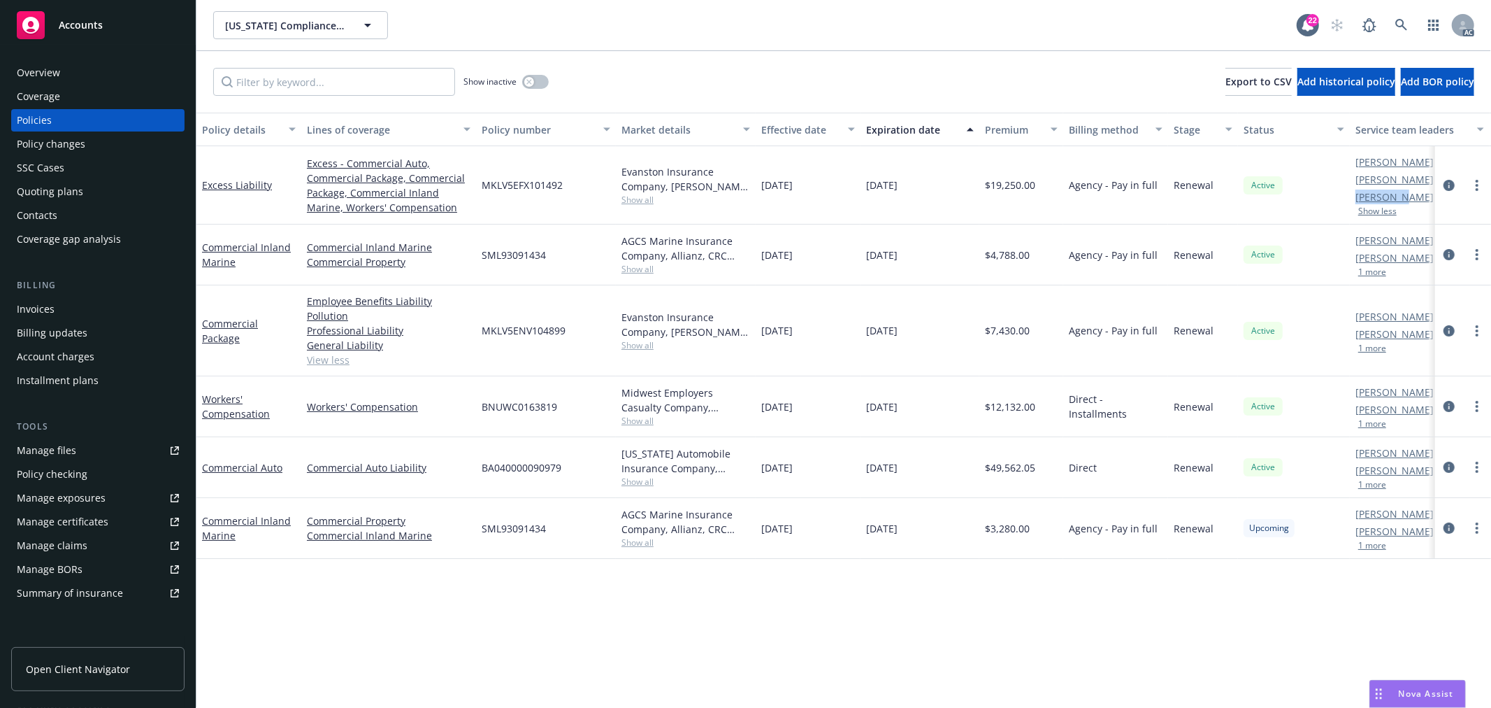
copy link "Josh Youn"
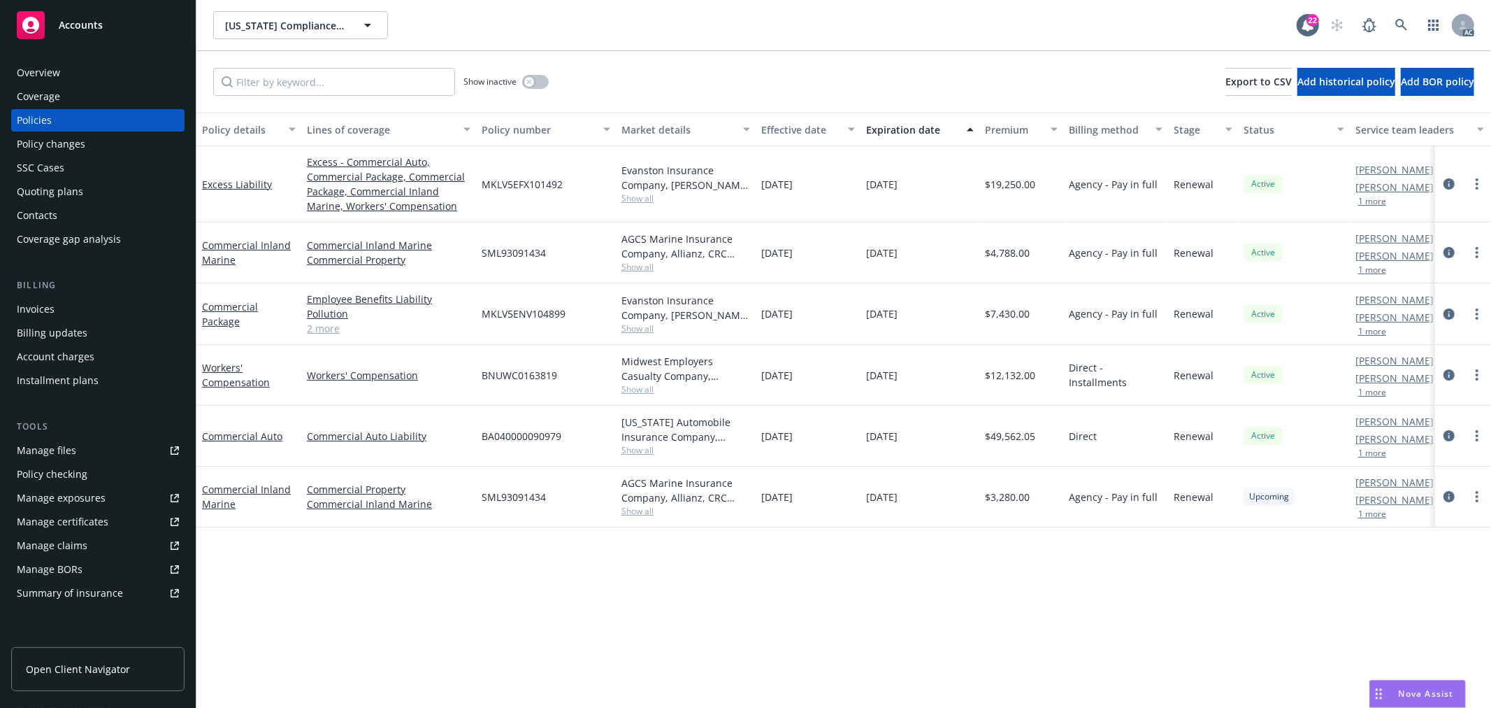
click at [642, 452] on span "Show all" at bounding box center [686, 450] width 129 height 12
click at [642, 268] on span "Show all" at bounding box center [686, 267] width 129 height 12
click at [644, 199] on span "Show all" at bounding box center [686, 198] width 129 height 12
click at [640, 448] on span "Show all" at bounding box center [686, 450] width 129 height 12
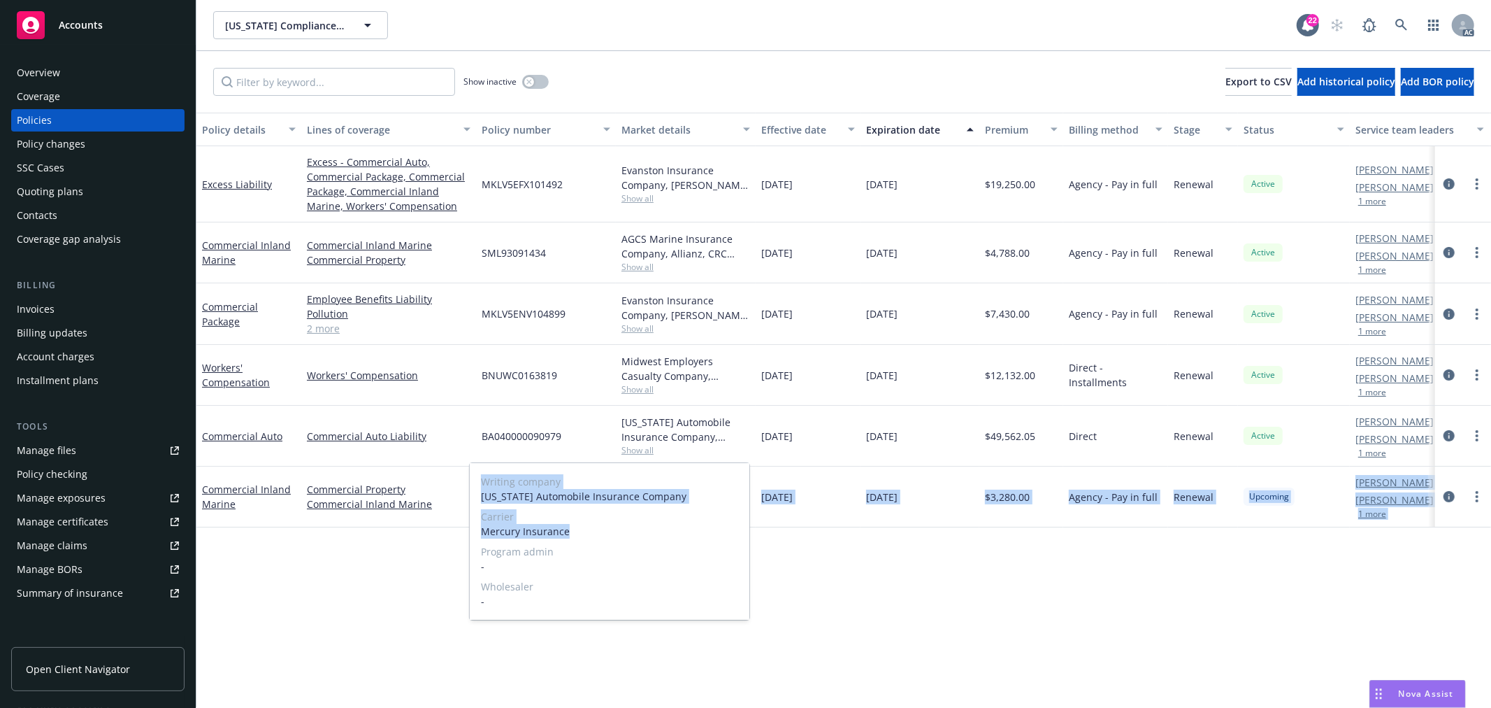
drag, startPoint x: 574, startPoint y: 533, endPoint x: 464, endPoint y: 525, distance: 110.0
click at [461, 525] on body "Accounts Overview Coverage Policies Policy changes SSC Cases Quoting plans Cont…" at bounding box center [745, 354] width 1491 height 708
click at [495, 527] on span "Mercury Insurance" at bounding box center [609, 531] width 257 height 15
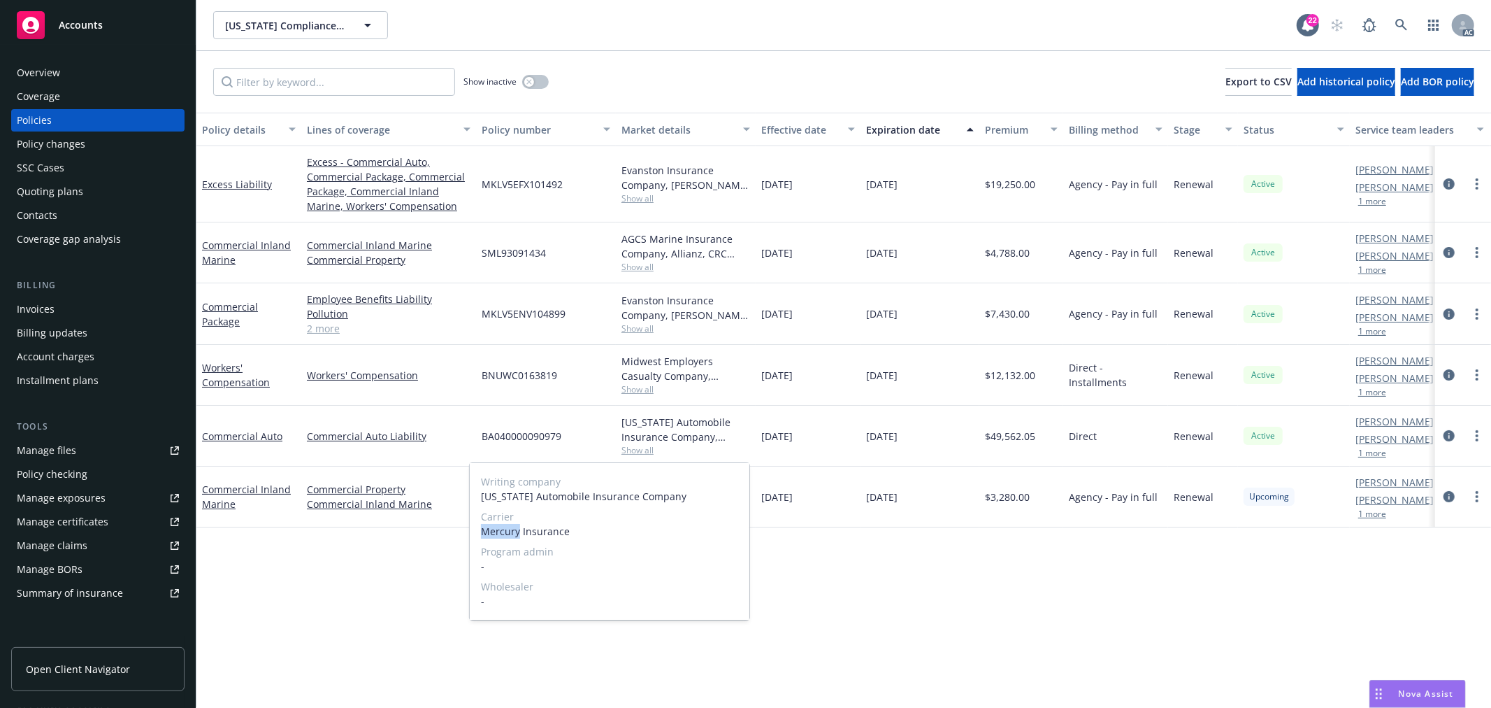
click at [497, 528] on span "Mercury Insurance" at bounding box center [609, 531] width 257 height 15
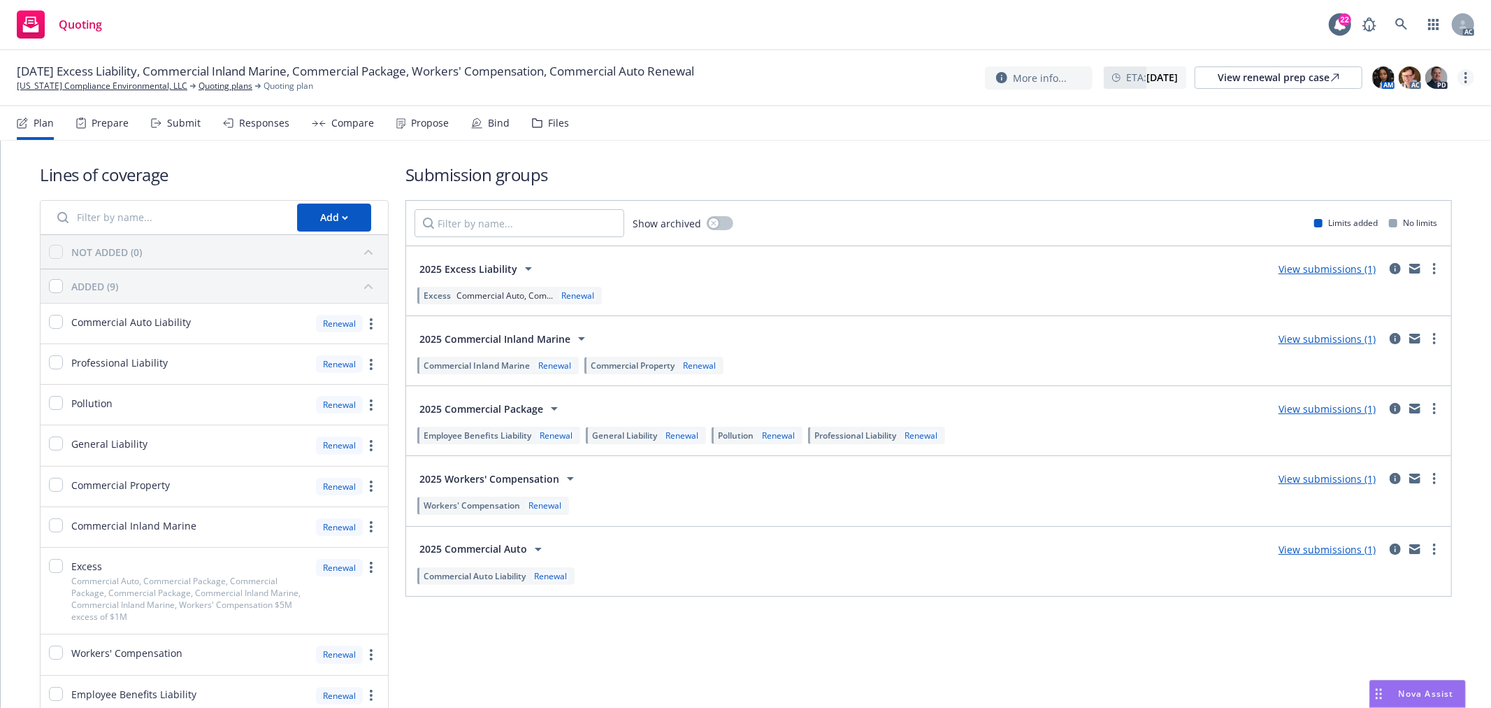
click at [1466, 74] on circle "more" at bounding box center [1466, 73] width 3 height 3
click at [1421, 110] on link "Copy logging email" at bounding box center [1397, 106] width 156 height 28
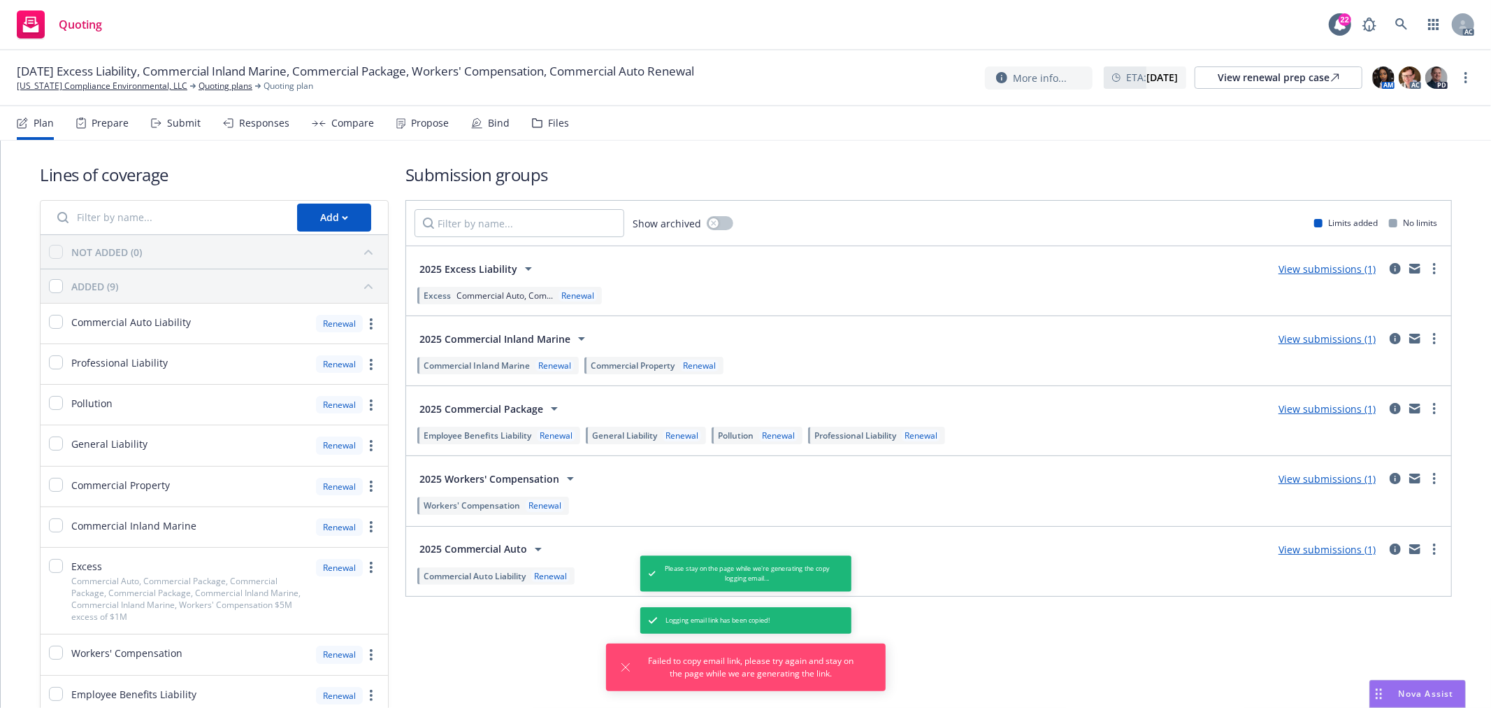
click at [1454, 79] on div "More info... ETA : October 10, 2025 View renewal prep case AM AC PD" at bounding box center [1229, 77] width 489 height 25
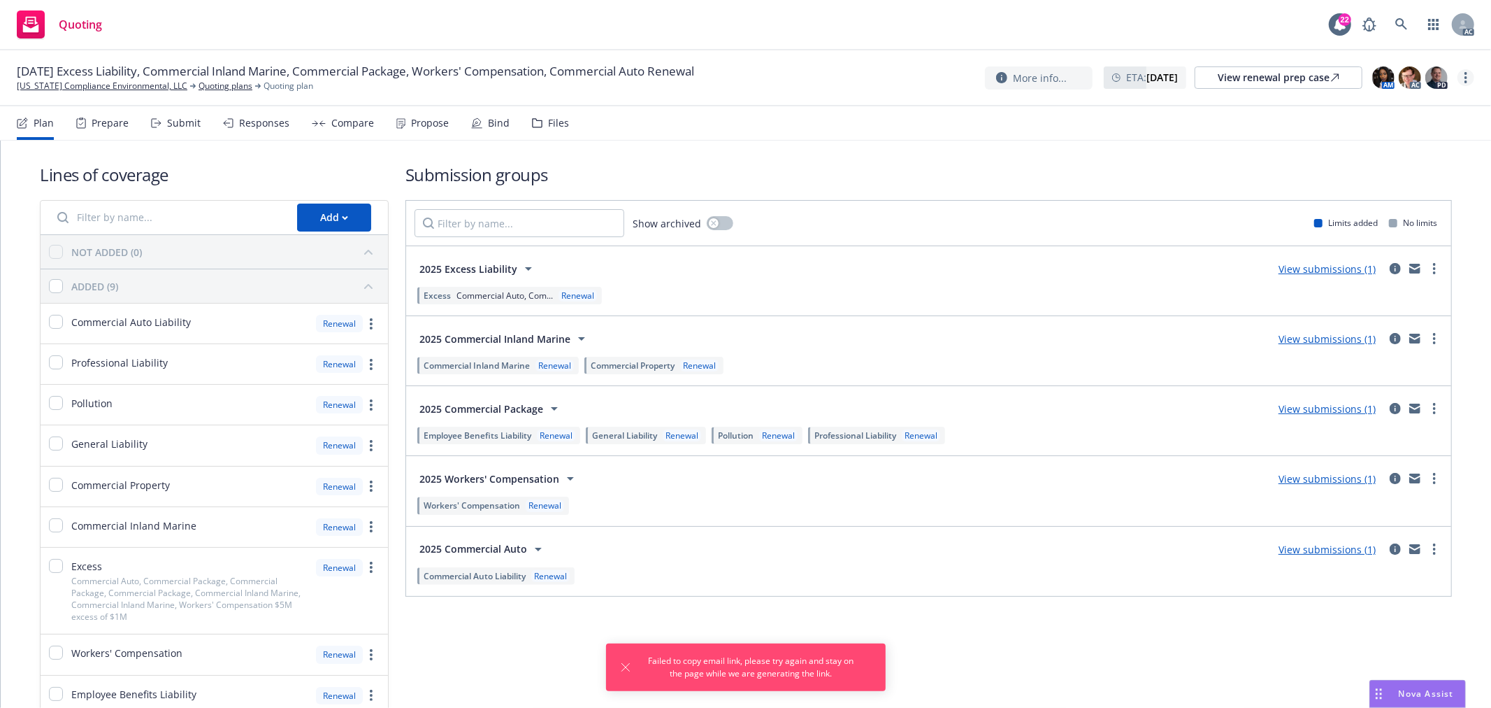
click at [1465, 80] on icon "more" at bounding box center [1466, 77] width 3 height 11
click at [1395, 108] on link "Copy logging email" at bounding box center [1397, 106] width 156 height 28
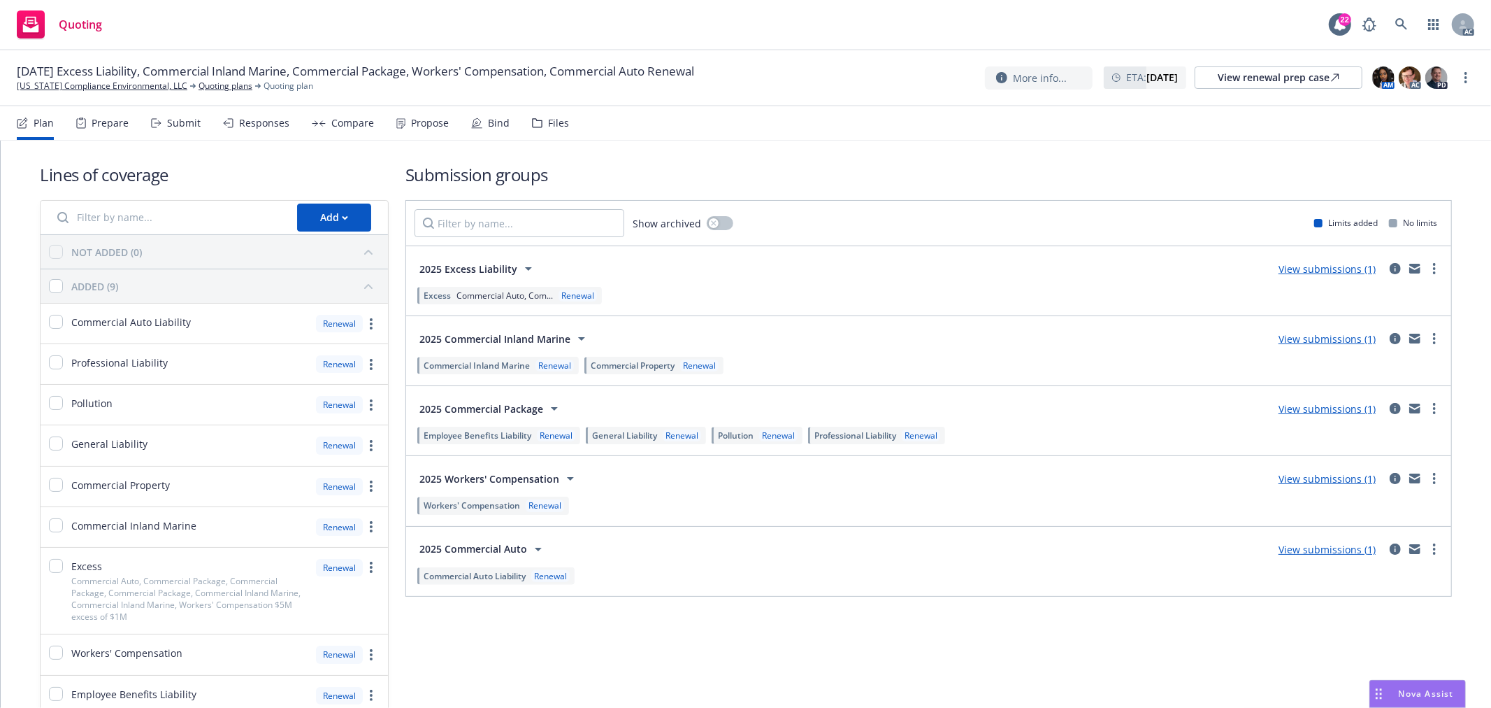
click at [252, 117] on div "Responses" at bounding box center [264, 122] width 50 height 11
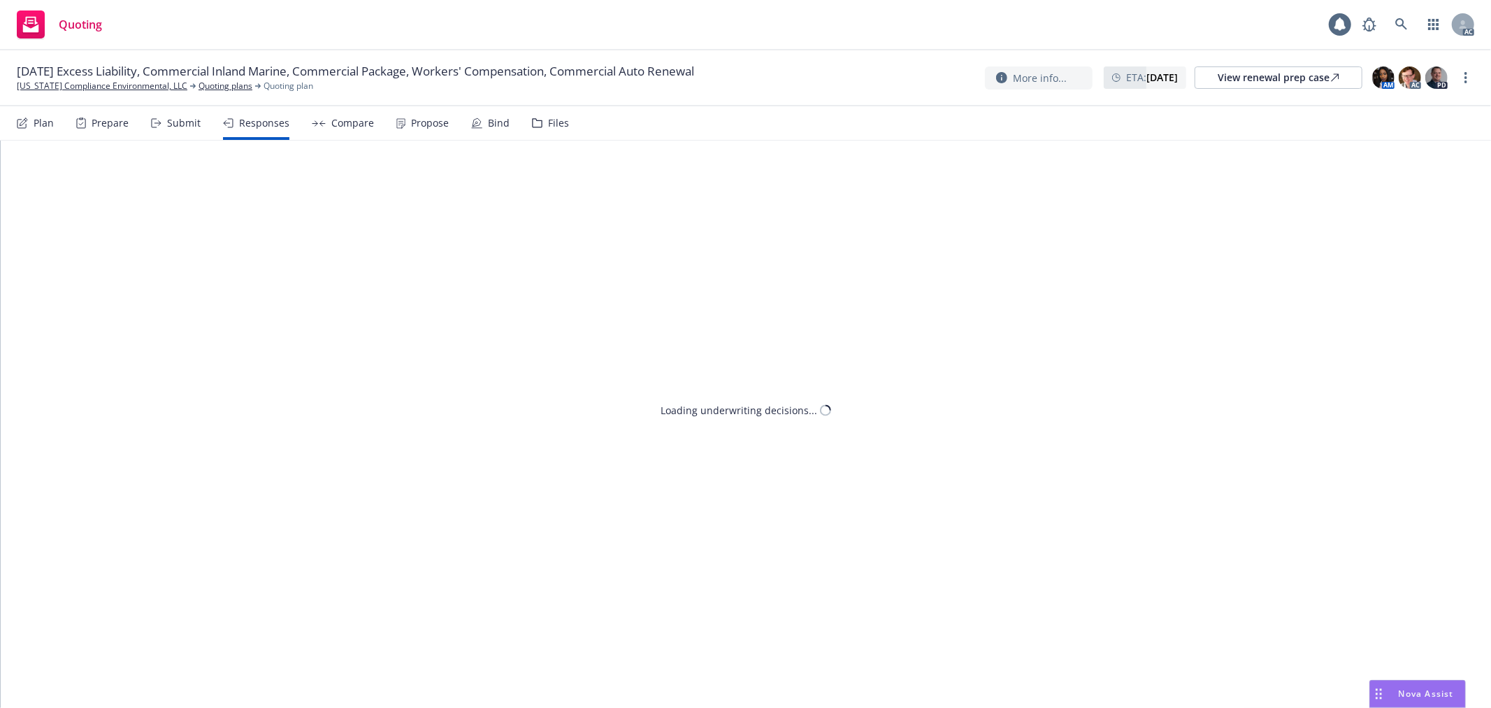
click at [243, 123] on div "Responses" at bounding box center [264, 122] width 50 height 11
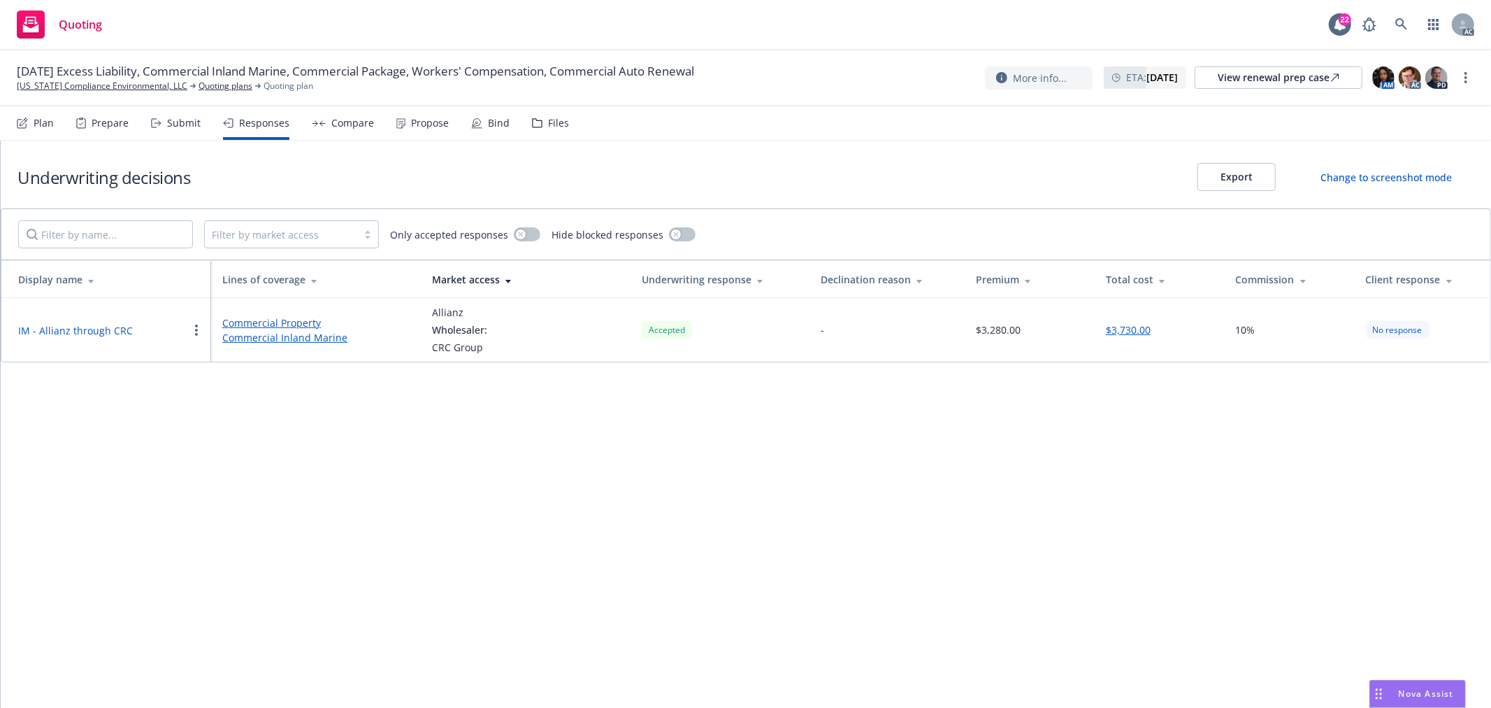
click at [425, 124] on div "Propose" at bounding box center [430, 122] width 38 height 11
